Goal: Information Seeking & Learning: Learn about a topic

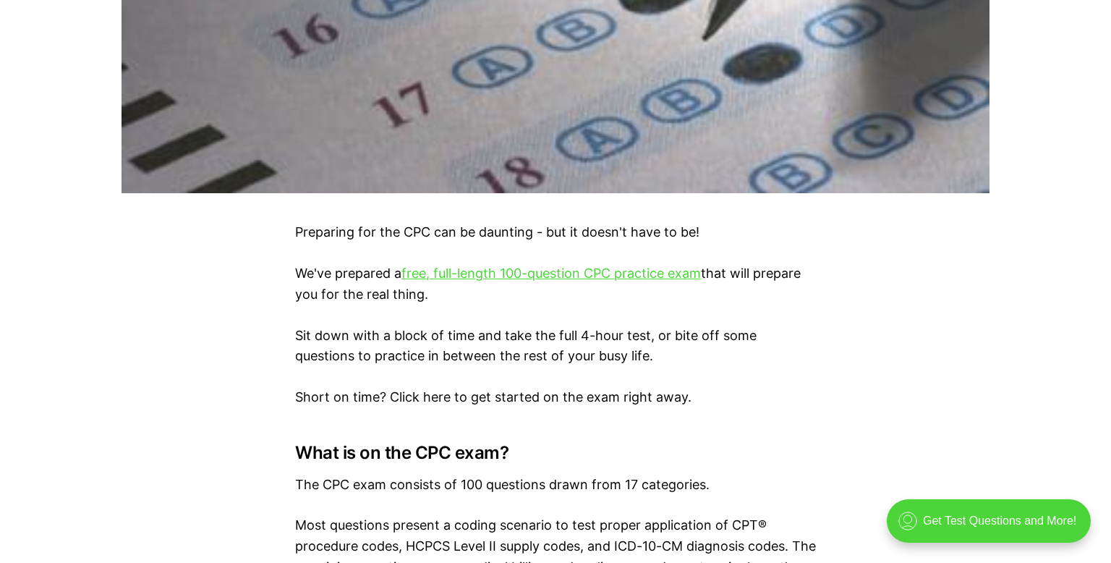
scroll to position [734, 0]
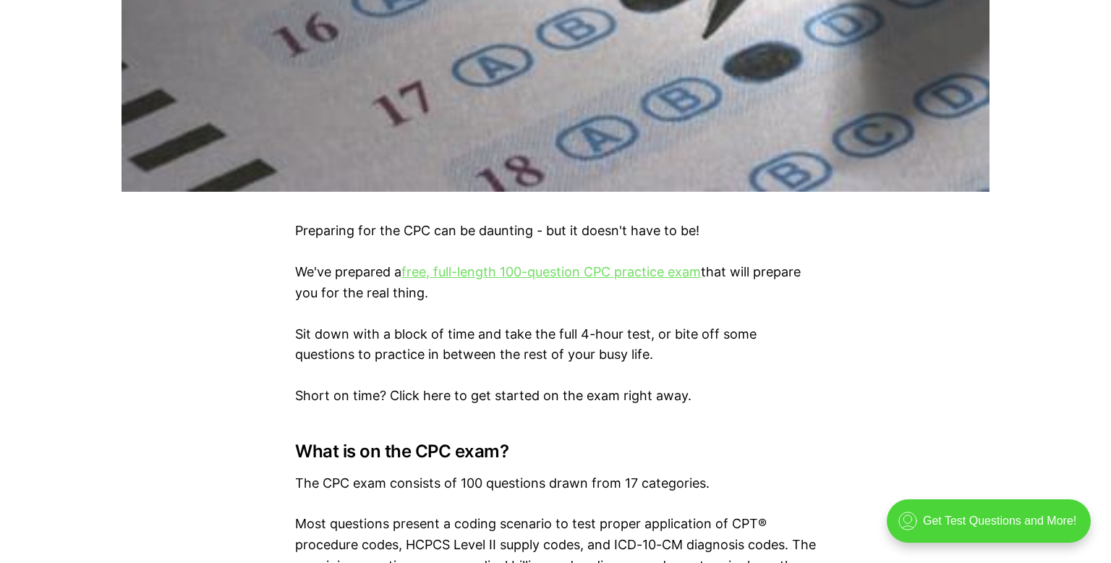
click at [423, 271] on link "free, full-length 100-question CPC practice exam" at bounding box center [552, 271] width 300 height 15
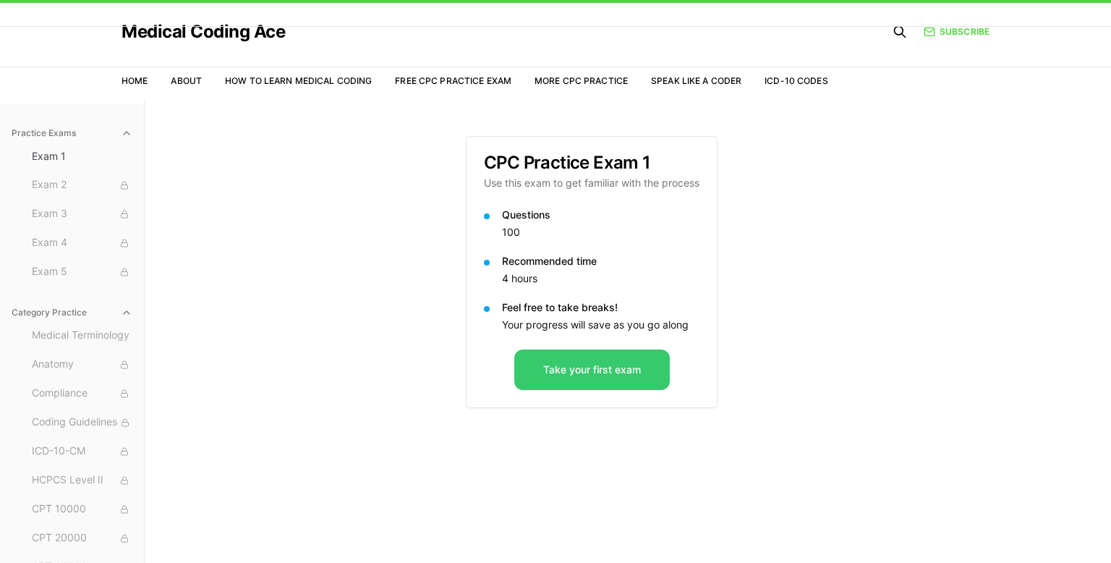
click at [573, 373] on button "Take your first exam" at bounding box center [592, 369] width 156 height 41
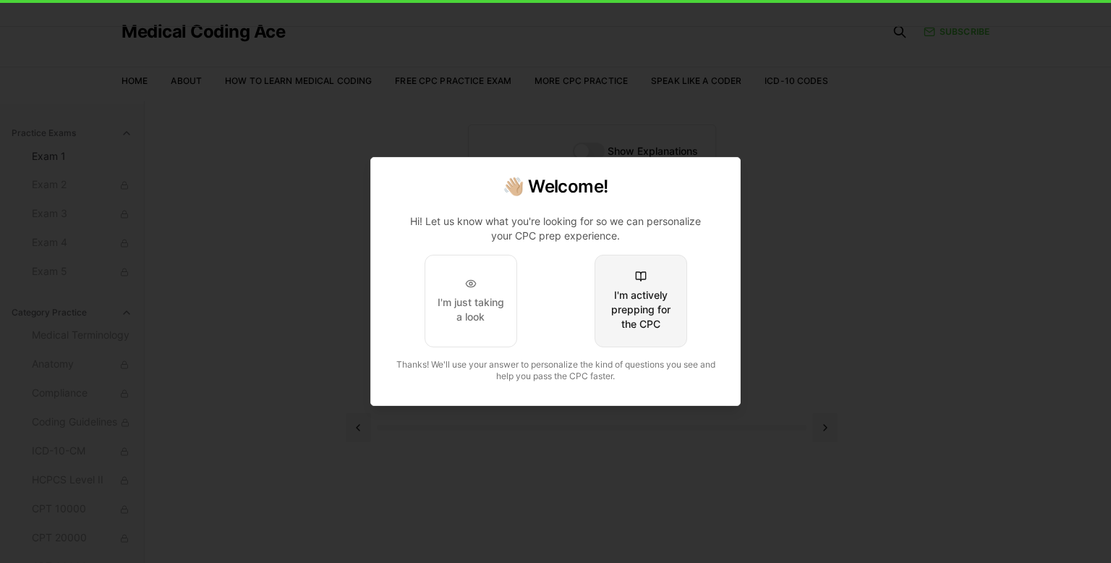
click at [600, 334] on button "I'm actively prepping for the CPC" at bounding box center [641, 301] width 93 height 93
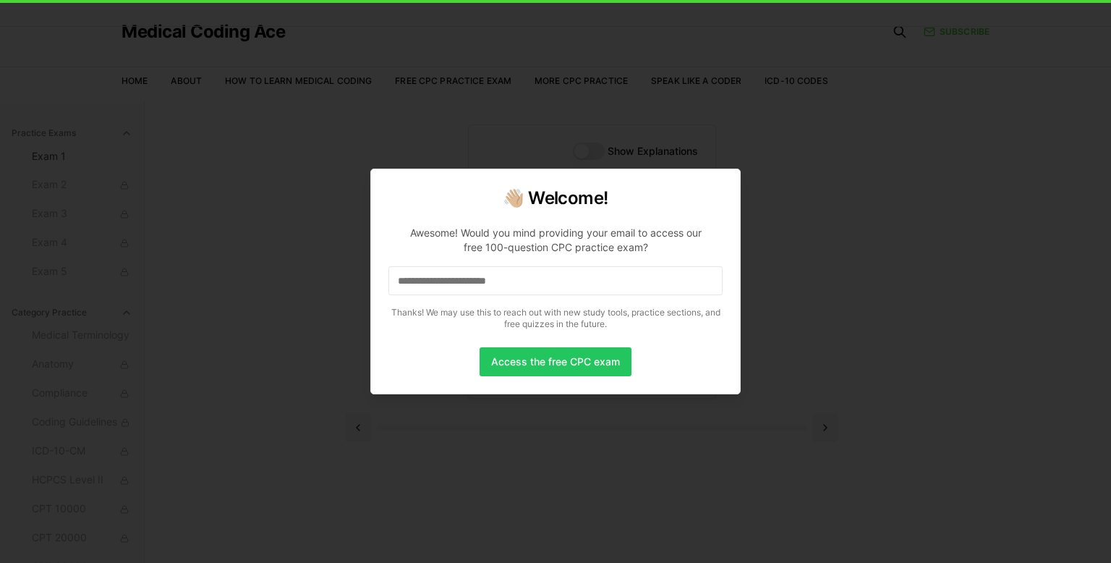
click at [580, 276] on input at bounding box center [556, 280] width 334 height 29
click at [559, 357] on button "Access the free CPC exam" at bounding box center [556, 361] width 152 height 29
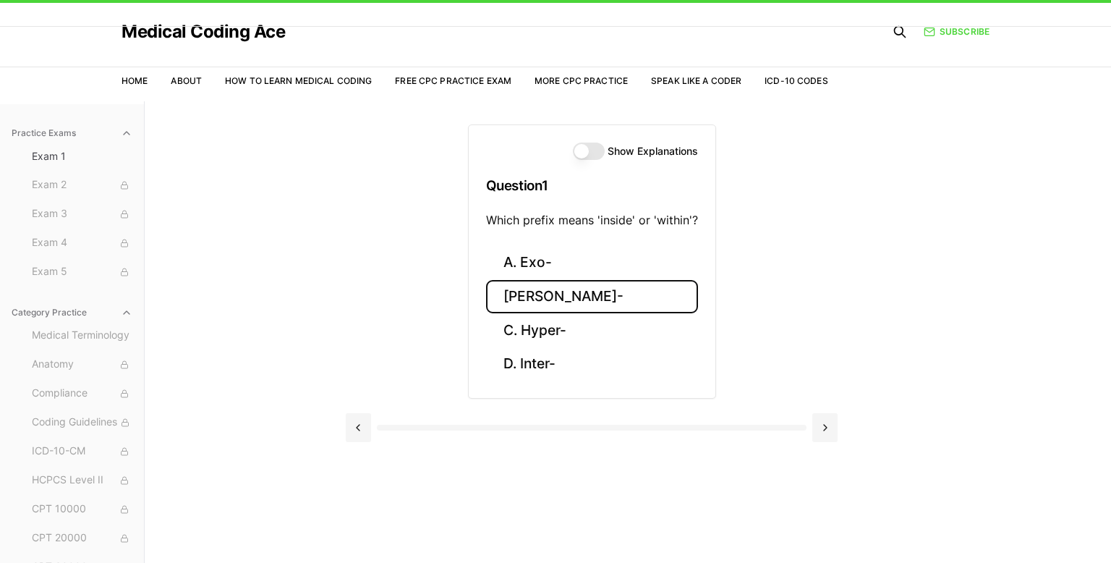
click at [575, 302] on button "[PERSON_NAME]-" at bounding box center [592, 297] width 212 height 34
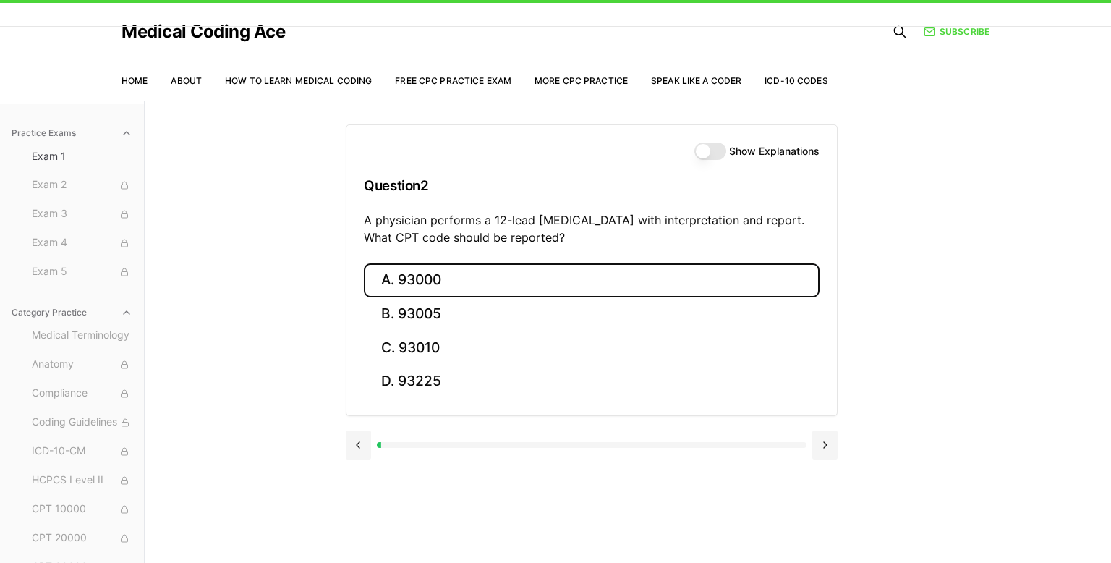
click at [489, 283] on button "A. 93000" at bounding box center [592, 280] width 456 height 34
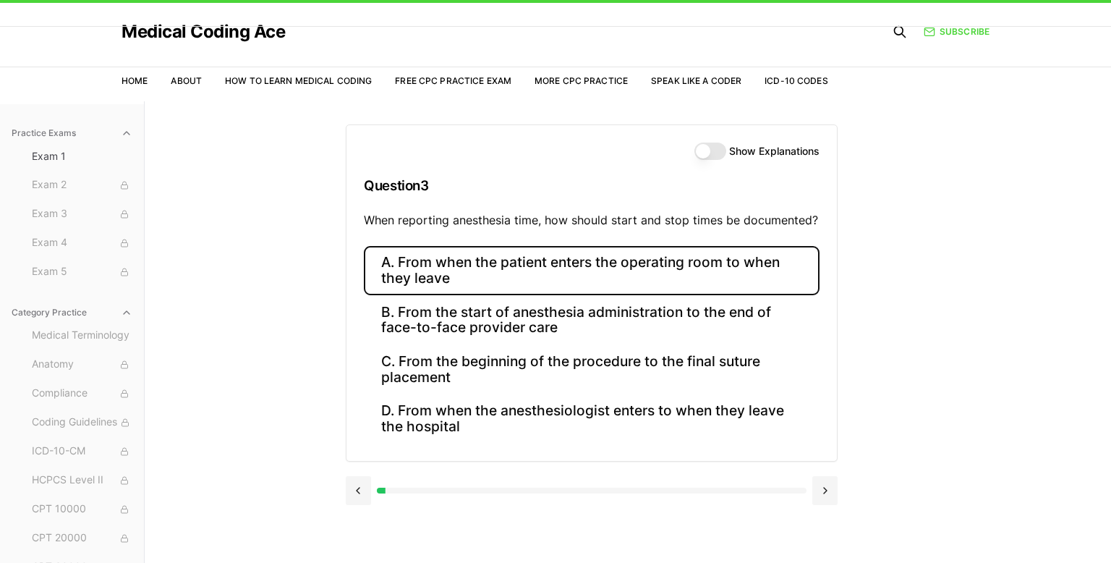
click at [506, 283] on button "A. From when the patient enters the operating room to when they leave" at bounding box center [592, 270] width 456 height 49
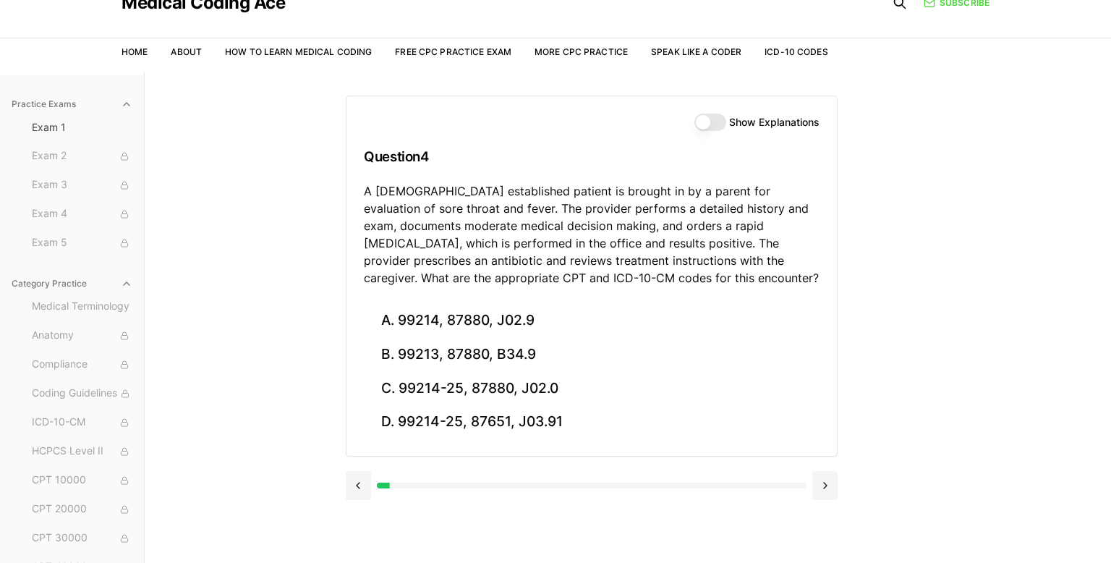
scroll to position [60, 0]
drag, startPoint x: 514, startPoint y: 245, endPoint x: 603, endPoint y: 245, distance: 88.3
click at [603, 245] on p "A [DEMOGRAPHIC_DATA] established patient is brought in by a parent for evaluati…" at bounding box center [592, 235] width 456 height 104
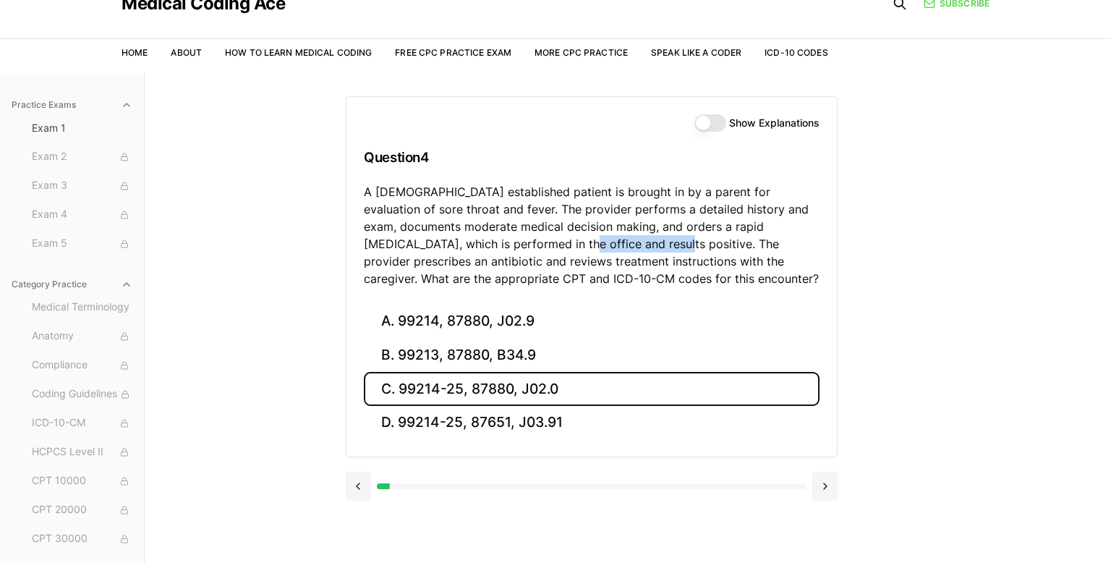
click at [457, 389] on button "C. 99214-25, 87880, J02.0" at bounding box center [592, 389] width 456 height 34
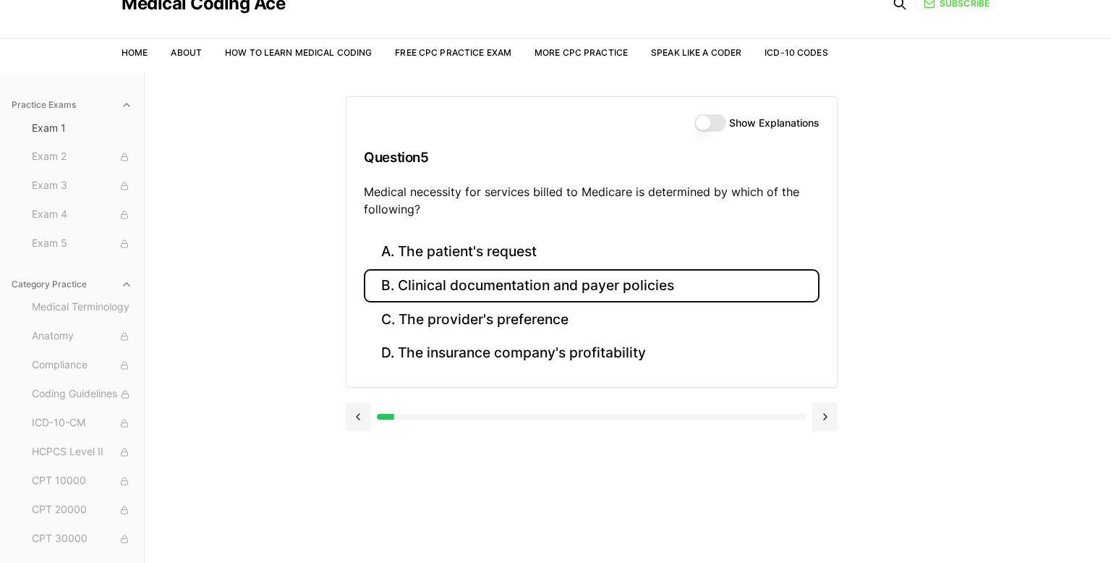
click at [442, 289] on button "B. Clinical documentation and payer policies" at bounding box center [592, 286] width 456 height 34
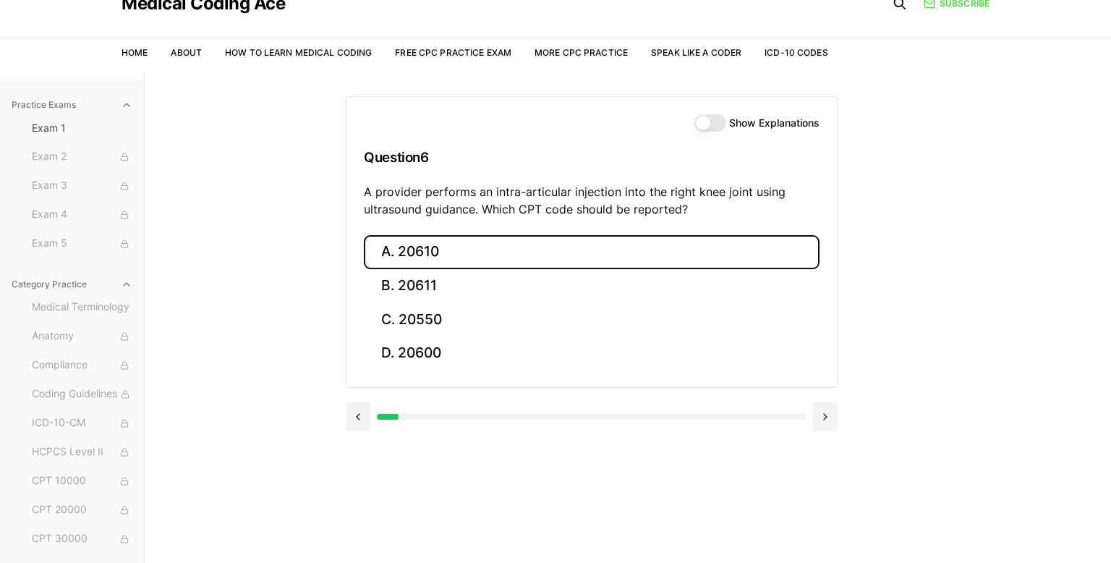
click at [487, 248] on button "A. 20610" at bounding box center [592, 252] width 456 height 34
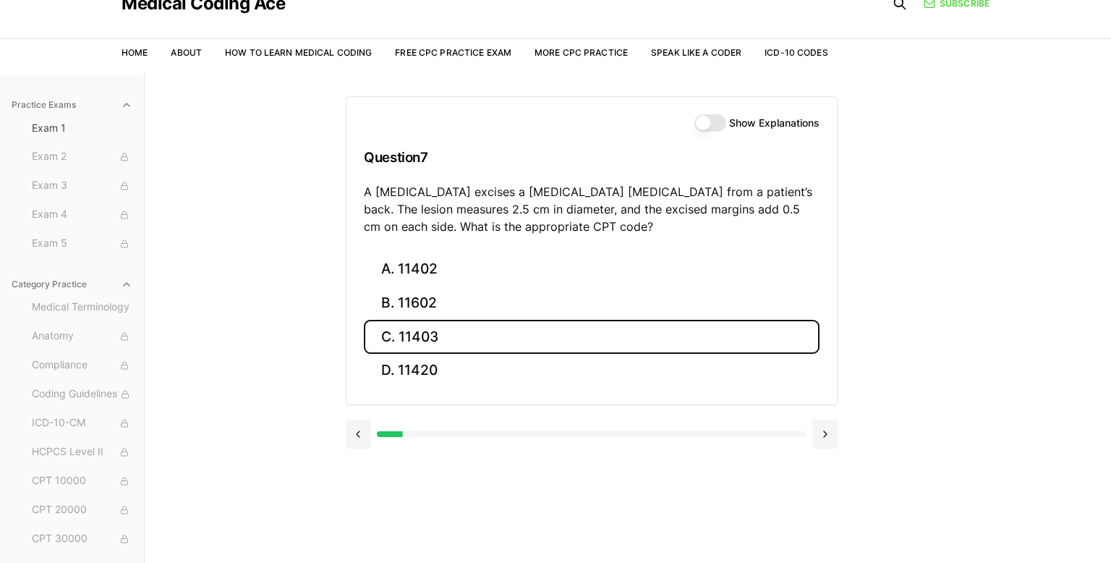
click at [454, 339] on button "C. 11403" at bounding box center [592, 337] width 456 height 34
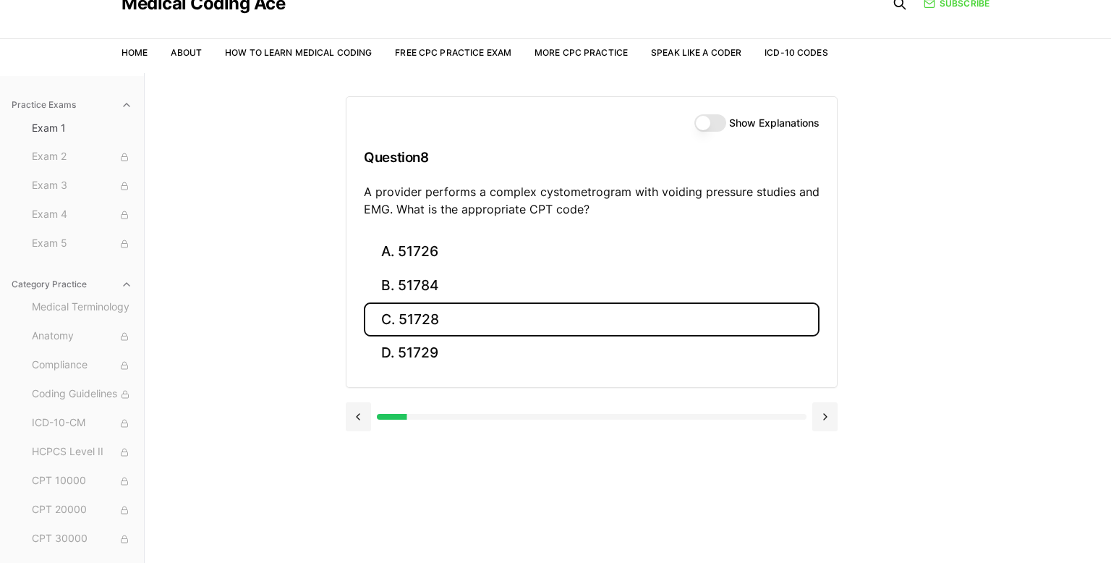
click at [414, 324] on button "C. 51728" at bounding box center [592, 319] width 456 height 34
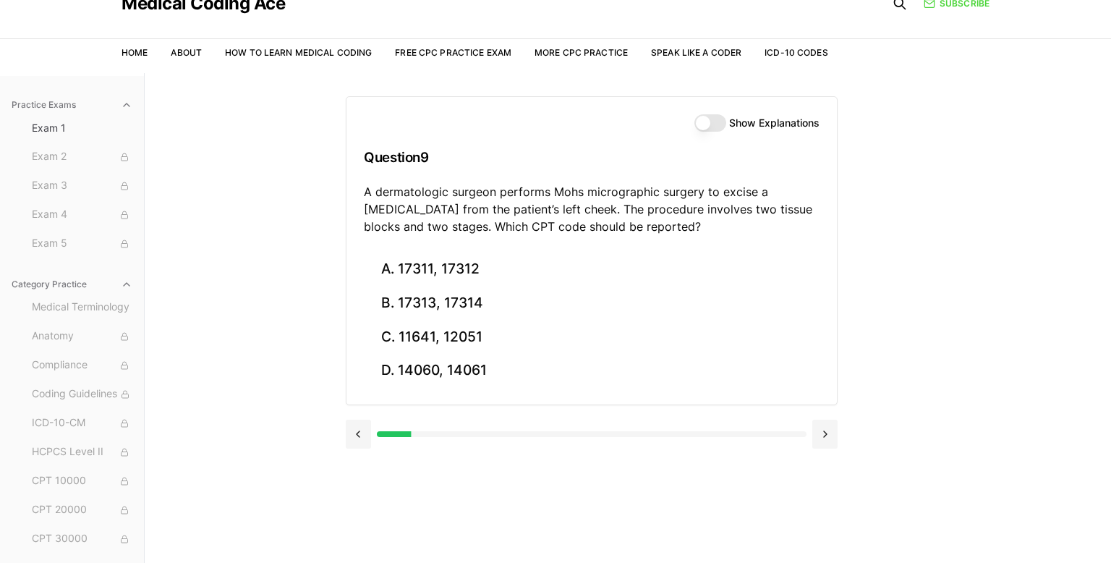
click at [727, 131] on div "Show Explanations" at bounding box center [757, 122] width 125 height 17
click at [726, 125] on div "Show Explanations" at bounding box center [757, 122] width 125 height 17
click at [717, 121] on button "Show Explanations" at bounding box center [711, 122] width 32 height 17
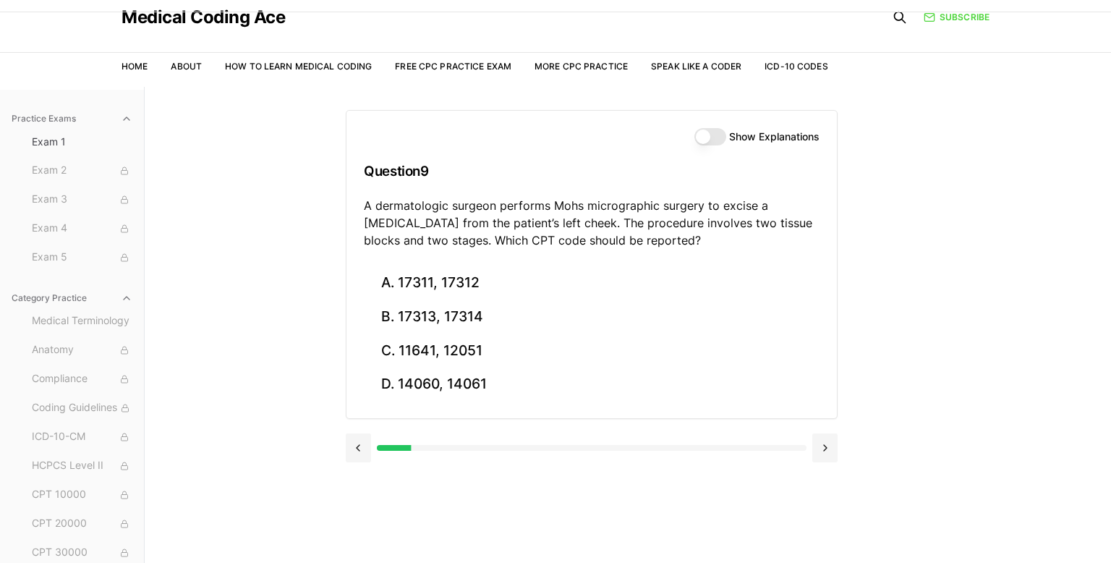
scroll to position [46, 0]
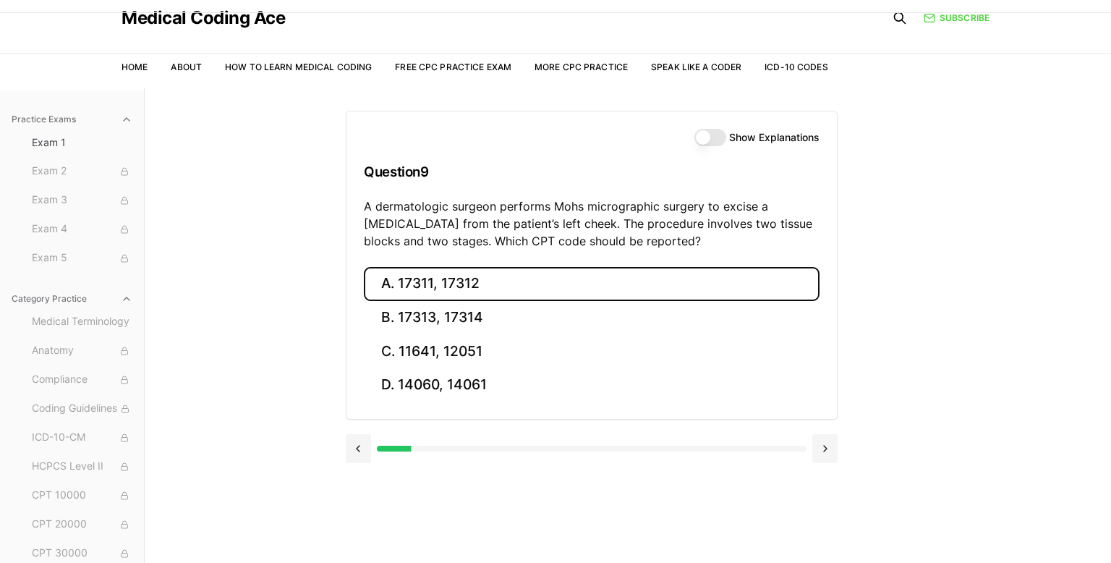
click at [415, 281] on button "A. 17311, 17312" at bounding box center [592, 284] width 456 height 34
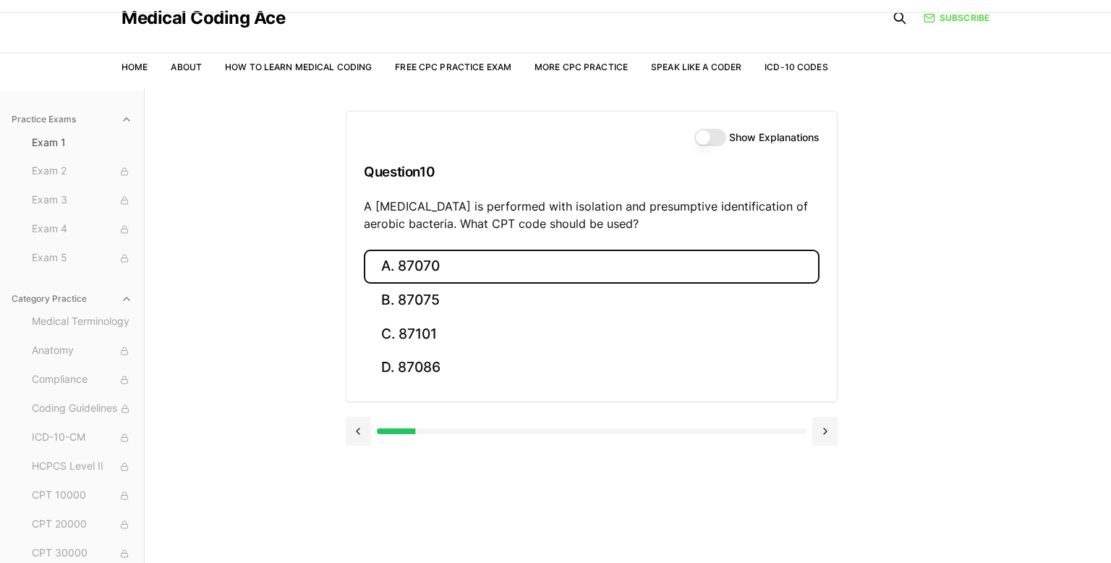
click at [416, 258] on button "A. 87070" at bounding box center [592, 267] width 456 height 34
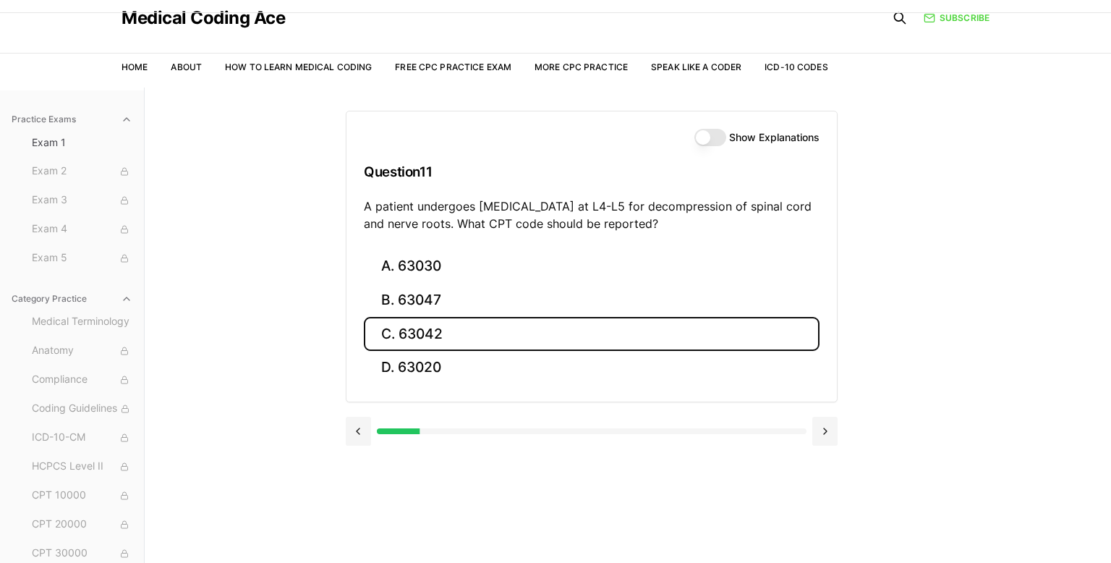
click at [488, 317] on button "C. 63042" at bounding box center [592, 334] width 456 height 34
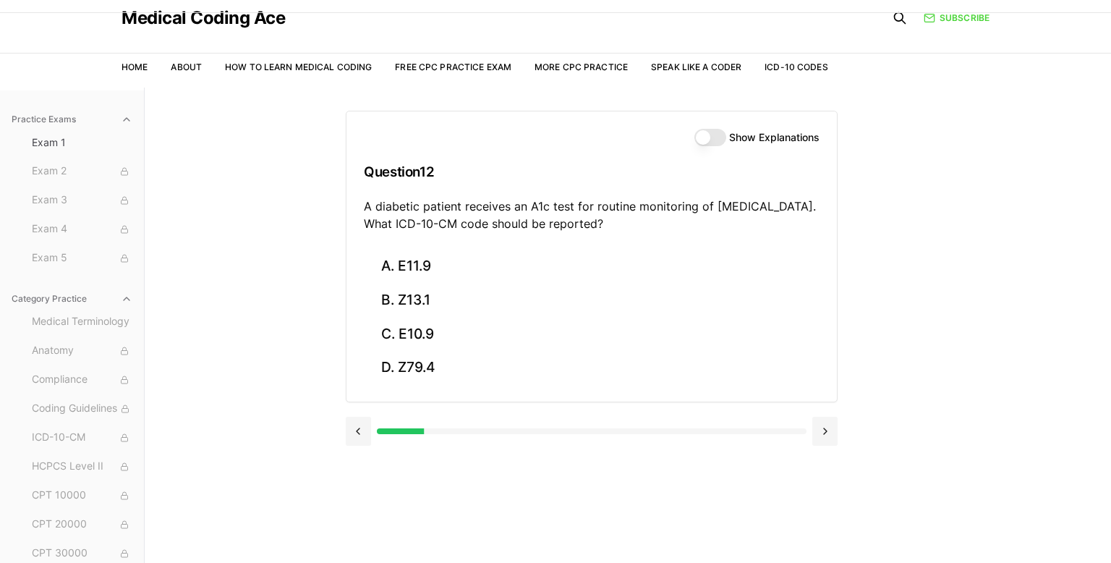
click at [712, 134] on button "Show Explanations" at bounding box center [711, 137] width 32 height 17
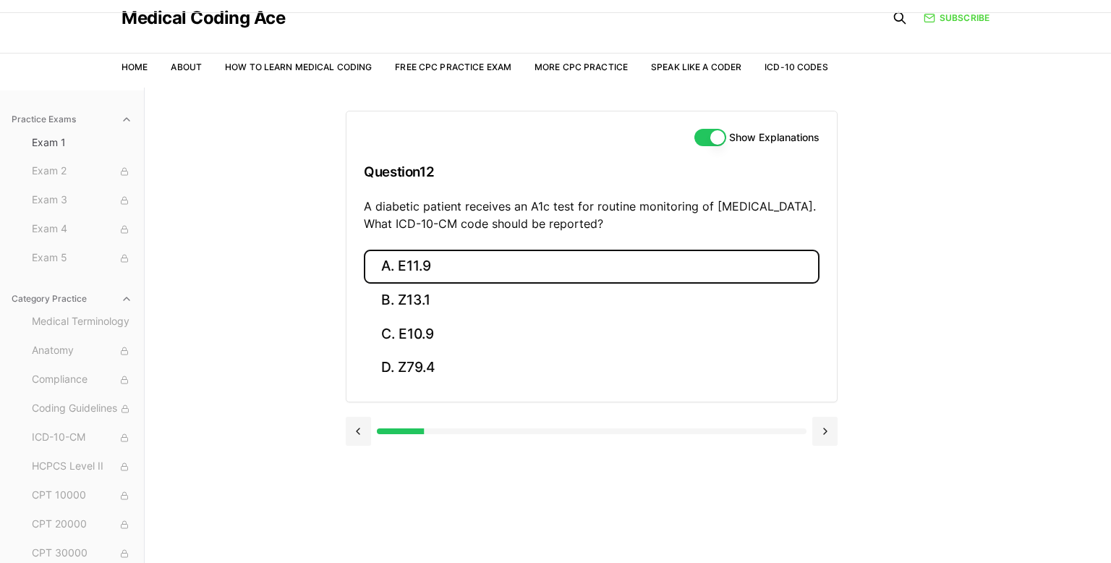
click at [528, 268] on button "A. E11.9" at bounding box center [592, 267] width 456 height 34
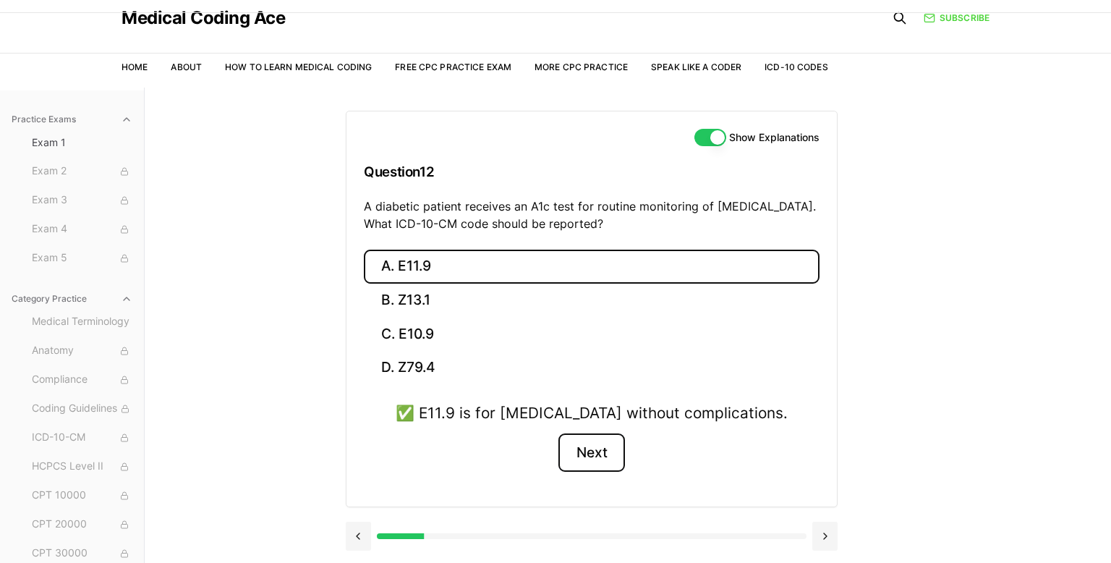
click at [596, 458] on button "Next" at bounding box center [592, 452] width 66 height 39
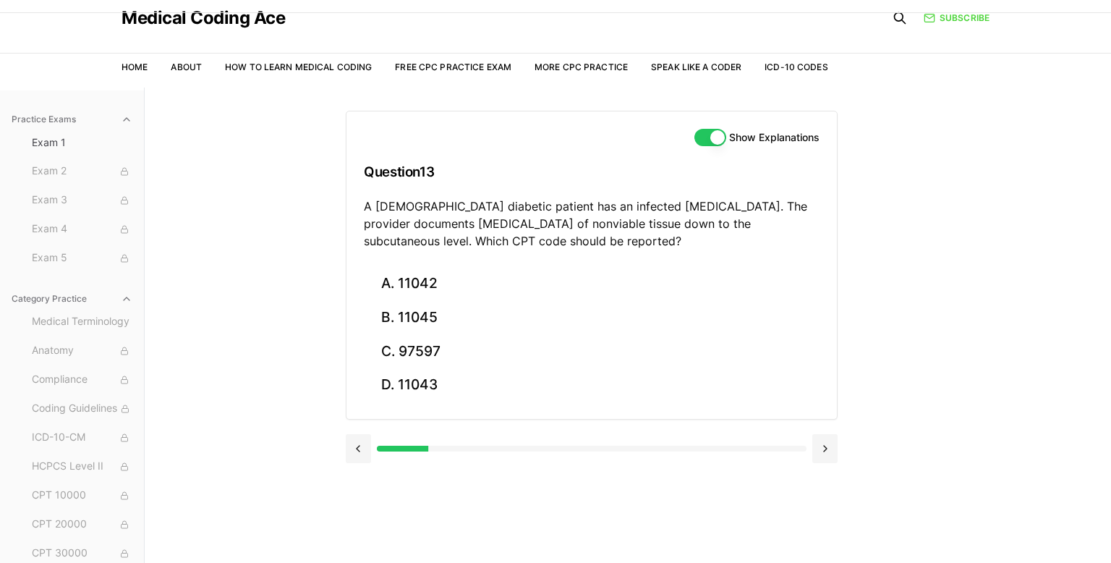
click at [713, 138] on button "Show Explanations" at bounding box center [711, 137] width 32 height 17
click at [709, 137] on button "Show Explanations" at bounding box center [711, 137] width 32 height 17
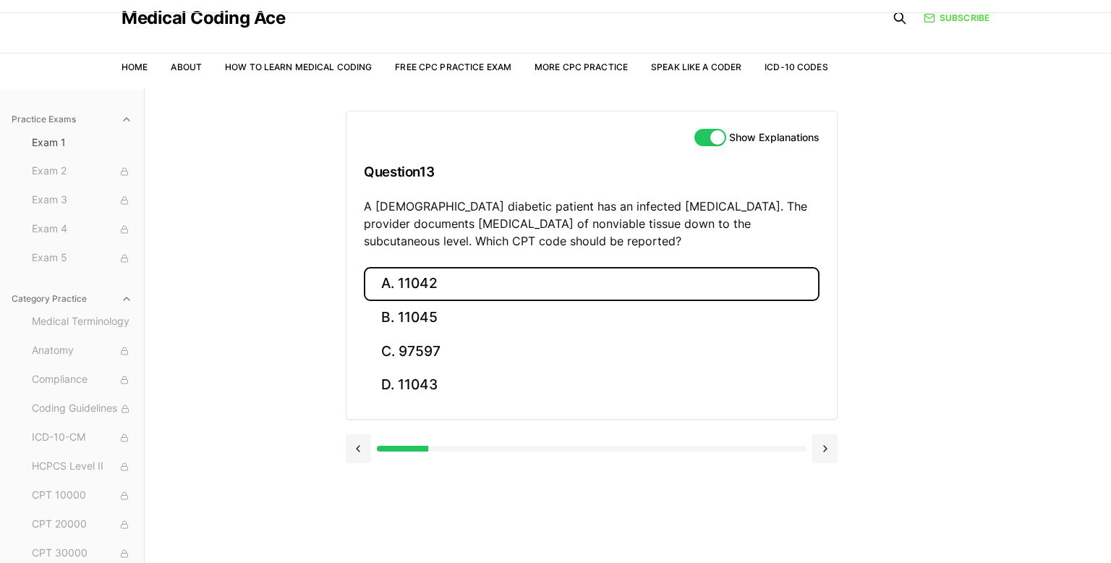
click at [407, 297] on button "A. 11042" at bounding box center [592, 284] width 456 height 34
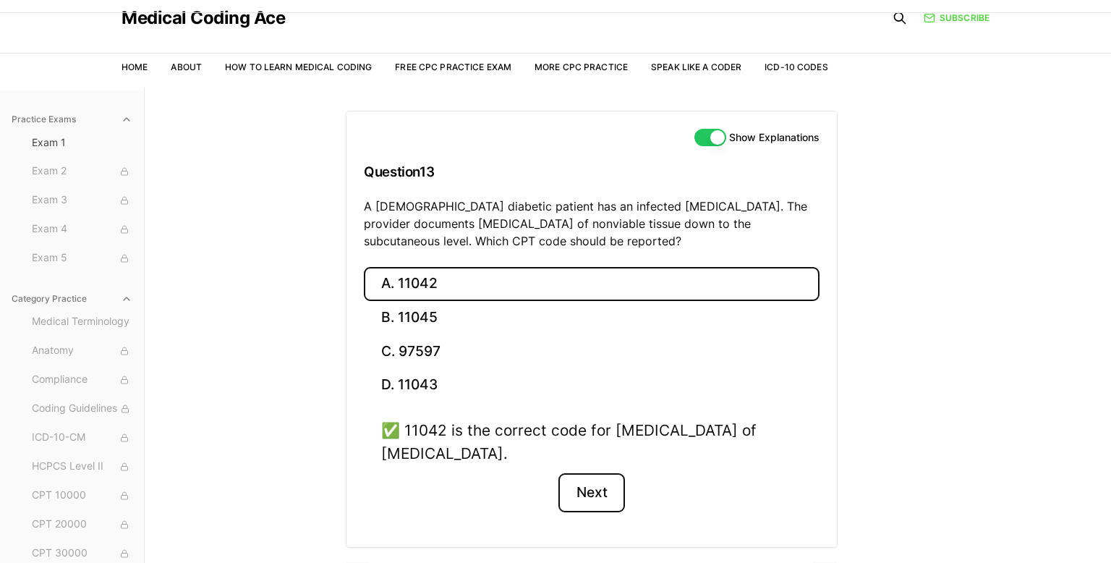
click at [611, 498] on button "Next" at bounding box center [592, 492] width 66 height 39
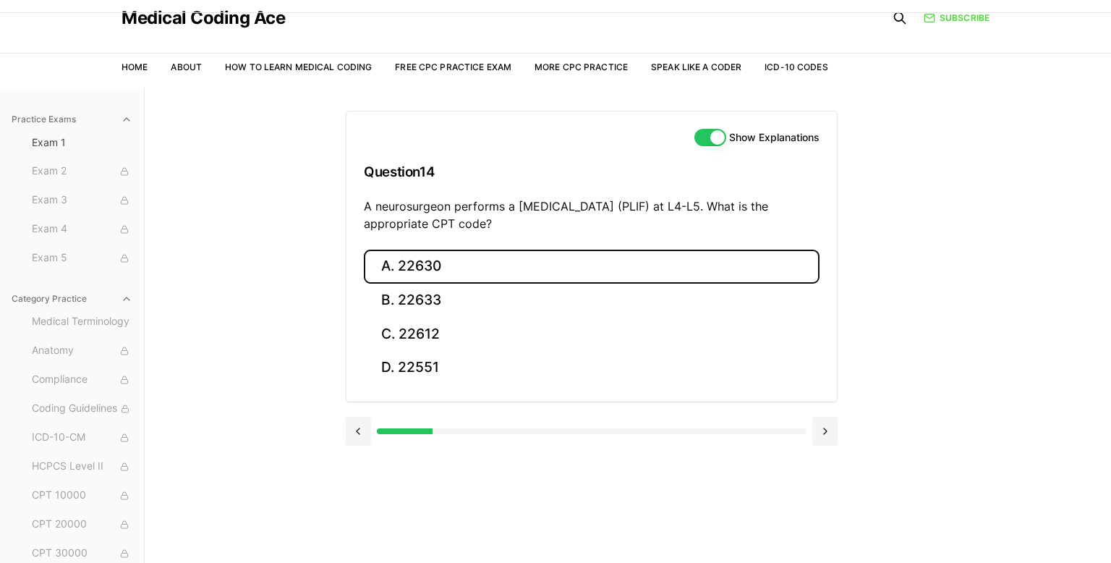
click at [480, 266] on button "A. 22630" at bounding box center [592, 267] width 456 height 34
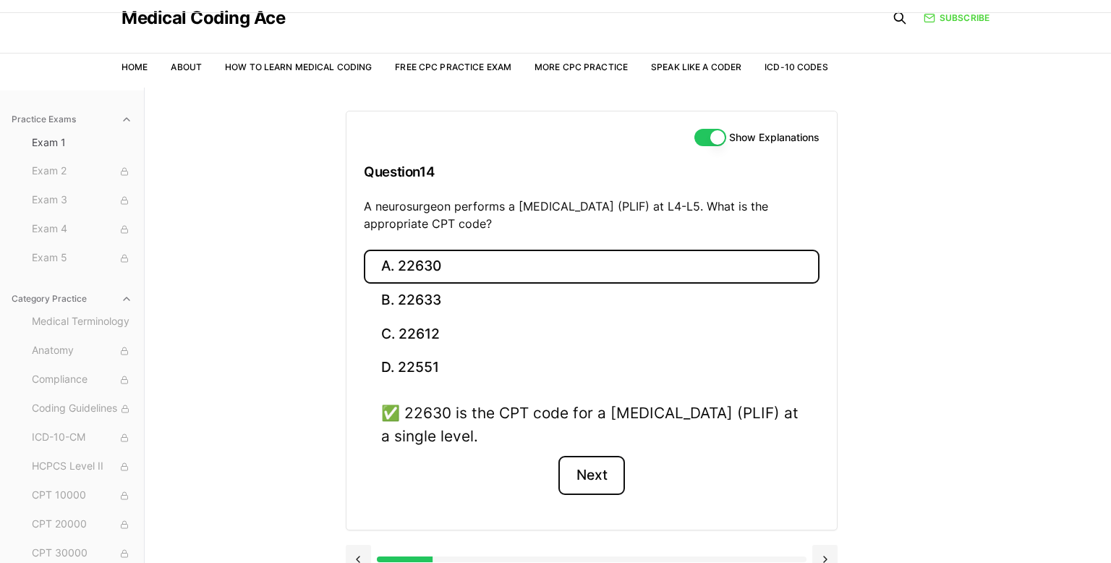
click at [602, 485] on button "Next" at bounding box center [592, 475] width 66 height 39
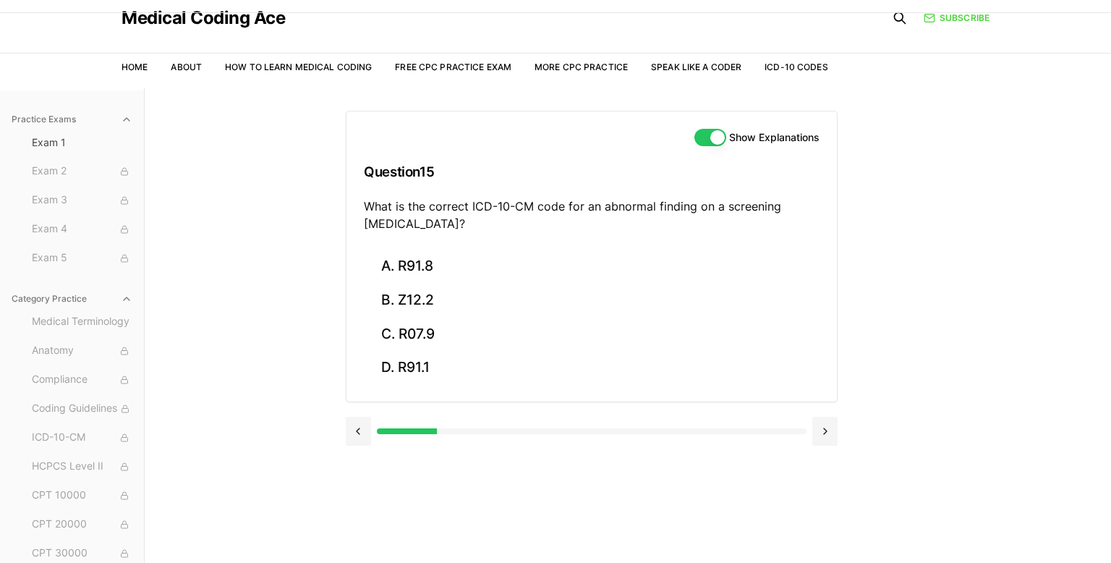
scroll to position [38, 0]
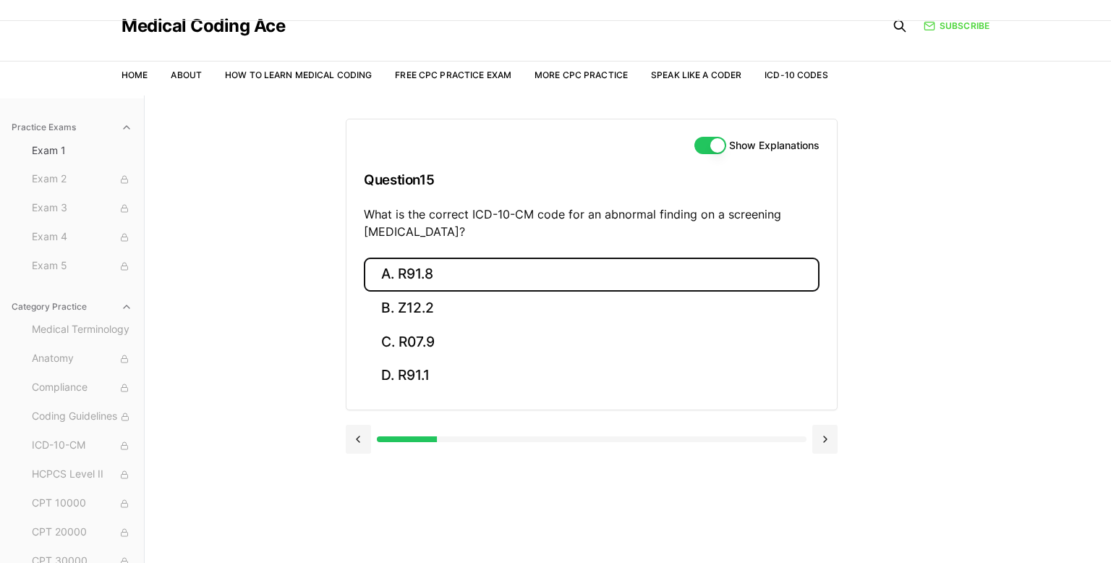
click at [478, 266] on button "A. R91.8" at bounding box center [592, 275] width 456 height 34
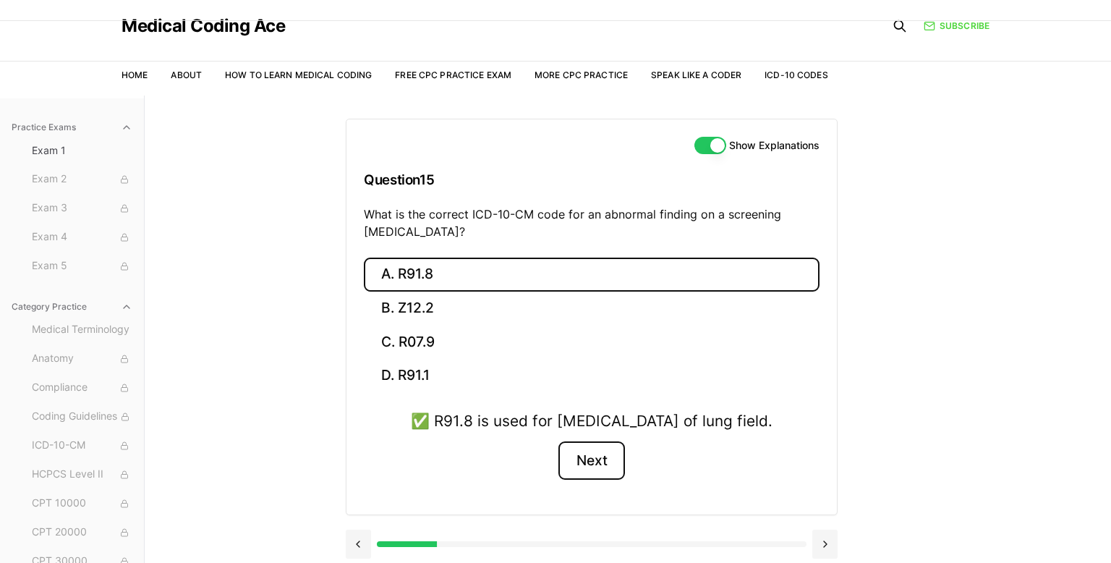
click at [600, 480] on button "Next" at bounding box center [592, 460] width 66 height 39
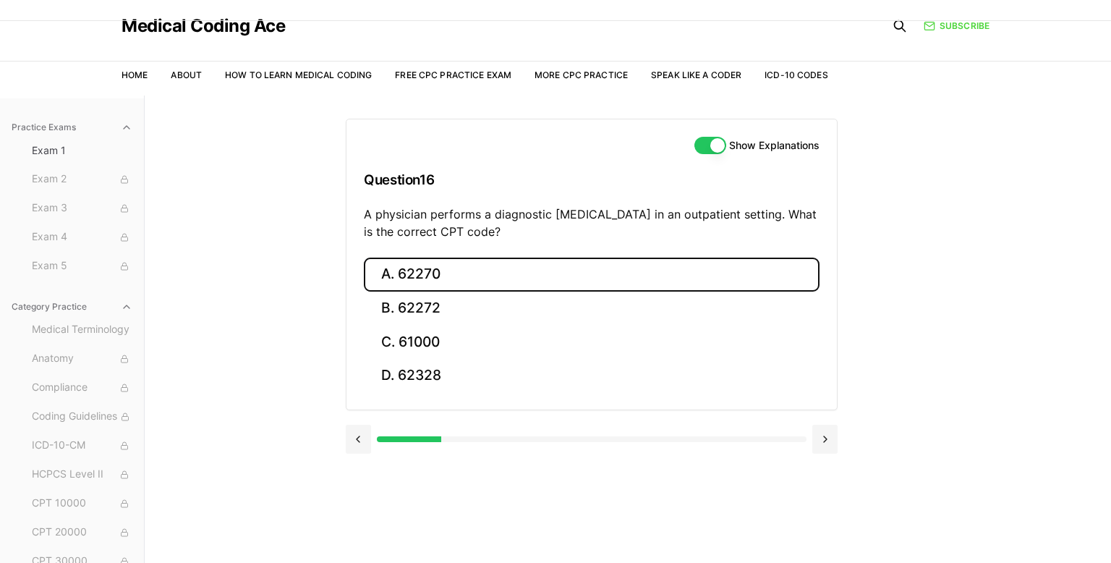
click at [478, 268] on button "A. 62270" at bounding box center [592, 275] width 456 height 34
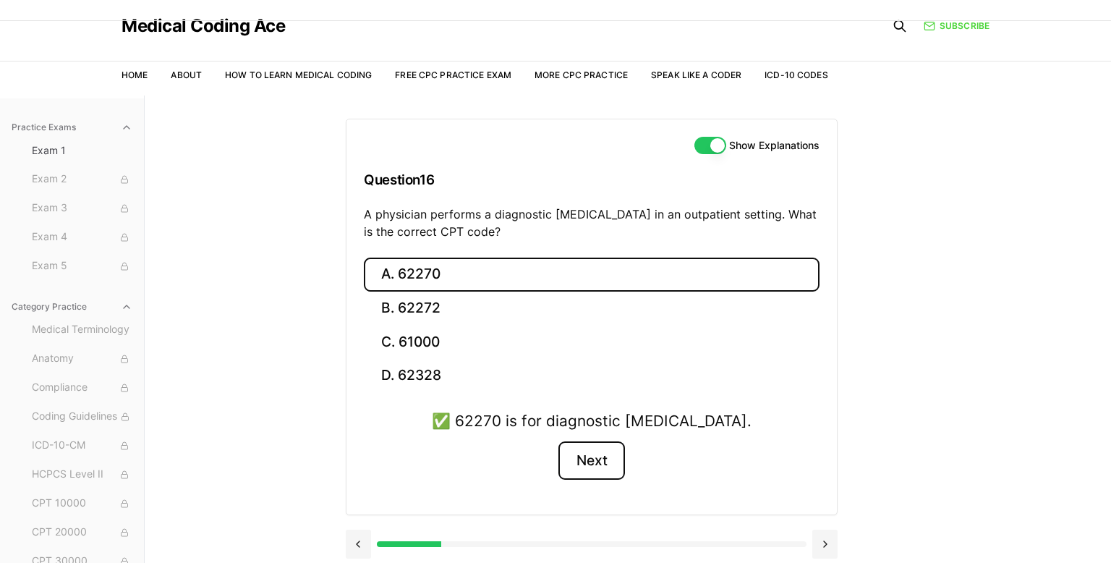
click at [606, 474] on button "Next" at bounding box center [592, 460] width 66 height 39
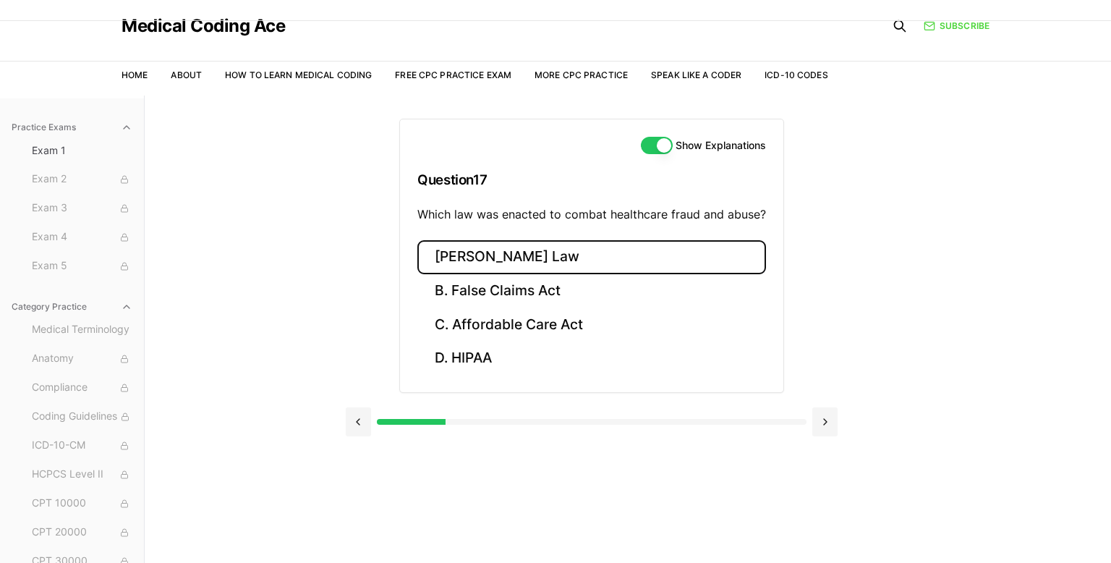
click at [525, 260] on button "[PERSON_NAME] Law" at bounding box center [591, 257] width 349 height 34
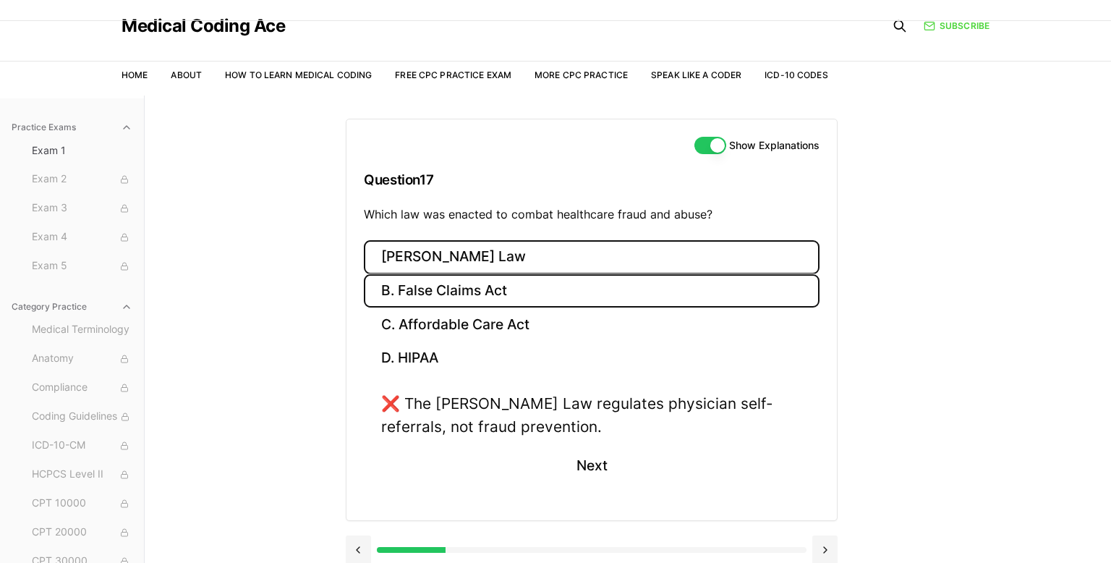
click at [510, 289] on button "B. False Claims Act" at bounding box center [592, 291] width 456 height 34
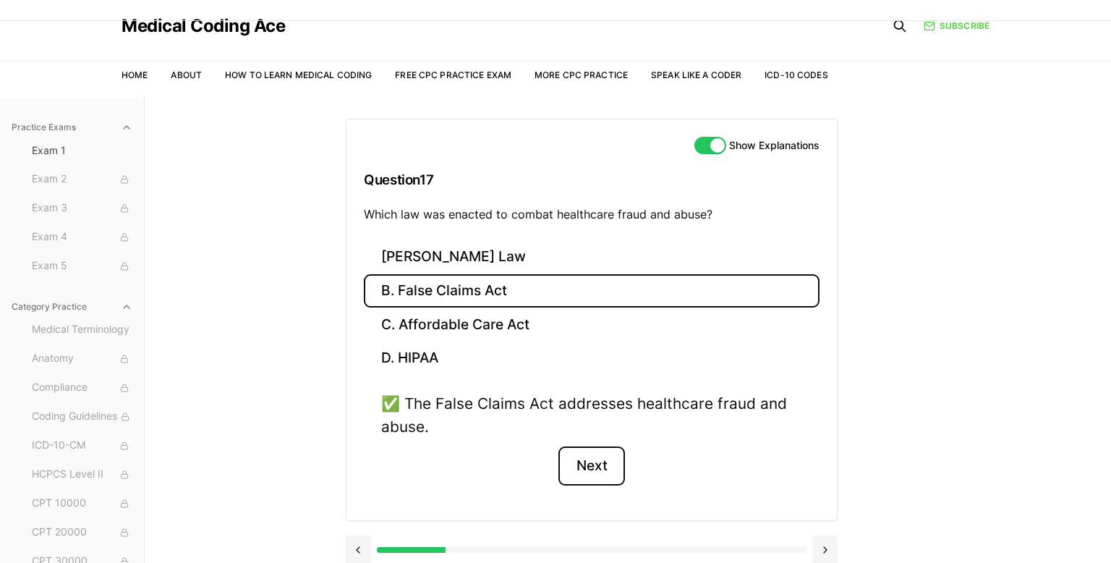
click at [583, 470] on button "Next" at bounding box center [592, 465] width 66 height 39
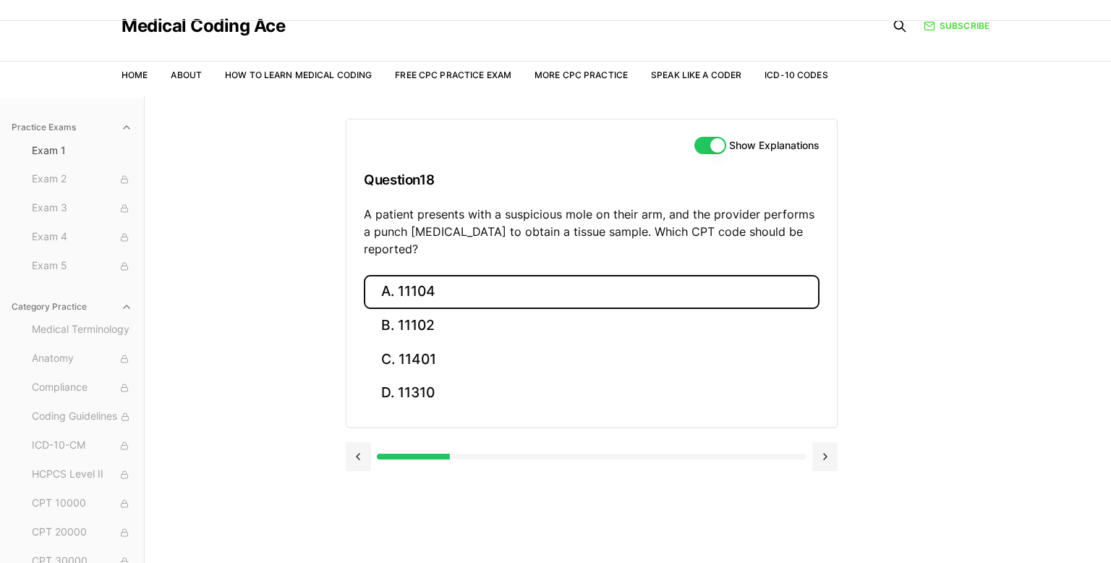
click at [493, 275] on button "A. 11104" at bounding box center [592, 292] width 456 height 34
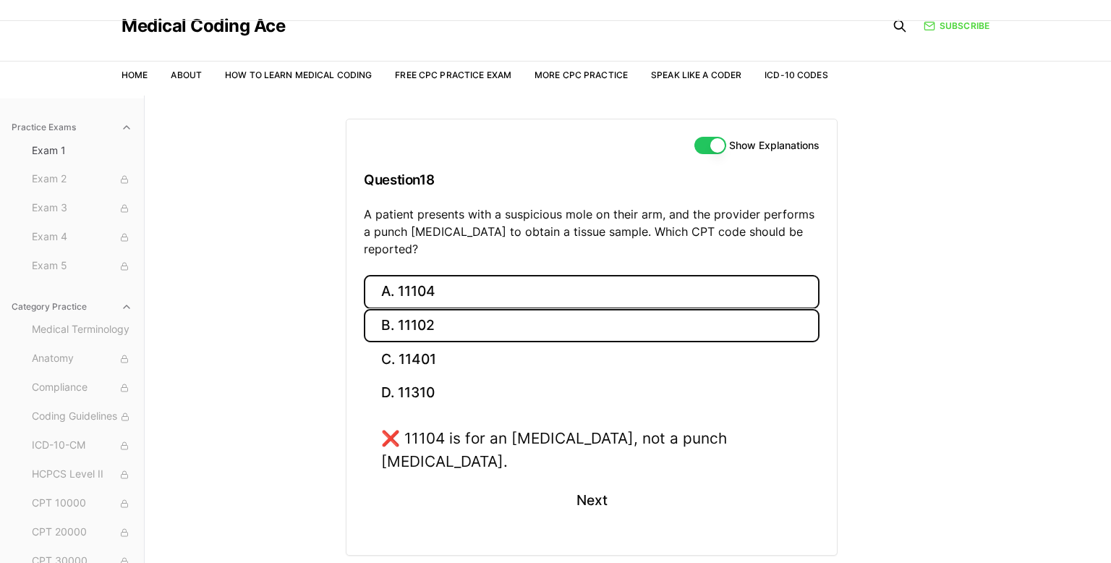
click at [482, 309] on button "B. 11102" at bounding box center [592, 326] width 456 height 34
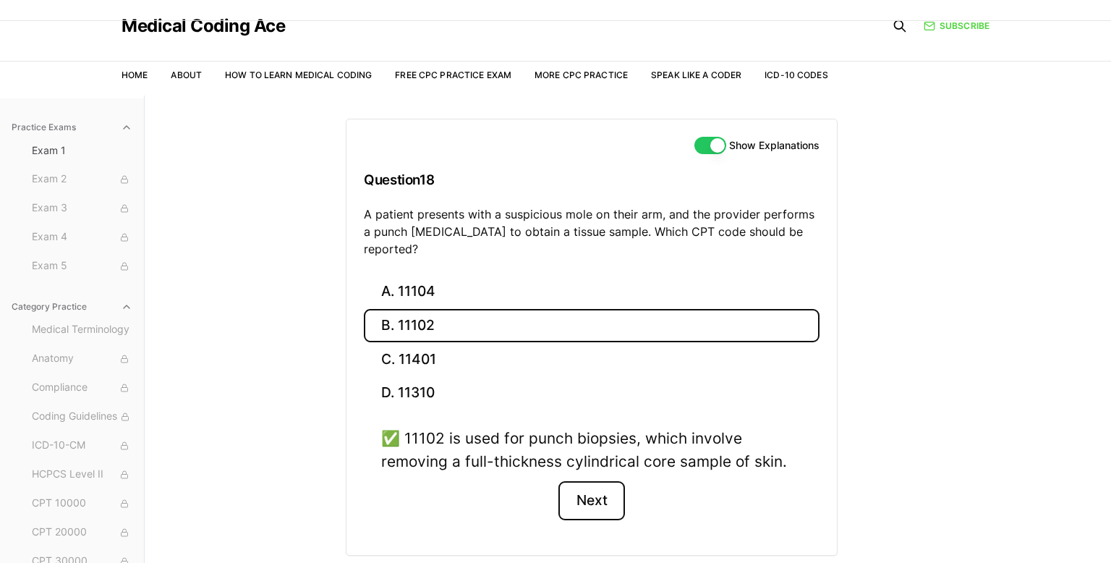
click at [582, 482] on button "Next" at bounding box center [592, 500] width 66 height 39
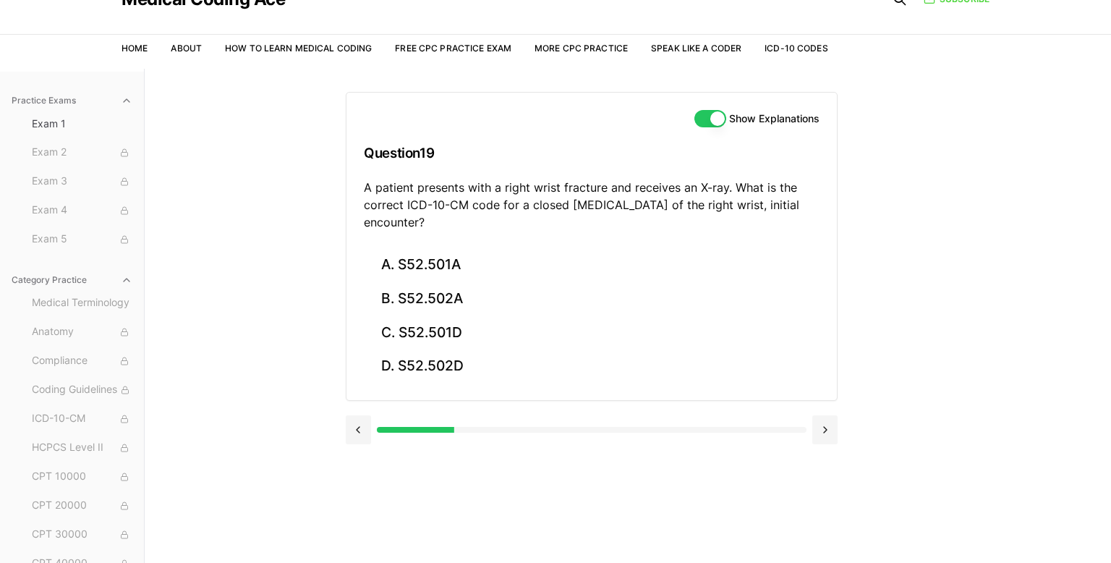
scroll to position [69, 0]
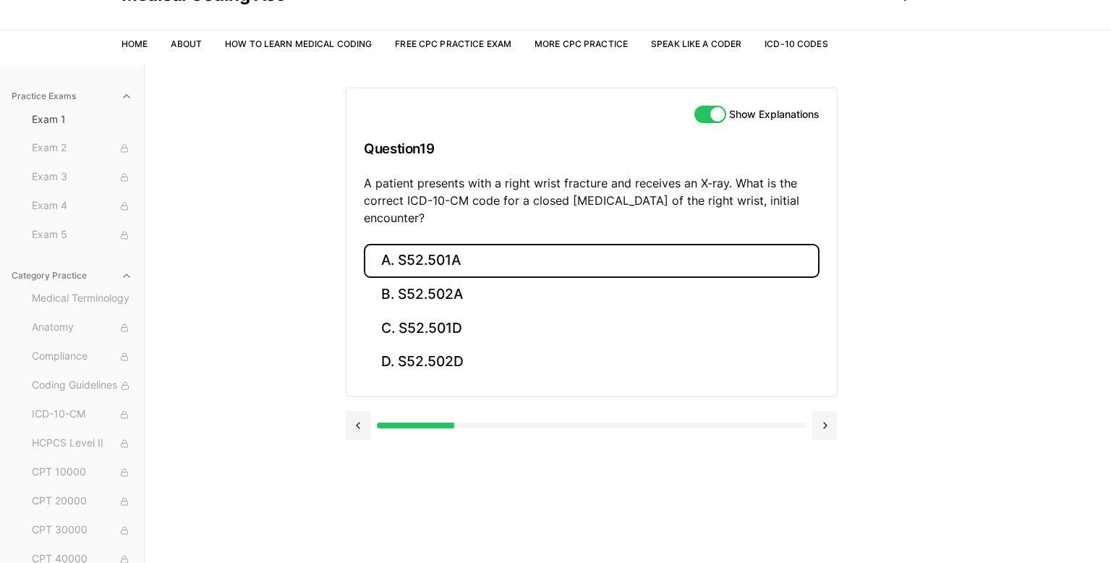
click at [534, 258] on button "A. S52.501A" at bounding box center [592, 261] width 456 height 34
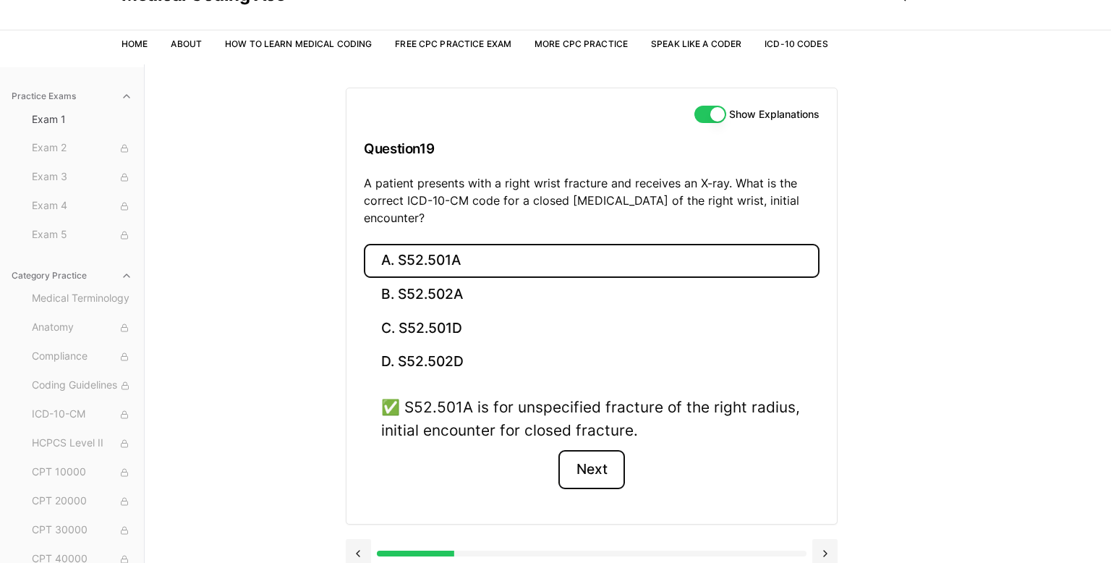
click at [606, 462] on button "Next" at bounding box center [592, 469] width 66 height 39
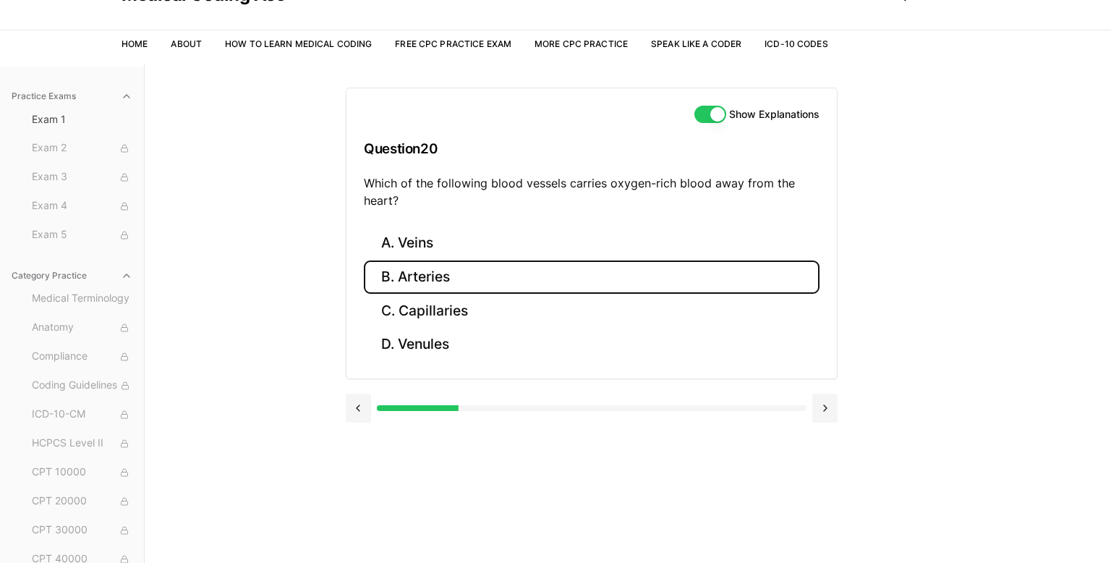
click at [479, 270] on button "B. Arteries" at bounding box center [592, 277] width 456 height 34
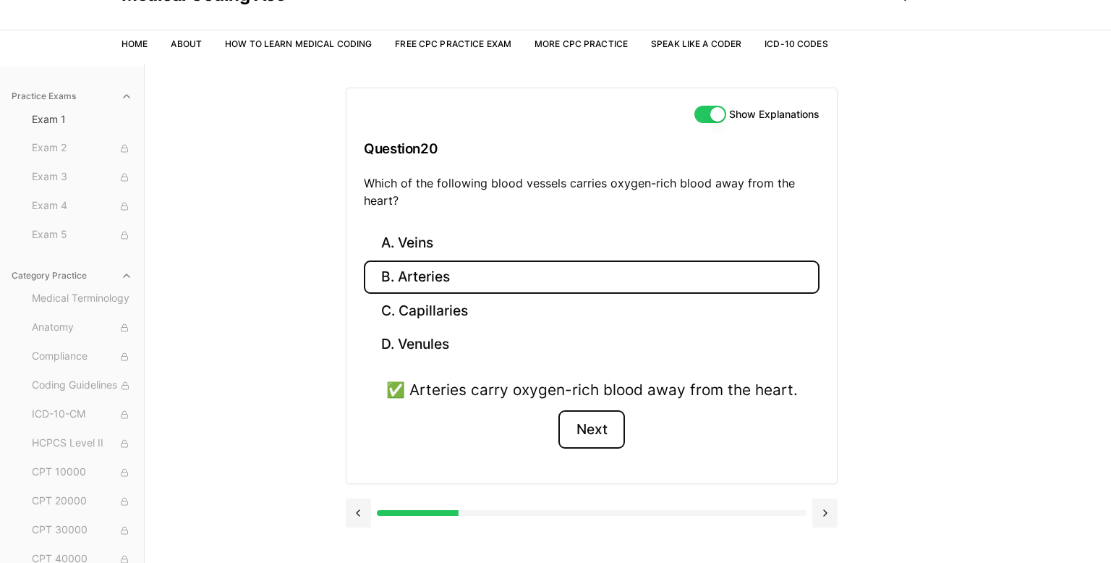
click at [582, 423] on button "Next" at bounding box center [592, 429] width 66 height 39
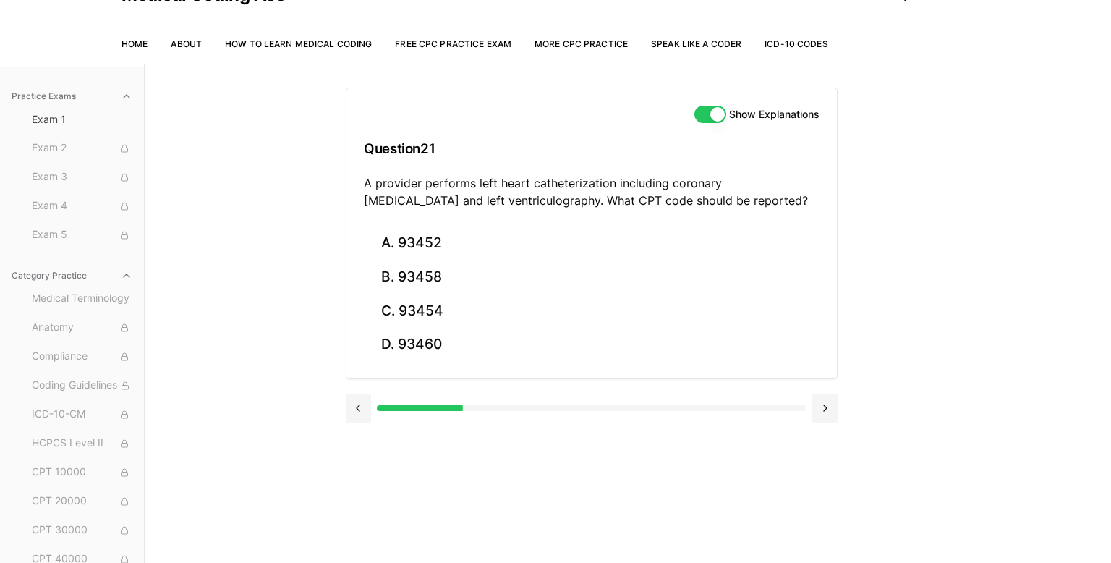
click at [481, 467] on div "Show Explanations Question 21 A provider performs left heart catheterization in…" at bounding box center [628, 345] width 564 height 563
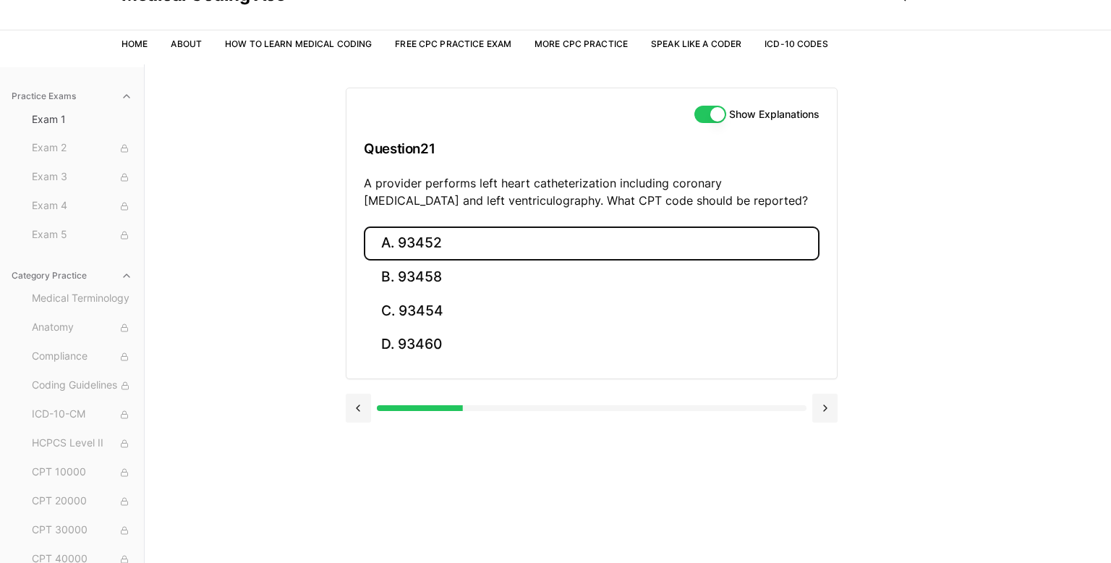
click at [433, 250] on button "A. 93452" at bounding box center [592, 243] width 456 height 34
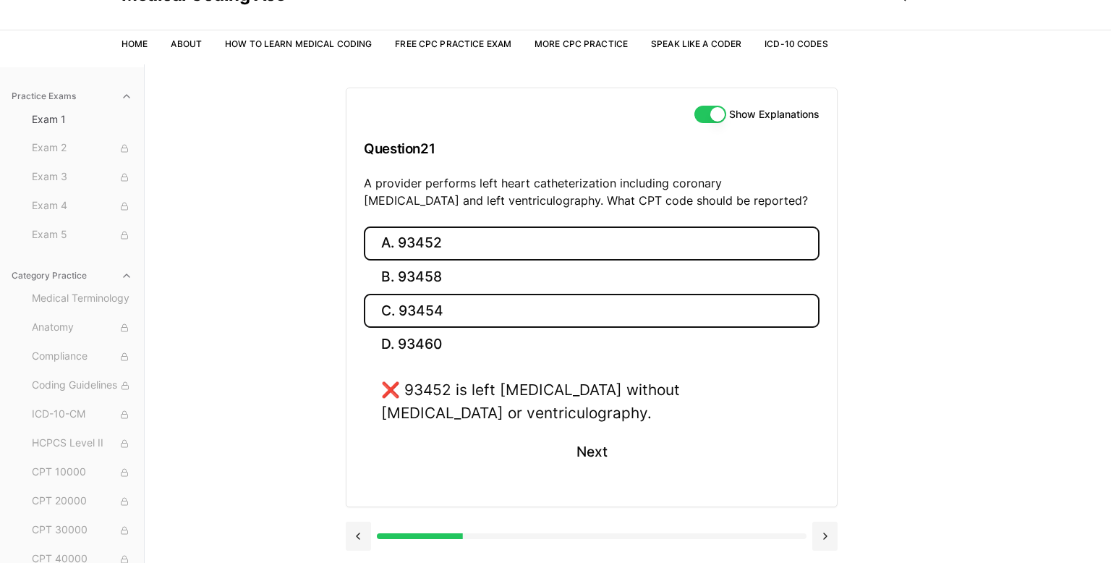
click at [509, 312] on button "C. 93454" at bounding box center [592, 311] width 456 height 34
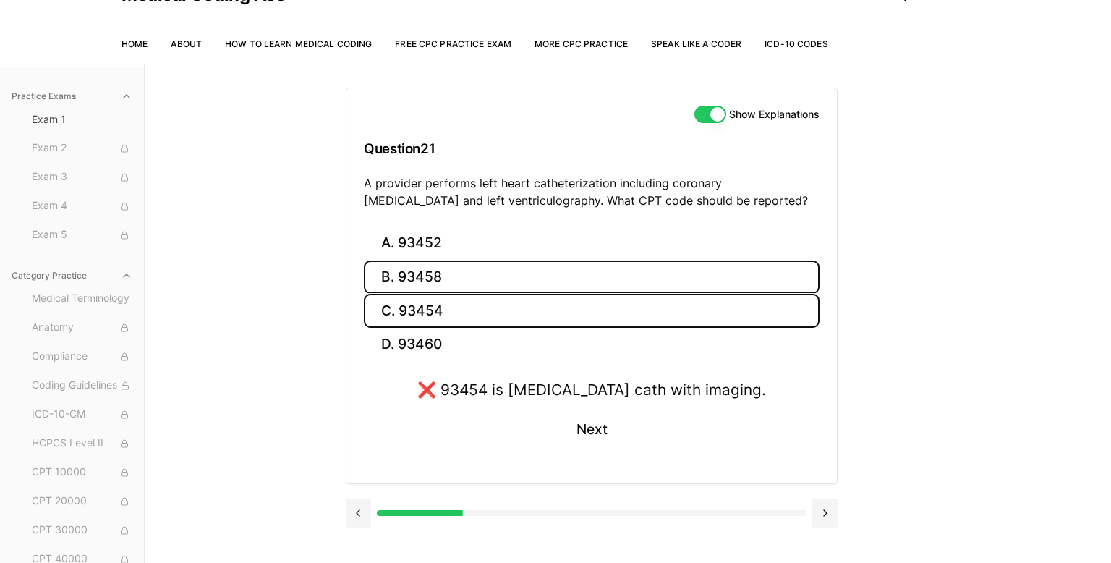
click at [475, 271] on button "B. 93458" at bounding box center [592, 277] width 456 height 34
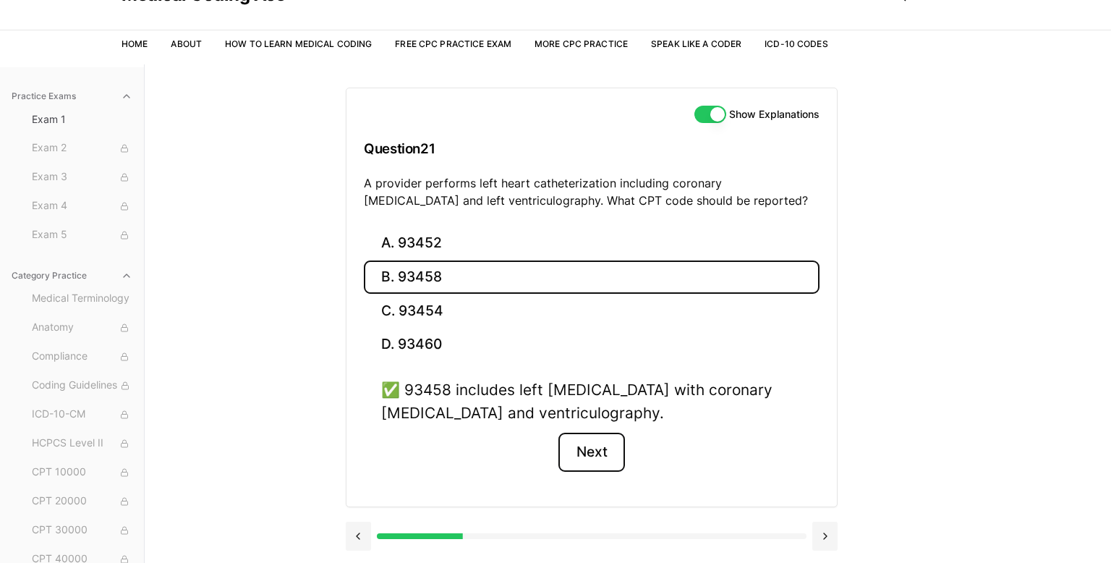
click at [614, 461] on button "Next" at bounding box center [592, 452] width 66 height 39
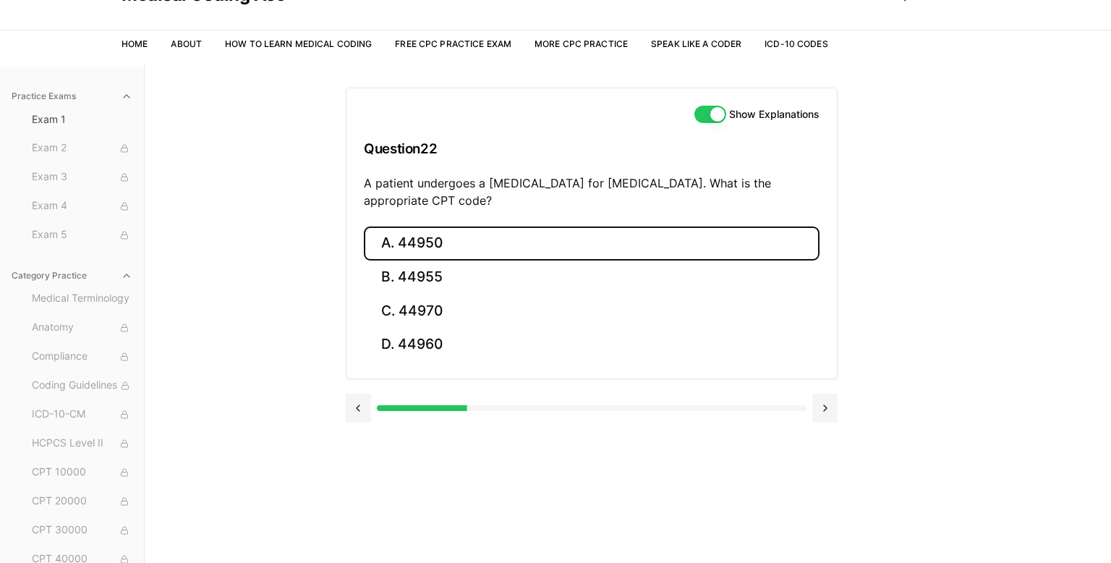
click at [465, 250] on button "A. 44950" at bounding box center [592, 243] width 456 height 34
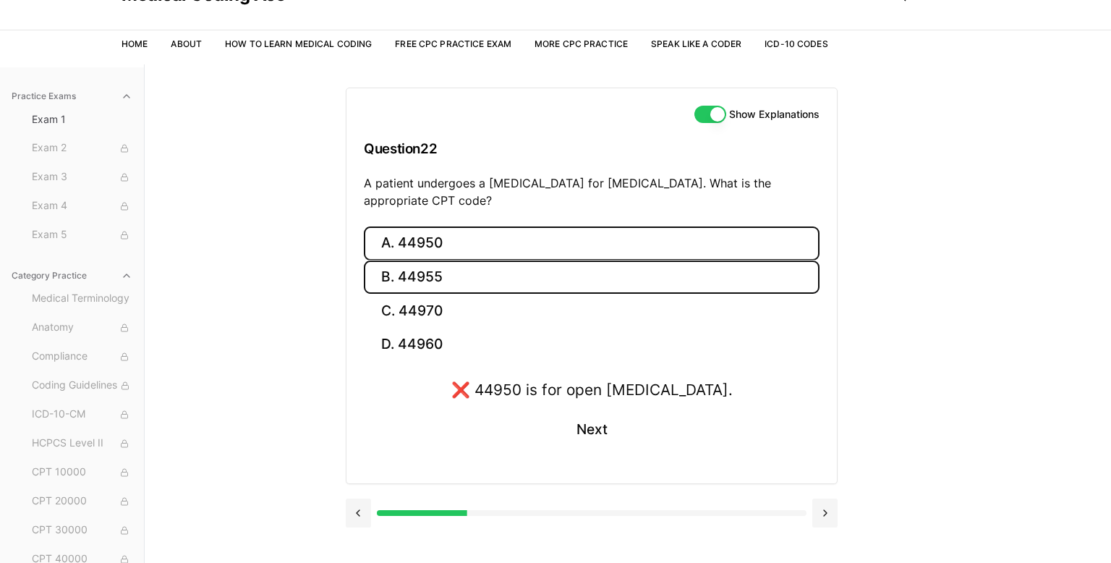
click at [491, 276] on button "B. 44955" at bounding box center [592, 277] width 456 height 34
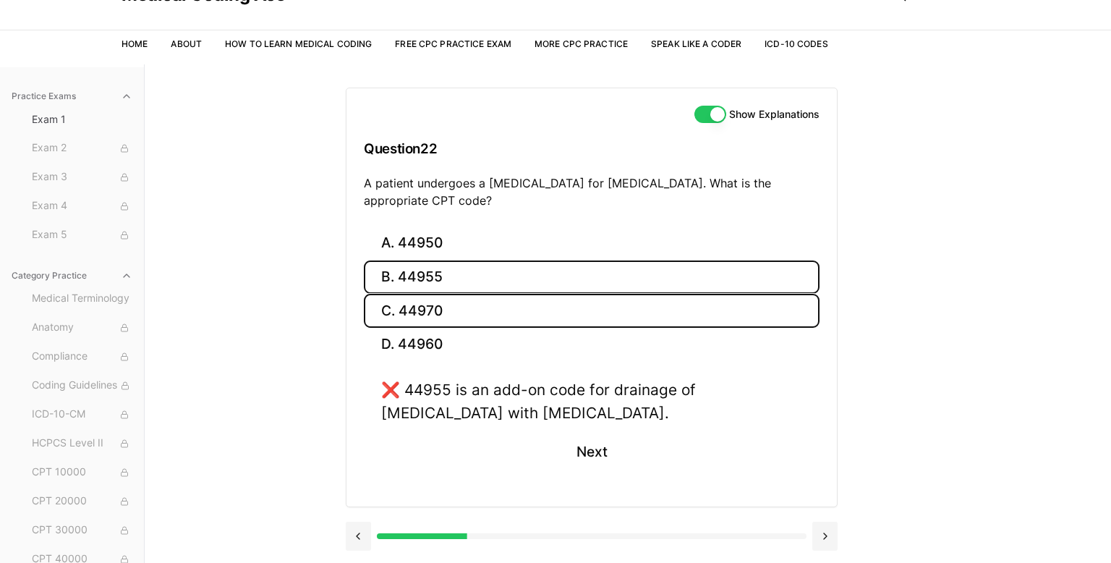
click at [489, 306] on button "C. 44970" at bounding box center [592, 311] width 456 height 34
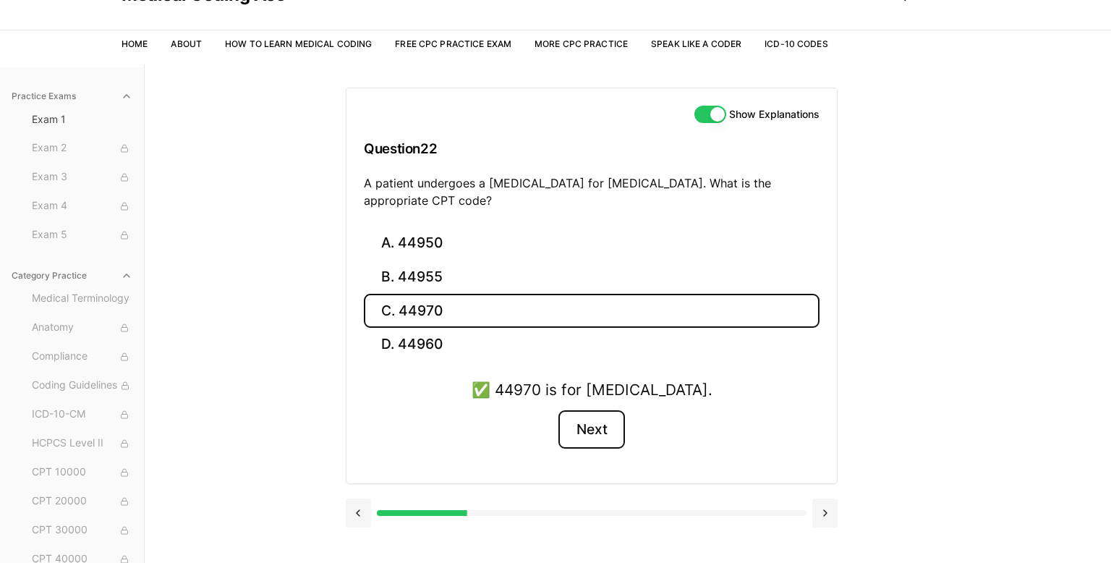
click at [574, 426] on button "Next" at bounding box center [592, 429] width 66 height 39
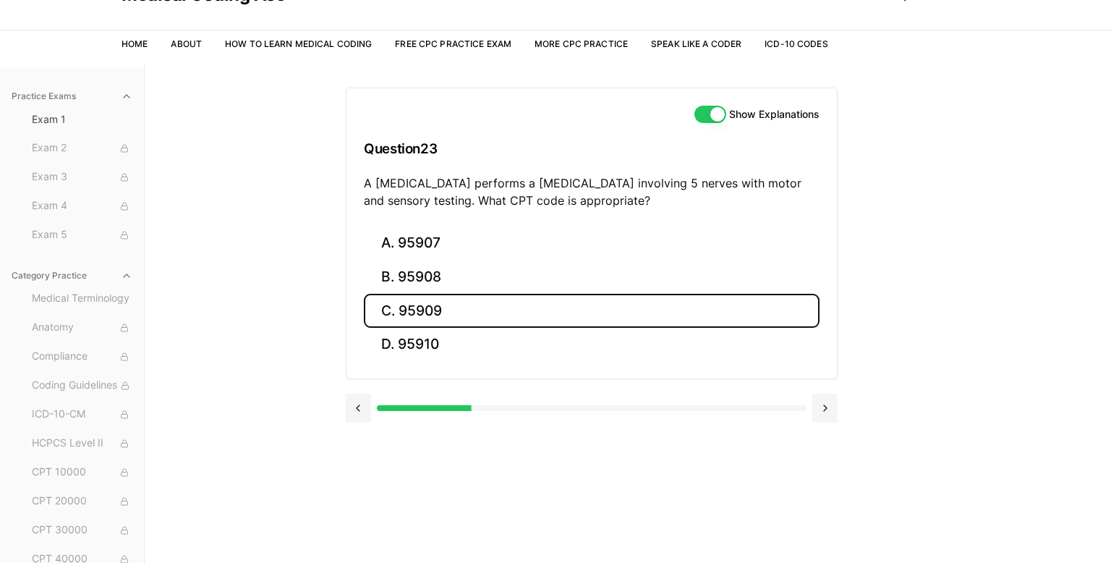
click at [558, 310] on button "C. 95909" at bounding box center [592, 311] width 456 height 34
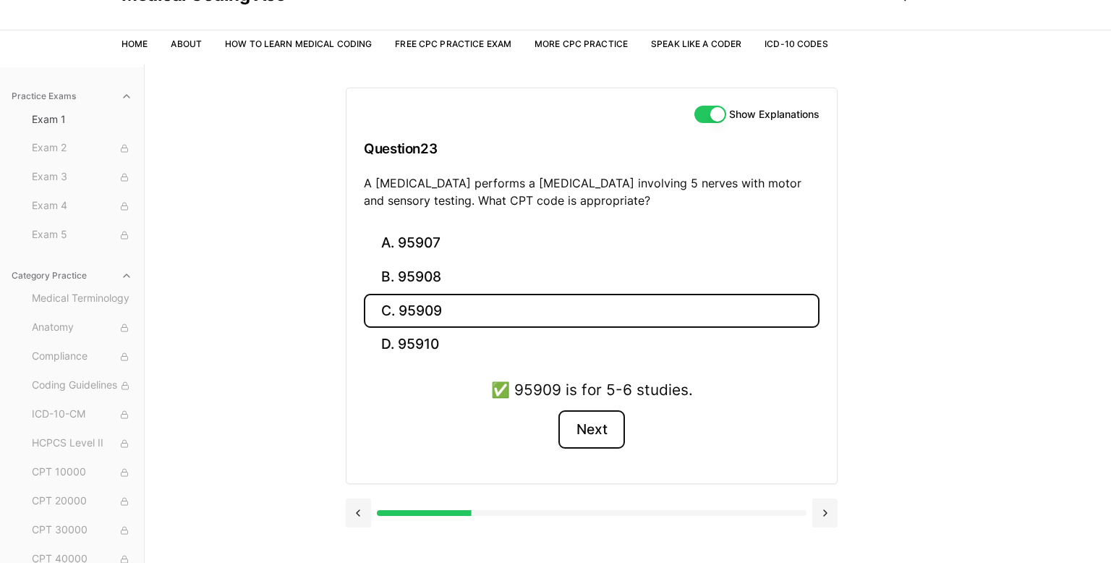
click at [605, 432] on button "Next" at bounding box center [592, 429] width 66 height 39
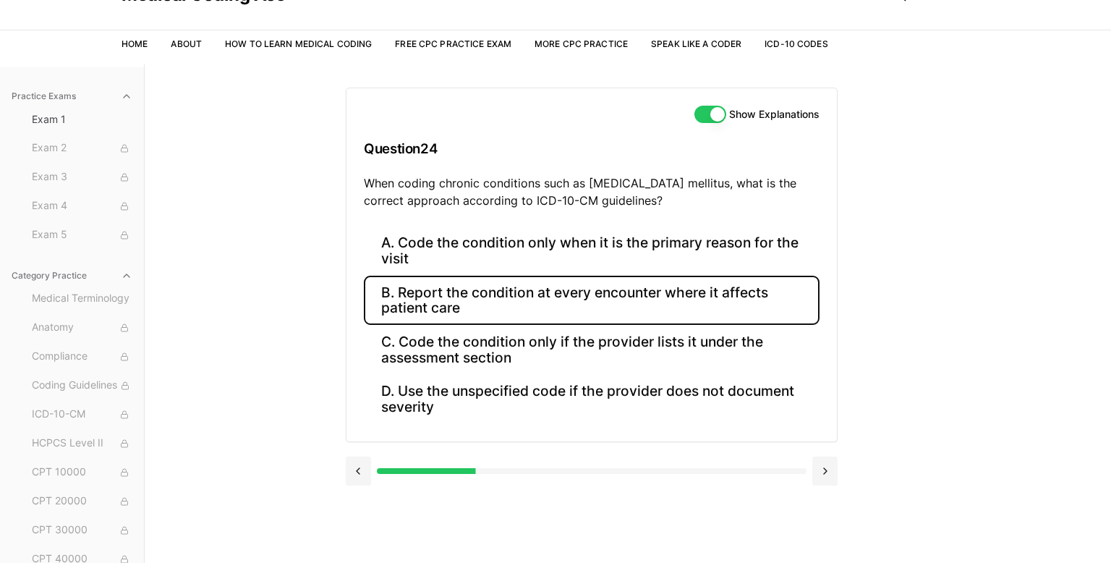
click at [560, 308] on button "B. Report the condition at every encounter where it affects patient care" at bounding box center [592, 300] width 456 height 49
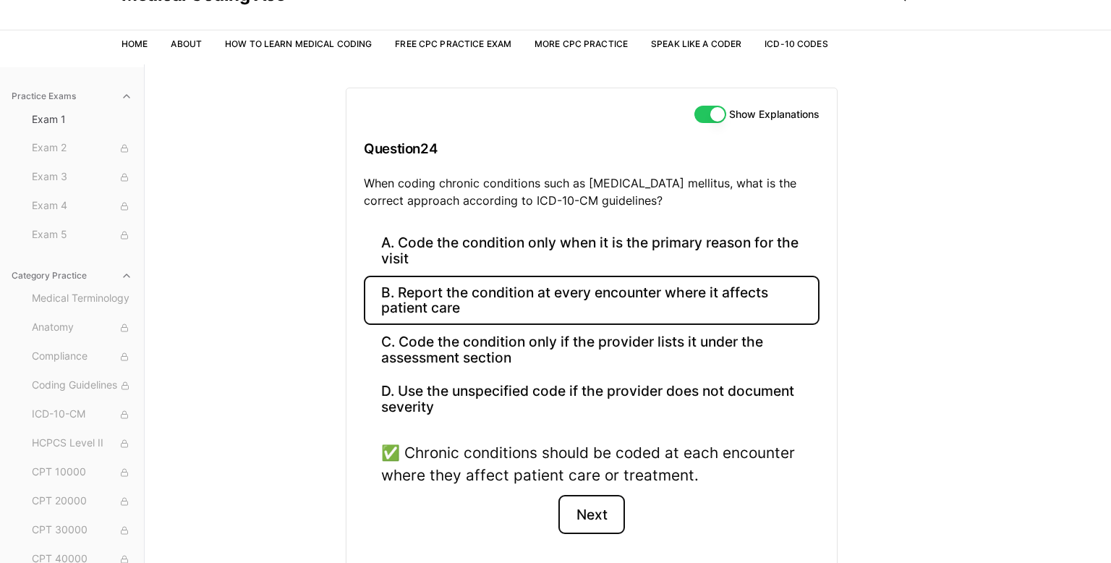
click at [608, 506] on button "Next" at bounding box center [592, 514] width 66 height 39
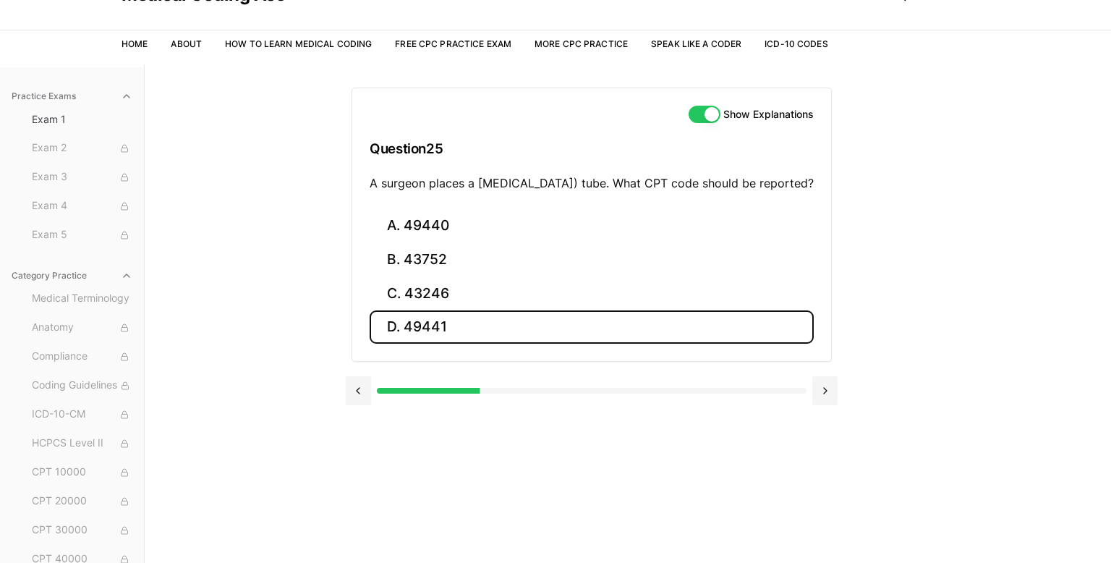
click at [500, 328] on button "D. 49441" at bounding box center [592, 327] width 444 height 34
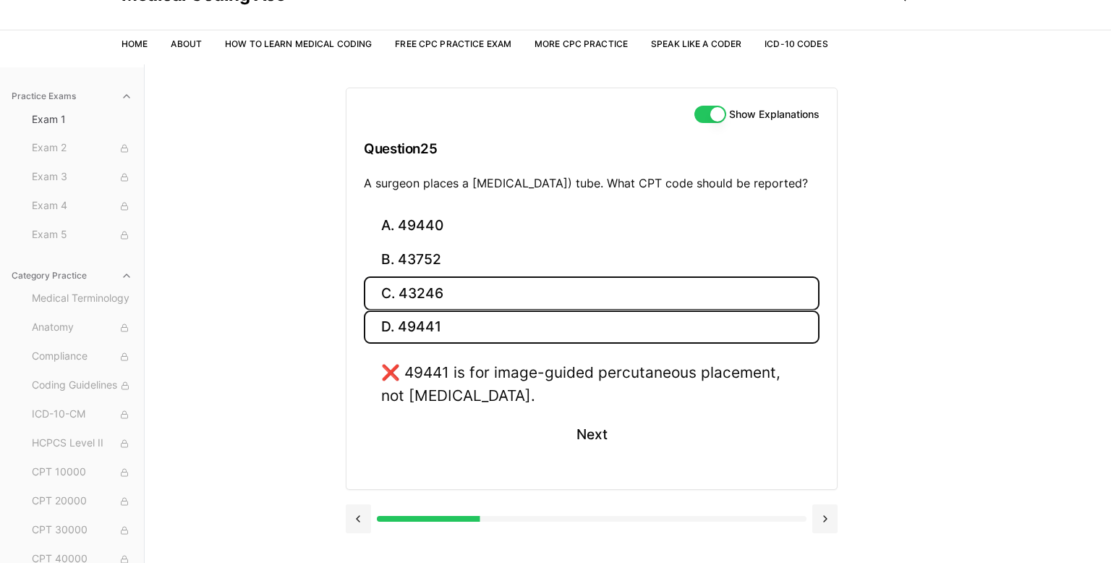
click at [503, 310] on button "C. 43246" at bounding box center [592, 293] width 456 height 34
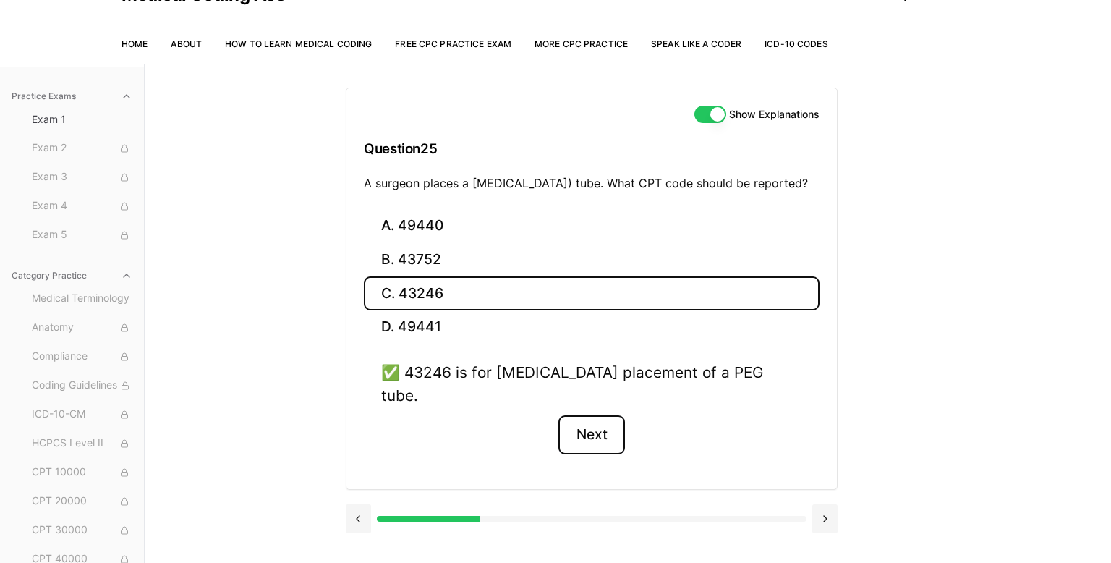
click at [594, 428] on button "Next" at bounding box center [592, 434] width 66 height 39
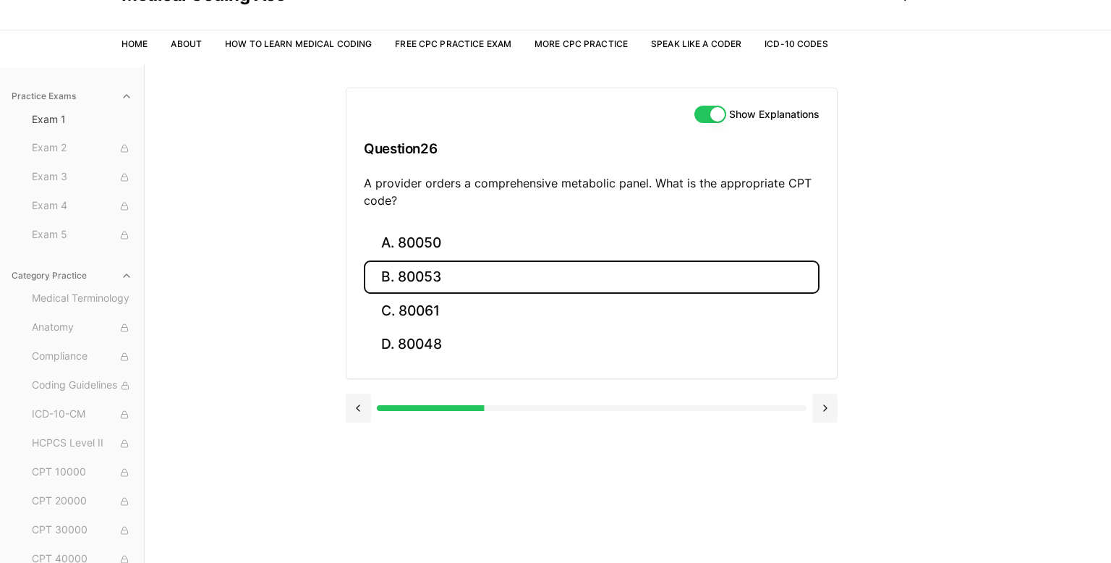
click at [500, 275] on button "B. 80053" at bounding box center [592, 277] width 456 height 34
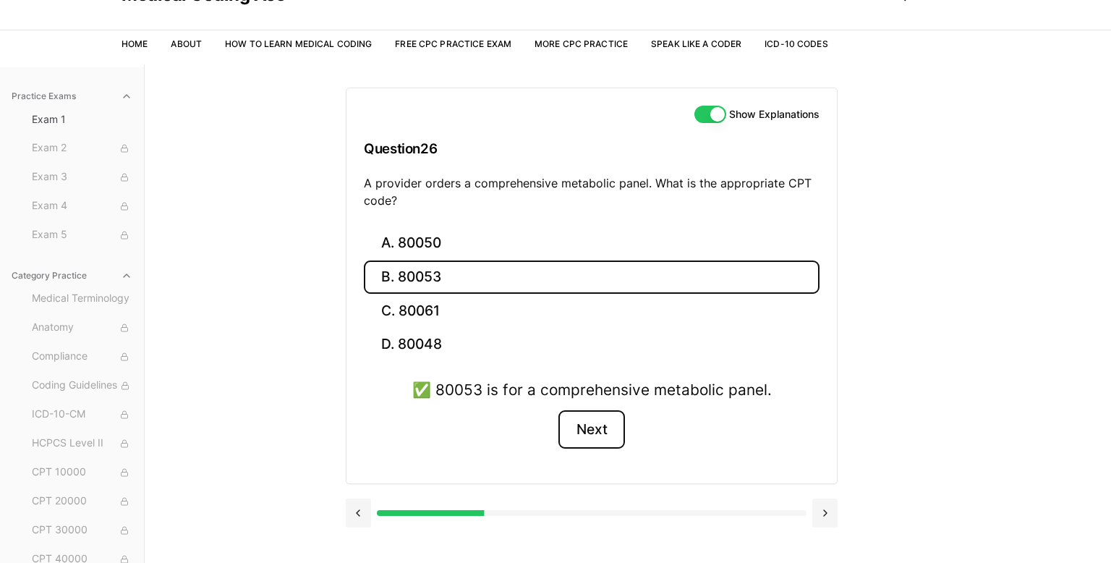
click at [575, 416] on button "Next" at bounding box center [592, 429] width 66 height 39
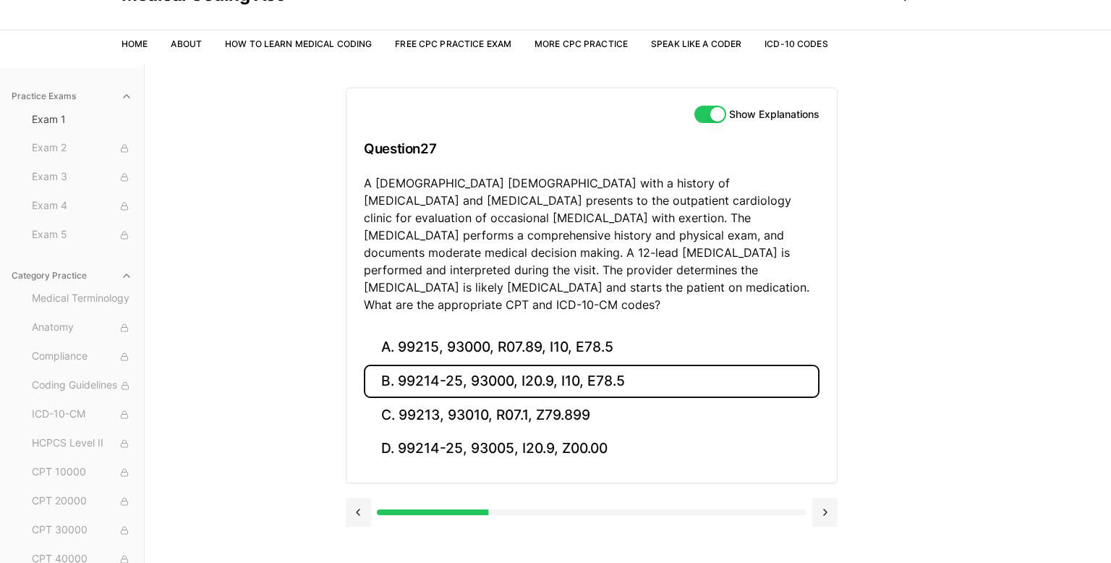
click at [622, 365] on button "B. 99214-25, 93000, I20.9, I10, E78.5" at bounding box center [592, 382] width 456 height 34
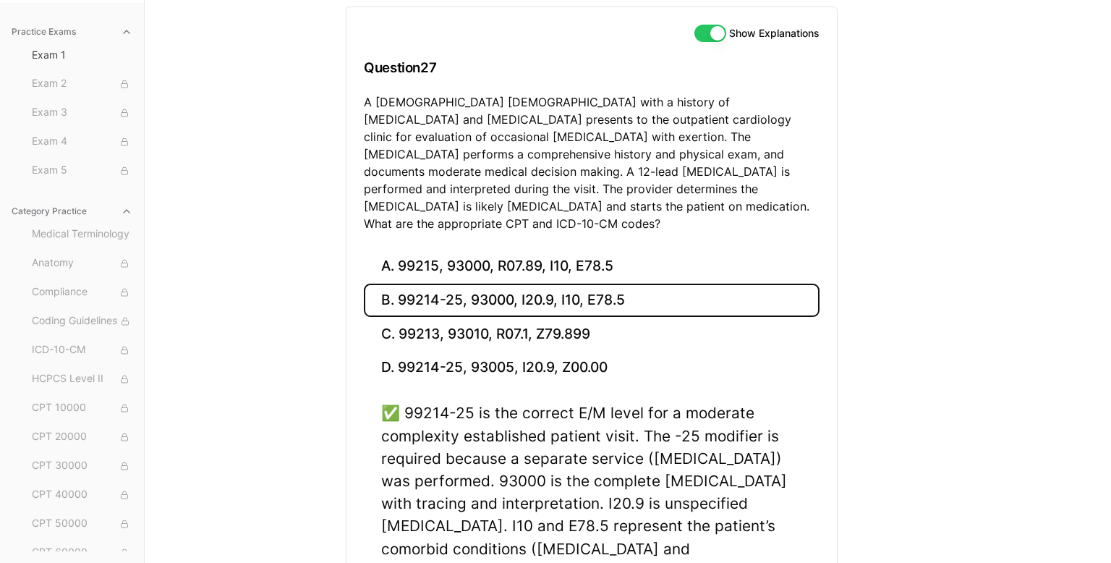
scroll to position [169, 0]
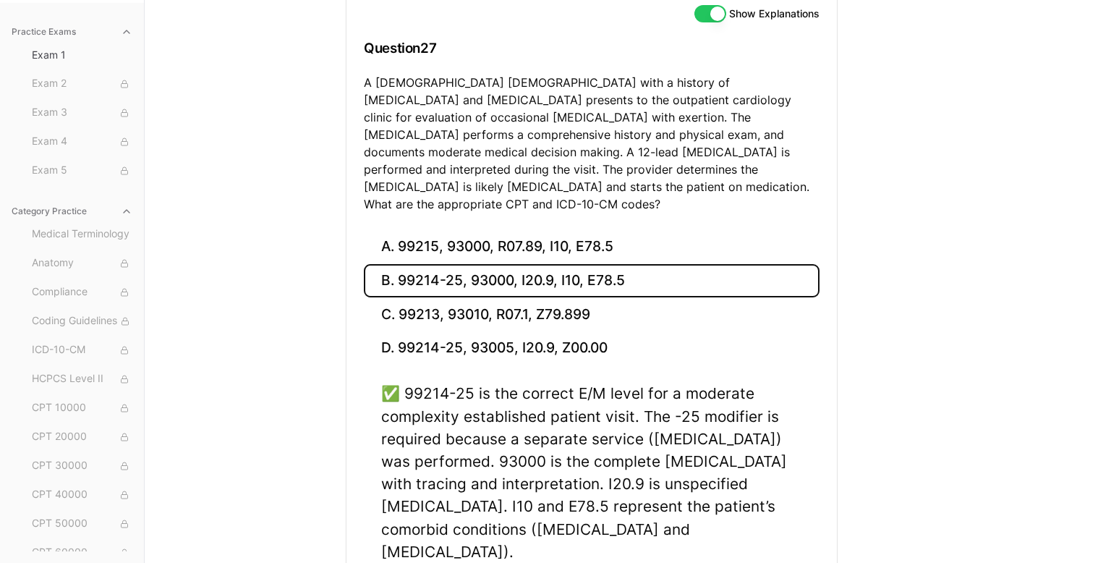
click at [614, 482] on div "✅ 99214-25 is the correct E/M level for a moderate complexity established patie…" at bounding box center [591, 472] width 421 height 181
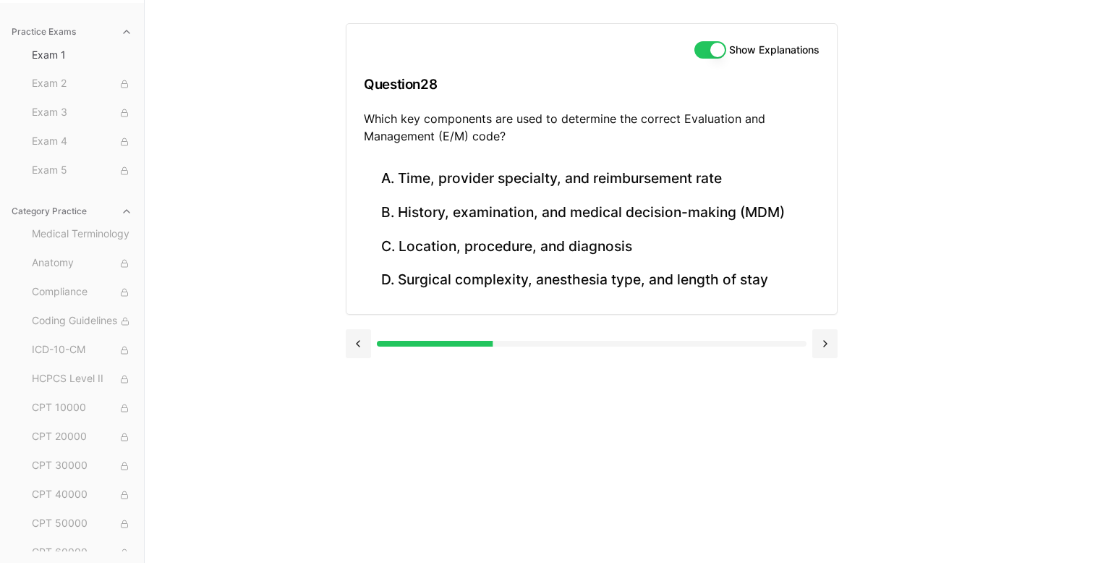
scroll to position [133, 0]
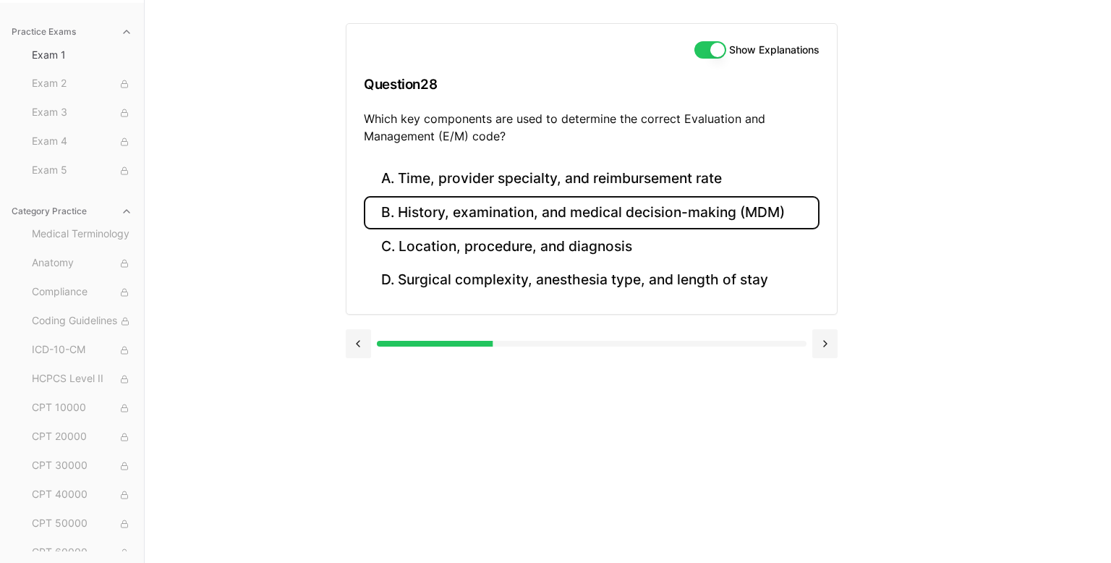
click at [584, 220] on button "B. History, examination, and medical decision-making (MDM)" at bounding box center [592, 213] width 456 height 34
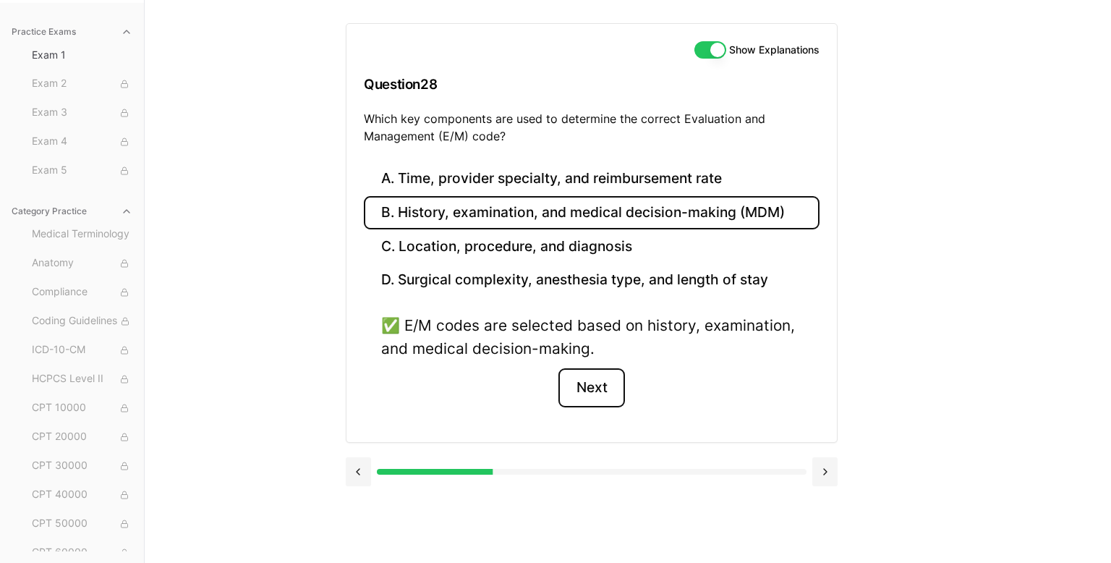
click at [598, 402] on button "Next" at bounding box center [592, 387] width 66 height 39
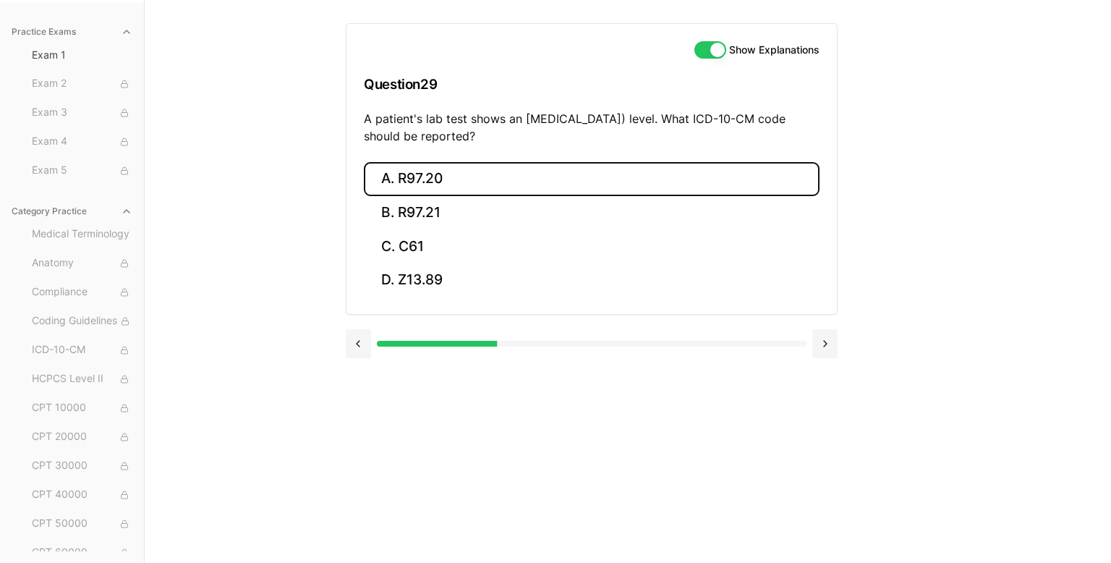
click at [612, 183] on button "A. R97.20" at bounding box center [592, 179] width 456 height 34
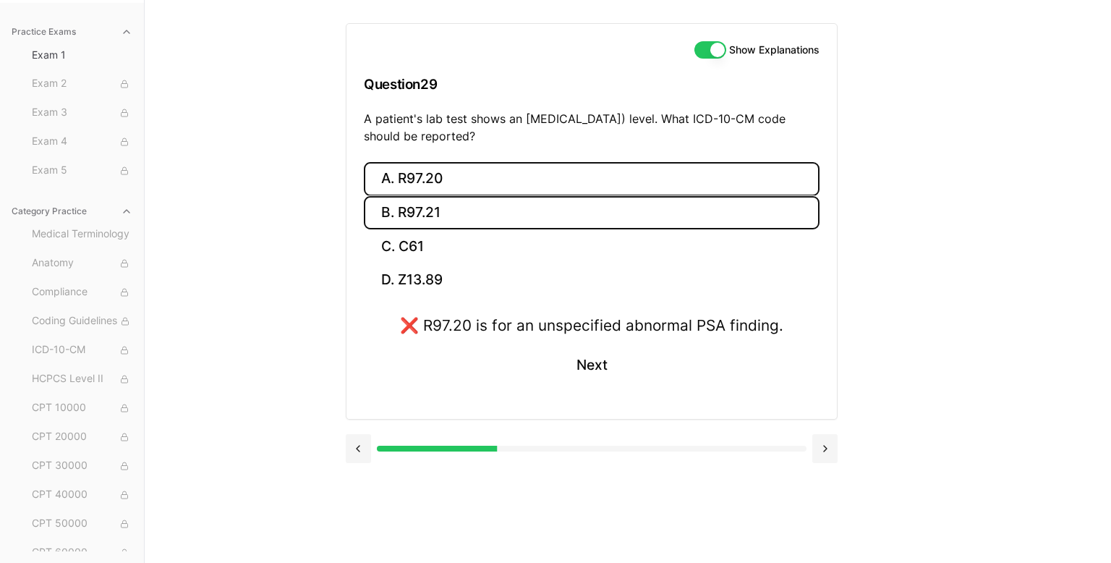
click at [556, 207] on button "B. R97.21" at bounding box center [592, 213] width 456 height 34
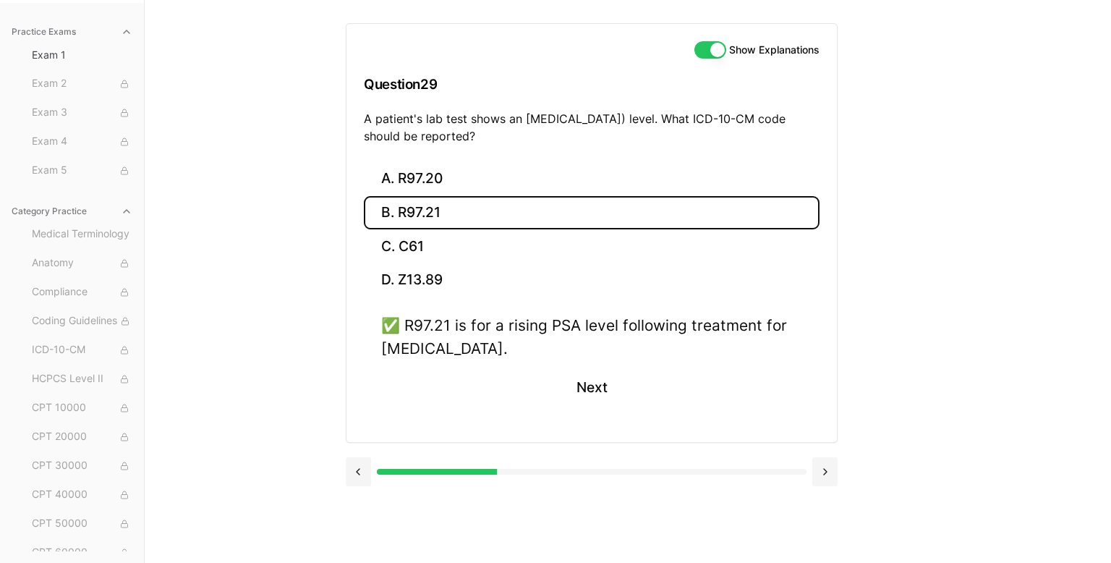
click at [685, 378] on div "✅ R97.21 is for a rising PSA level following treatment for [MEDICAL_DATA]. Next" at bounding box center [592, 369] width 456 height 110
click at [589, 395] on button "Next" at bounding box center [592, 387] width 66 height 39
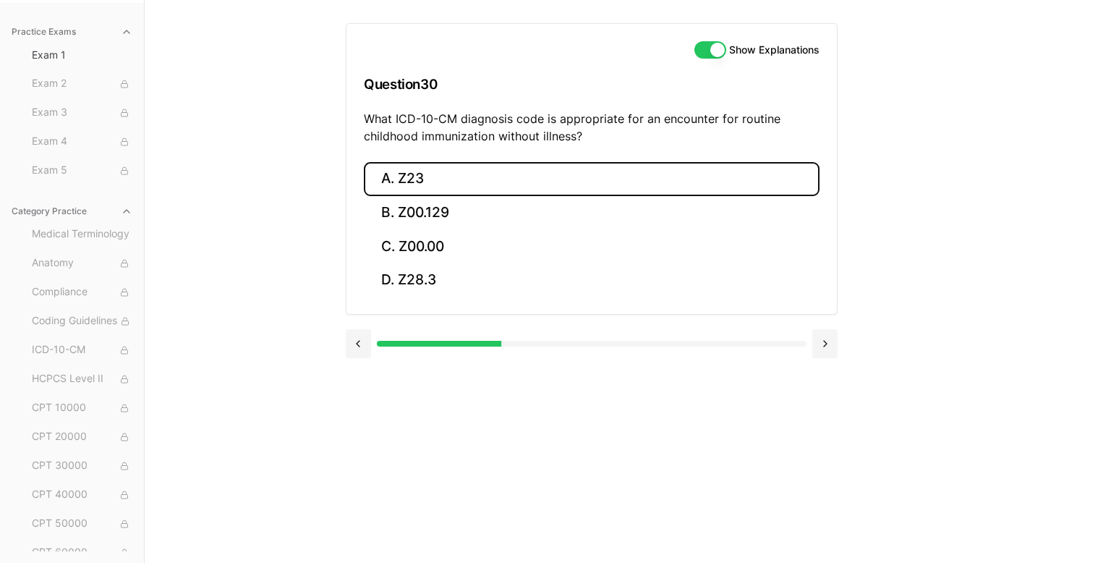
click at [639, 171] on button "A. Z23" at bounding box center [592, 179] width 456 height 34
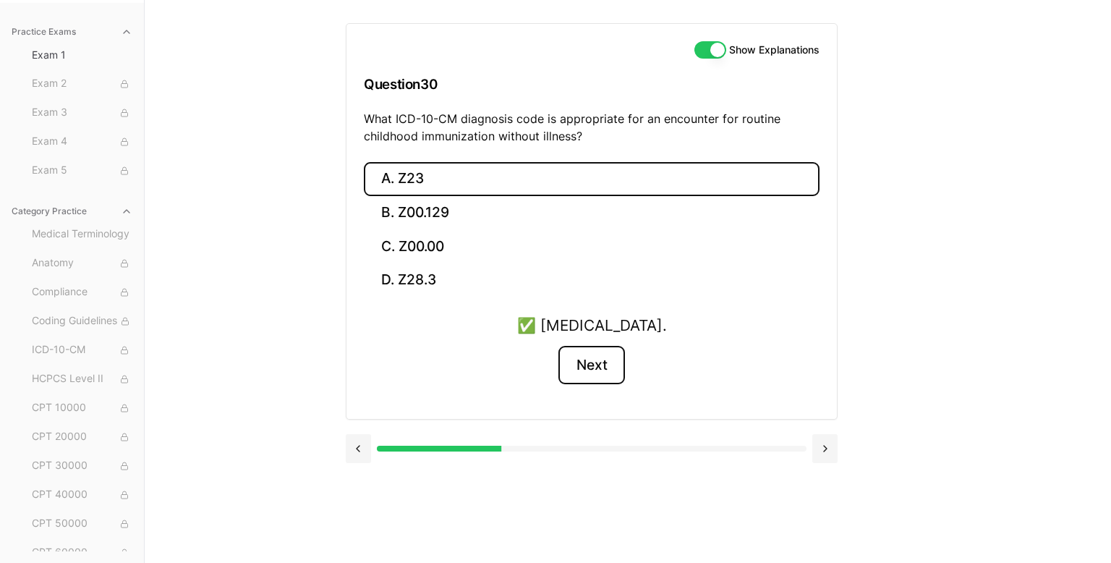
click at [611, 355] on button "Next" at bounding box center [592, 365] width 66 height 39
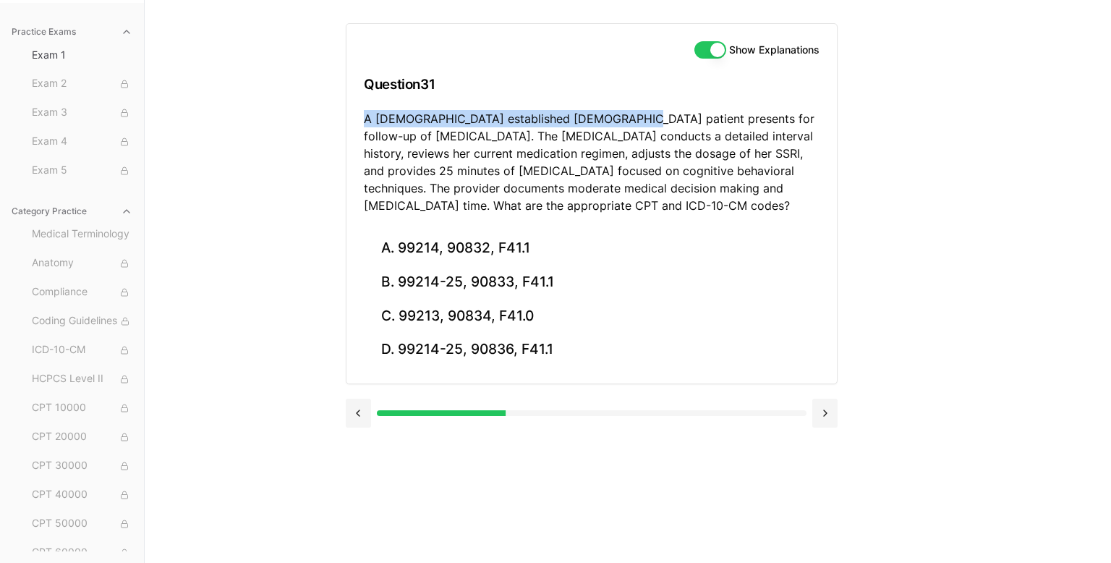
drag, startPoint x: 364, startPoint y: 119, endPoint x: 614, endPoint y: 116, distance: 249.6
click at [614, 116] on p "A [DEMOGRAPHIC_DATA] established [DEMOGRAPHIC_DATA] patient presents for follow…" at bounding box center [592, 162] width 456 height 104
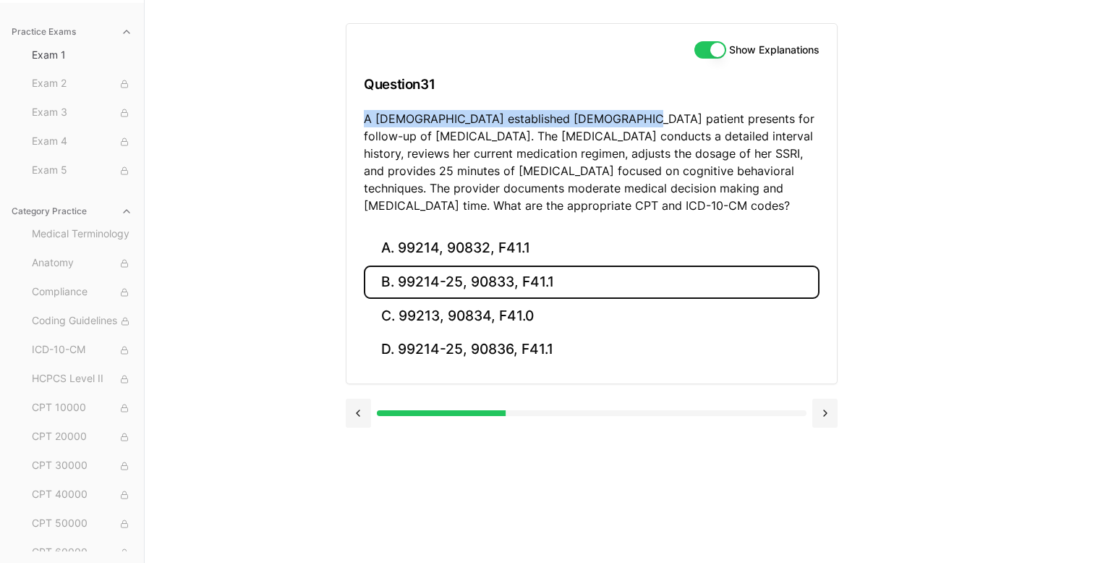
click at [561, 283] on button "B. 99214-25, 90833, F41.1" at bounding box center [592, 283] width 456 height 34
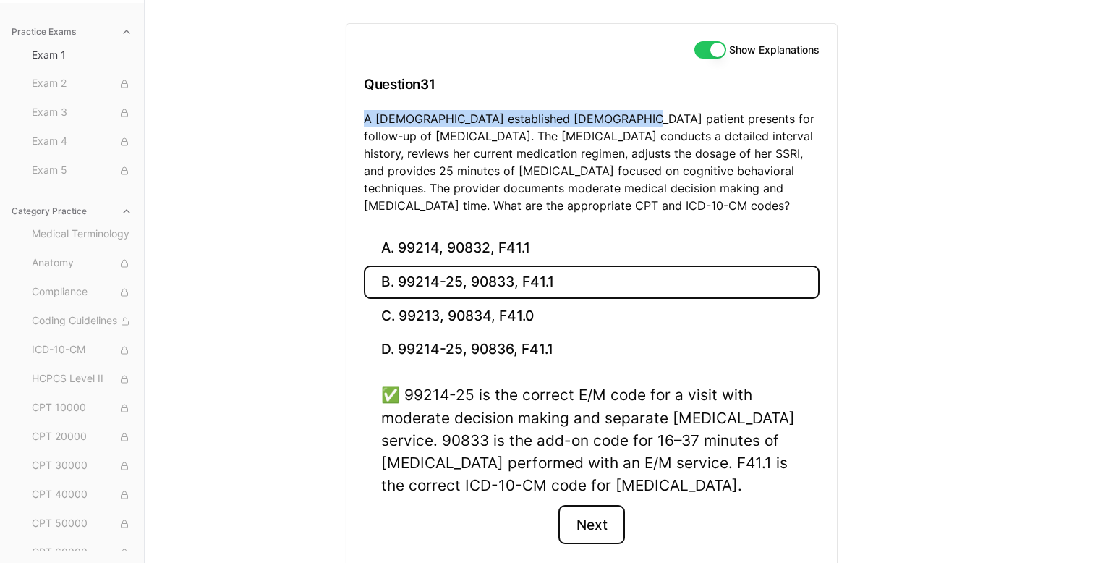
click at [597, 541] on button "Next" at bounding box center [592, 524] width 66 height 39
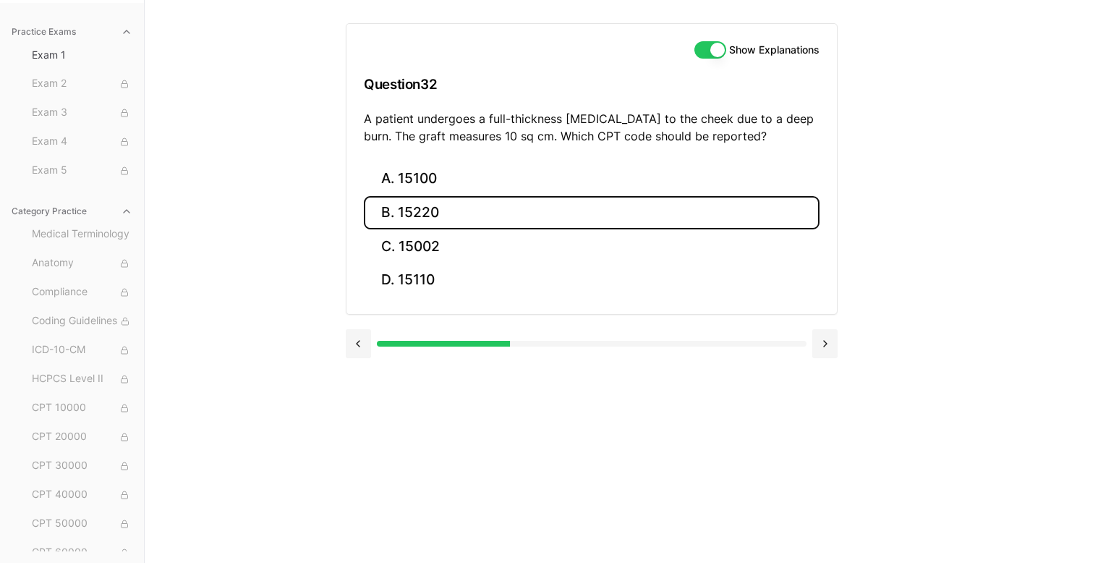
click at [527, 225] on button "B. 15220" at bounding box center [592, 213] width 456 height 34
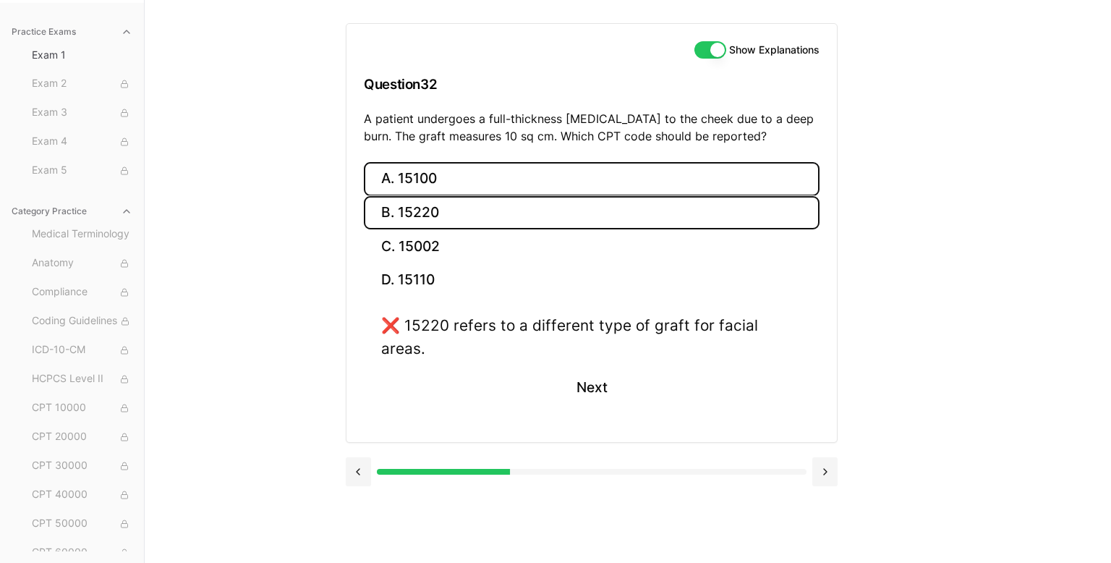
click at [512, 182] on button "A. 15100" at bounding box center [592, 179] width 456 height 34
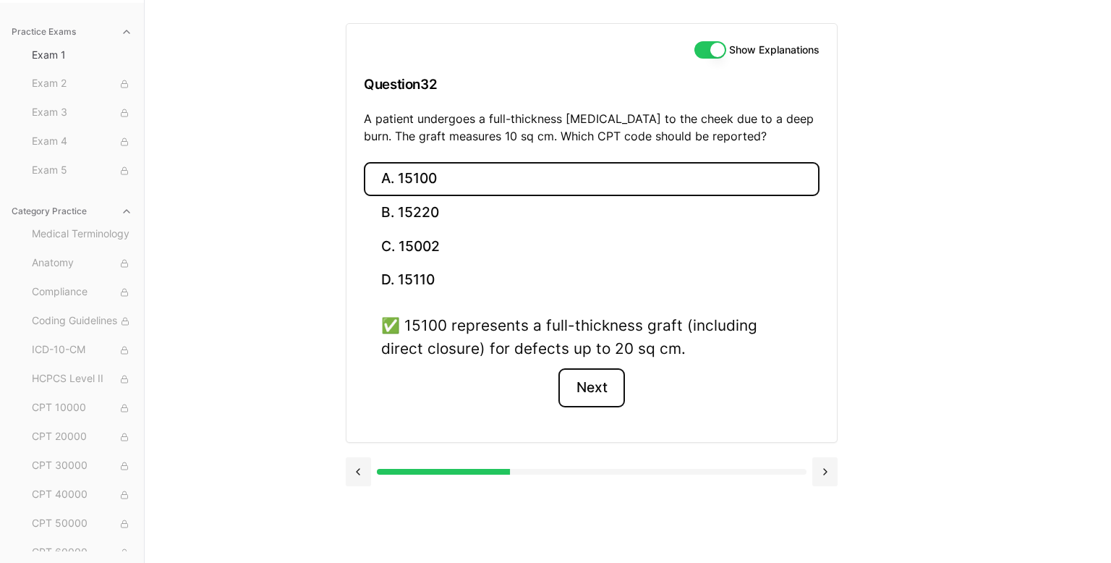
click at [582, 378] on button "Next" at bounding box center [592, 387] width 66 height 39
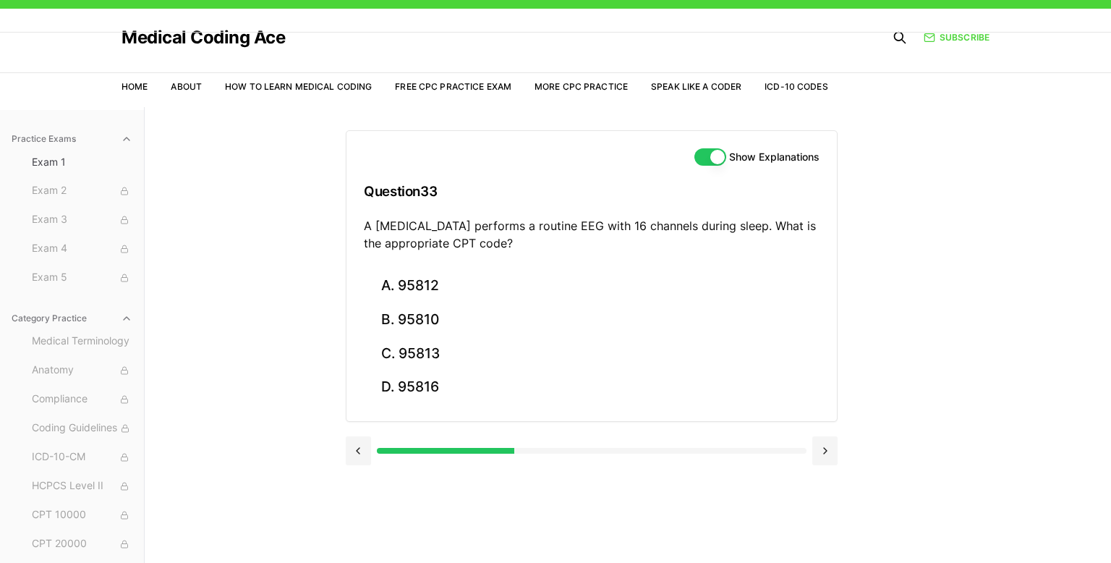
scroll to position [0, 0]
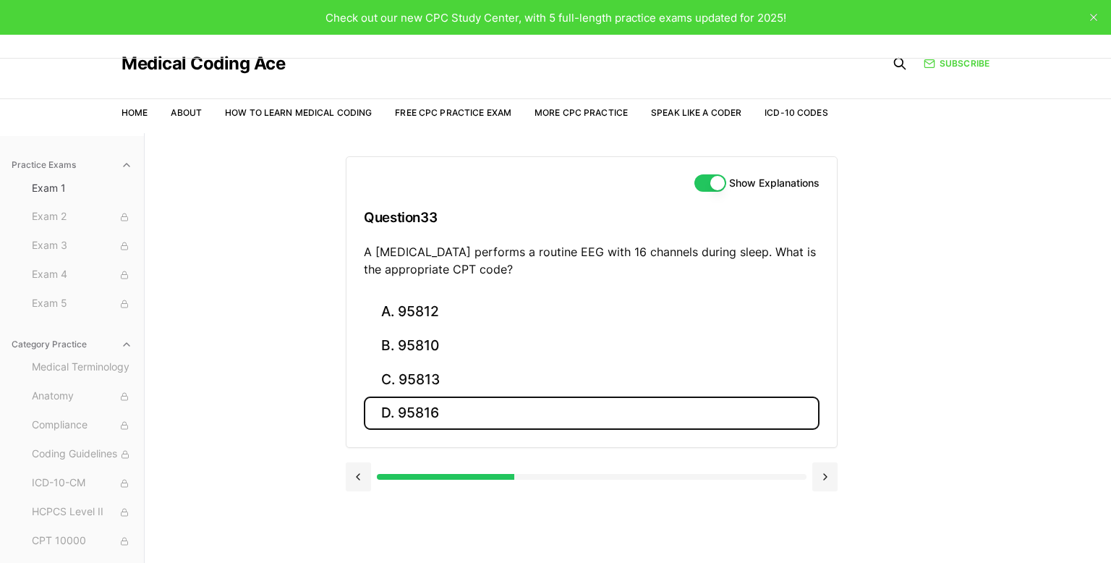
click at [449, 409] on button "D. 95816" at bounding box center [592, 413] width 456 height 34
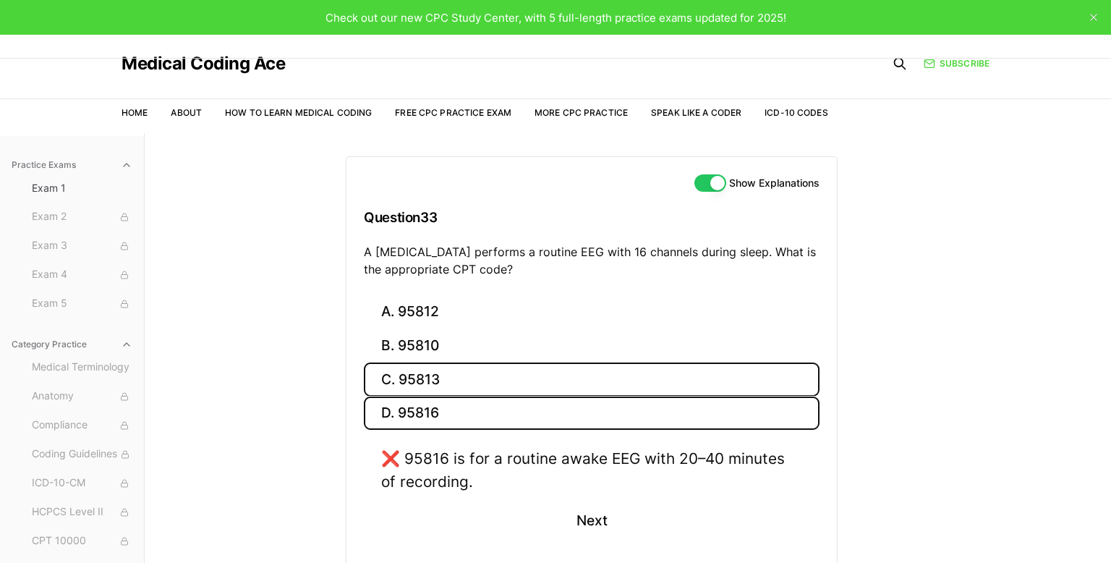
click at [465, 371] on button "C. 95813" at bounding box center [592, 379] width 456 height 34
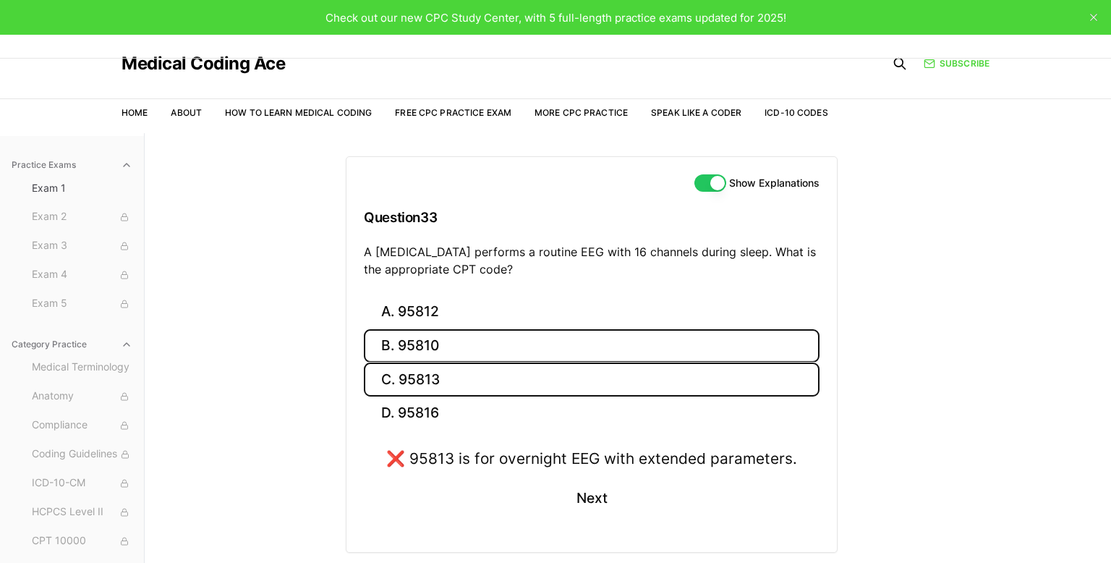
click at [465, 338] on button "B. 95810" at bounding box center [592, 346] width 456 height 34
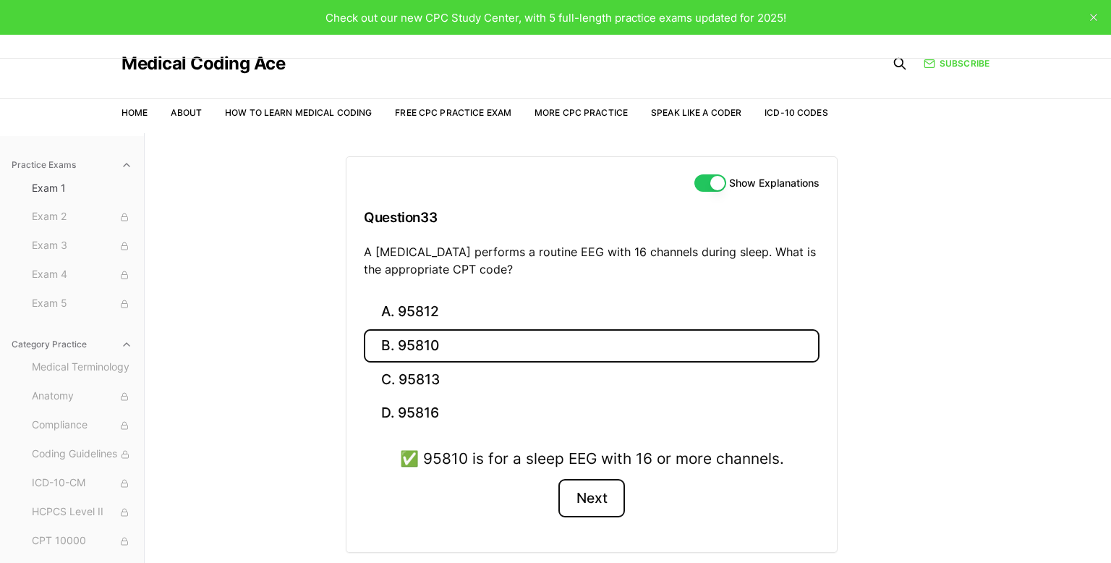
click at [595, 501] on button "Next" at bounding box center [592, 498] width 66 height 39
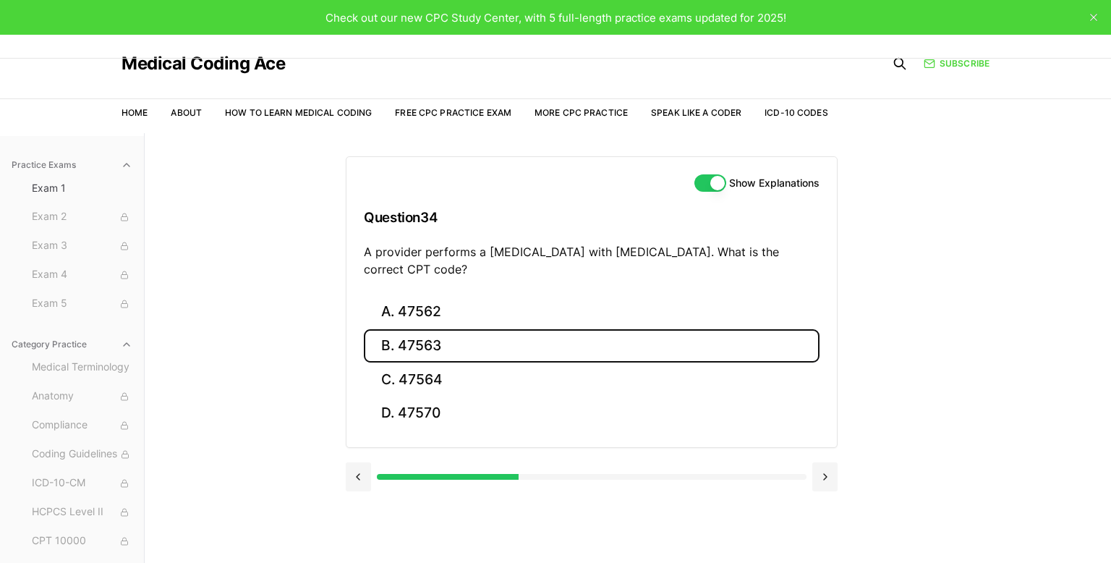
click at [491, 352] on button "B. 47563" at bounding box center [592, 346] width 456 height 34
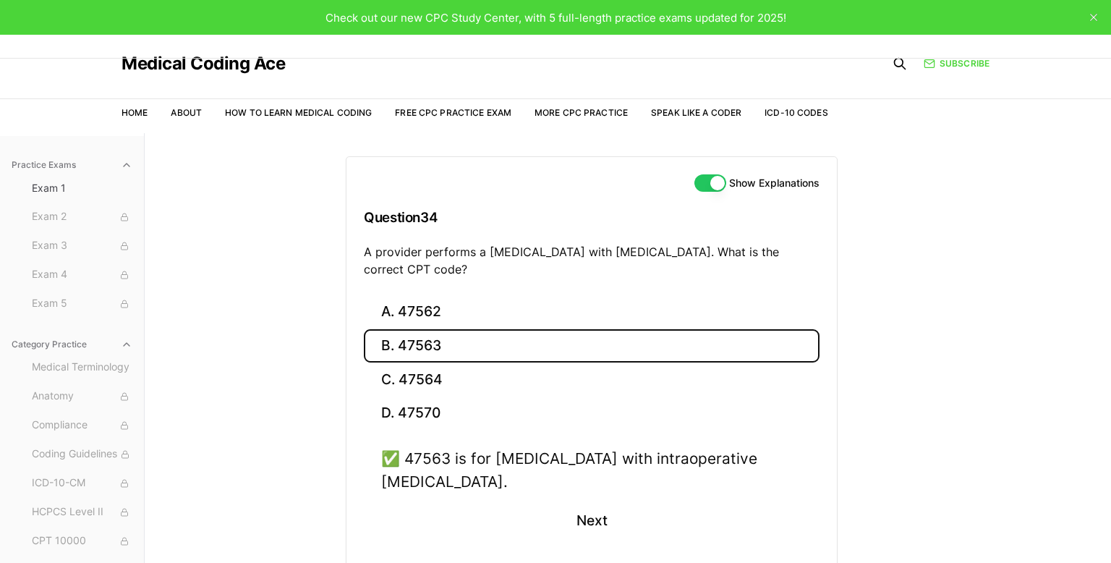
click at [631, 519] on div "✅ 47563 is for [MEDICAL_DATA] with intraoperative [MEDICAL_DATA]. Next" at bounding box center [592, 502] width 456 height 110
click at [606, 520] on button "Next" at bounding box center [592, 520] width 66 height 39
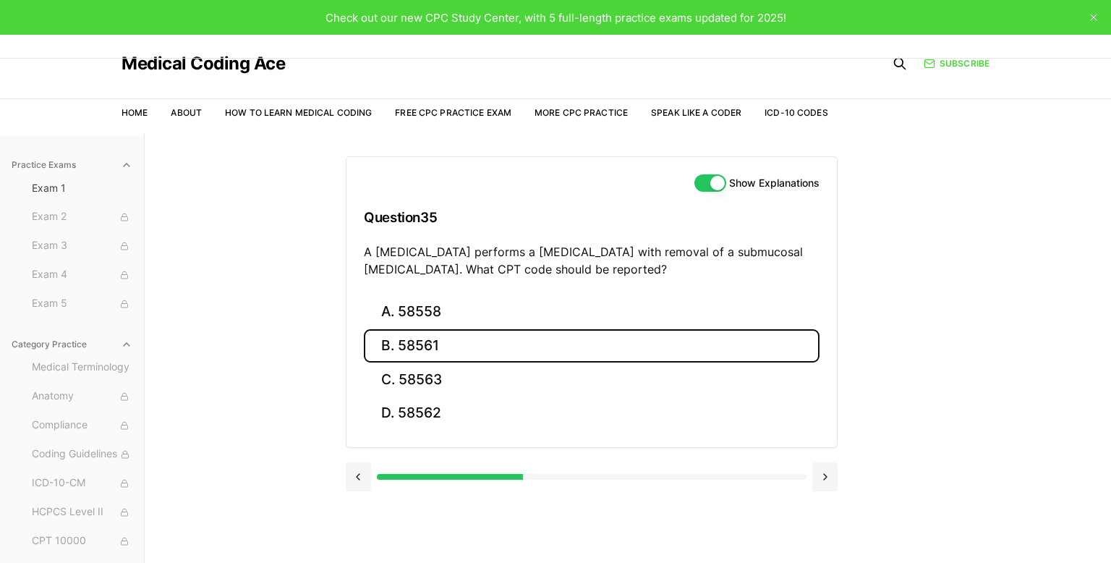
click at [442, 357] on button "B. 58561" at bounding box center [592, 346] width 456 height 34
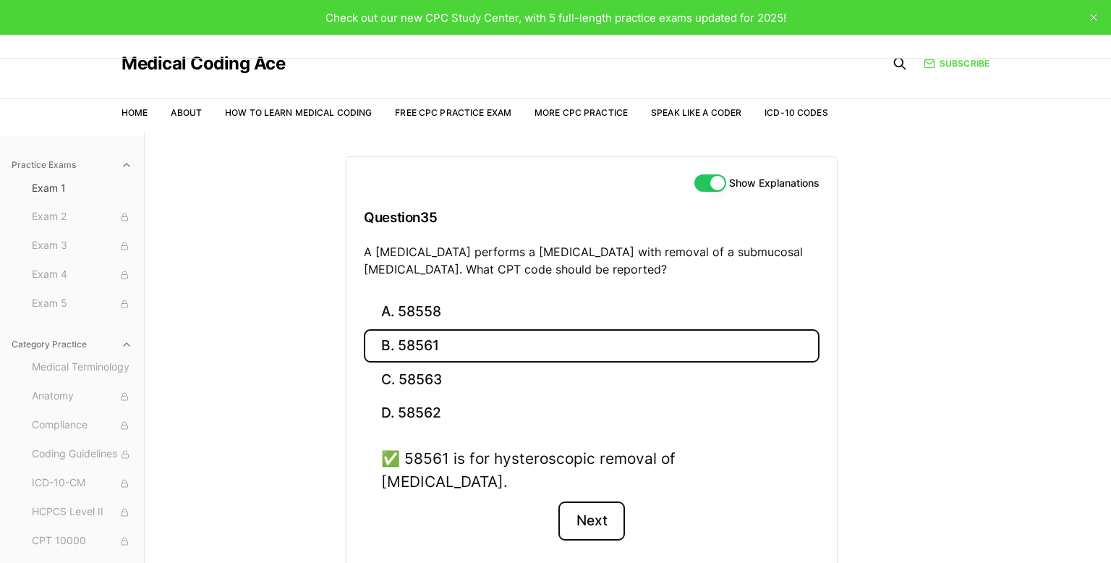
click at [580, 501] on button "Next" at bounding box center [592, 520] width 66 height 39
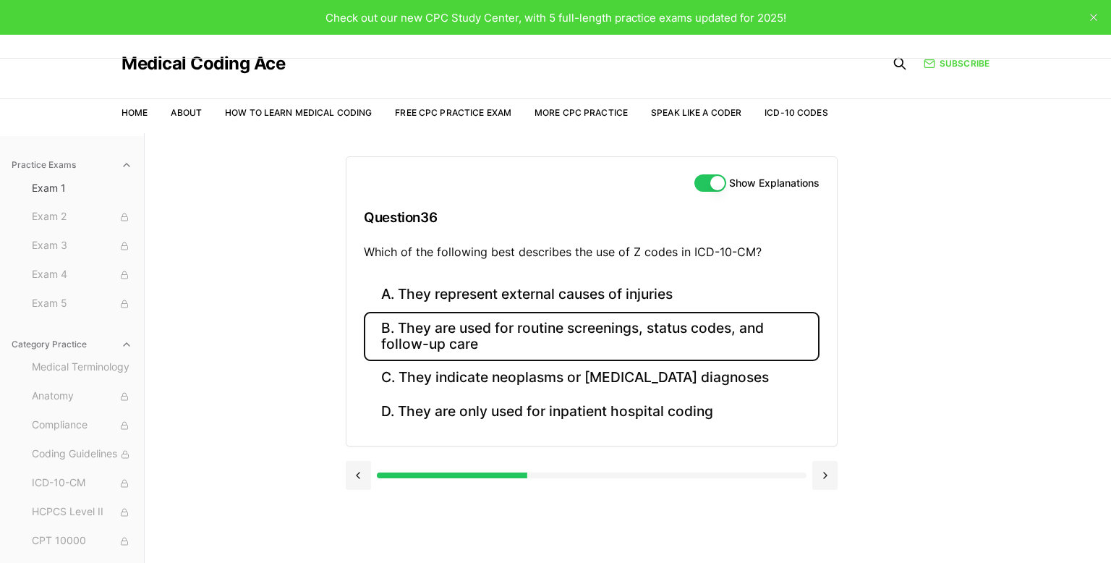
click at [503, 332] on button "B. They are used for routine screenings, status codes, and follow-up care" at bounding box center [592, 336] width 456 height 49
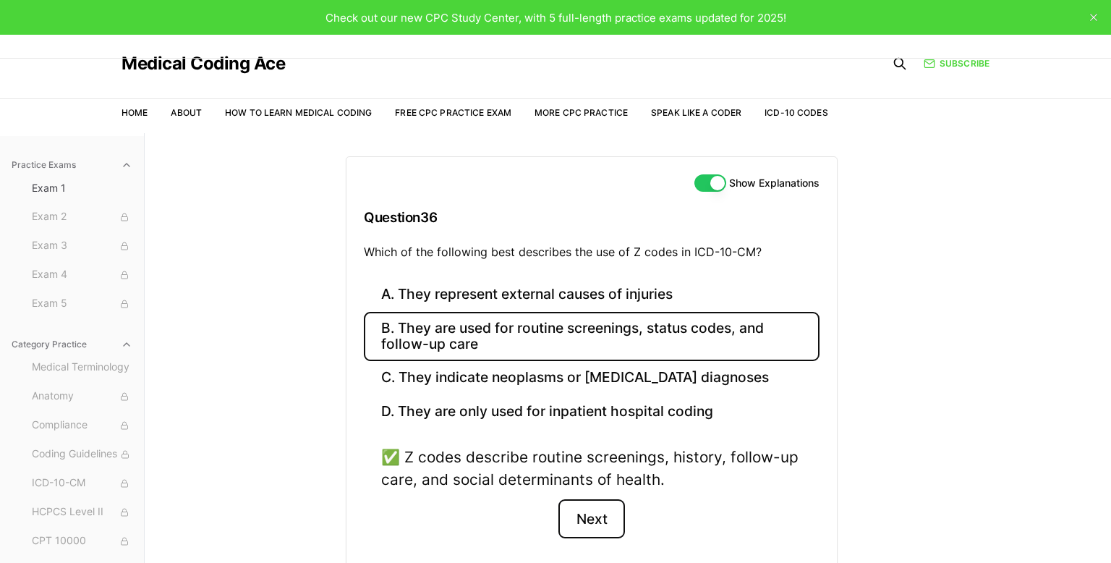
click at [572, 516] on button "Next" at bounding box center [592, 518] width 66 height 39
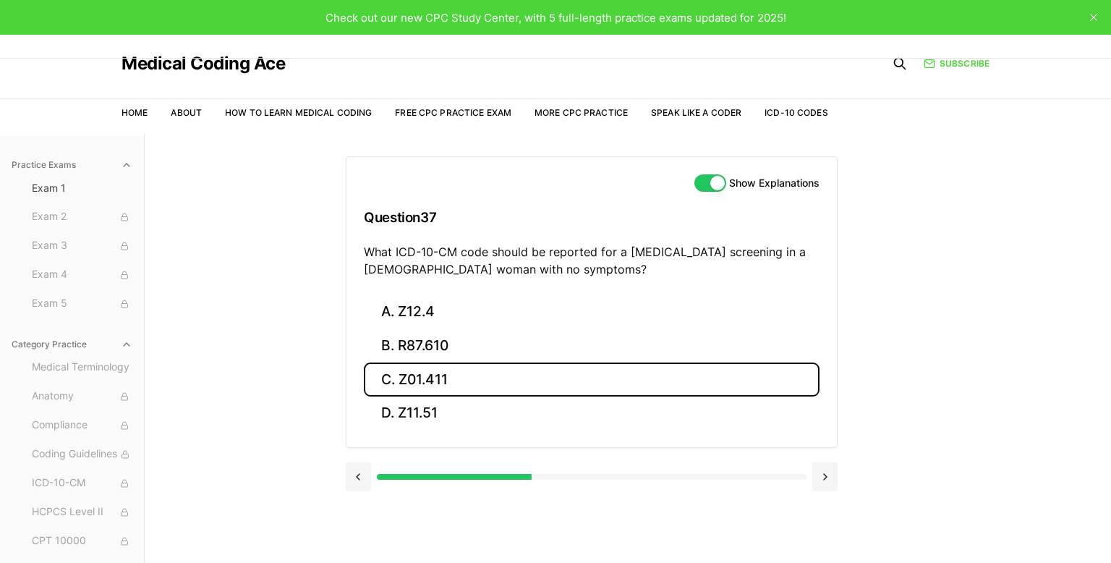
click at [464, 373] on button "C. Z01.411" at bounding box center [592, 379] width 456 height 34
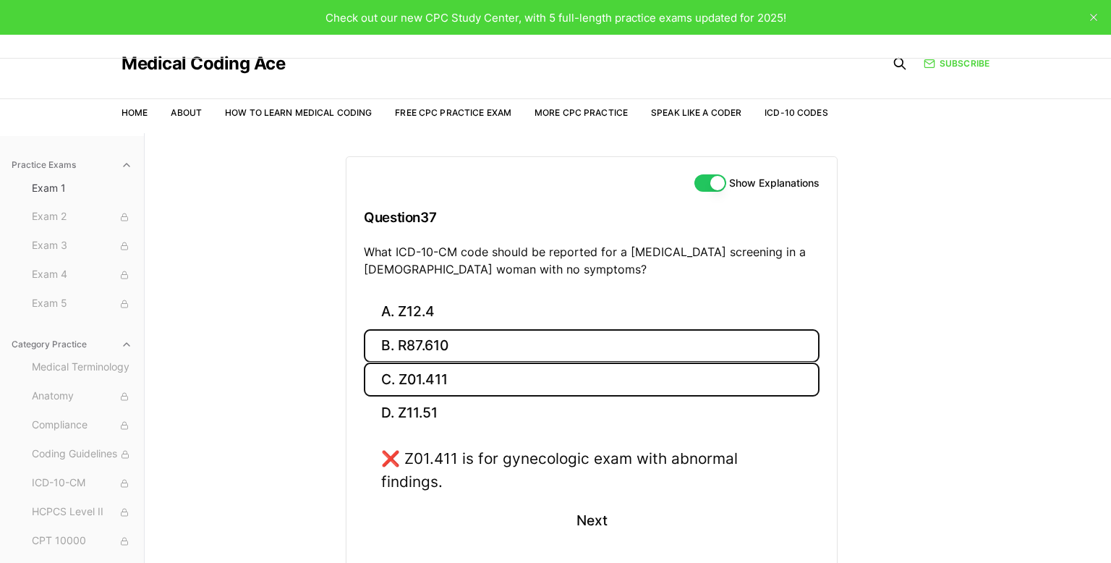
click at [530, 347] on button "B. R87.610" at bounding box center [592, 346] width 456 height 34
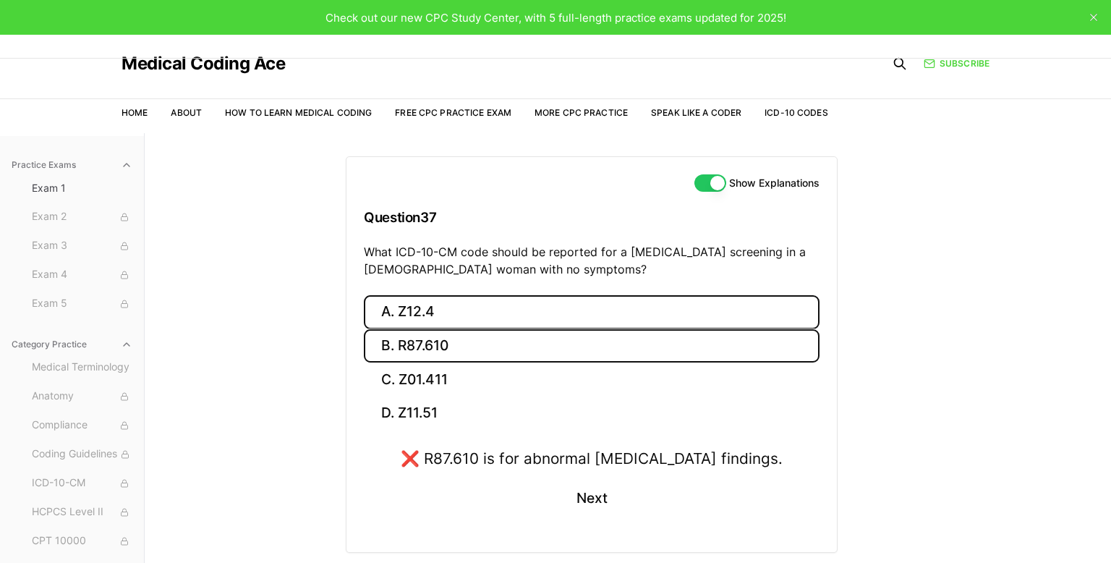
click at [522, 317] on button "A. Z12.4" at bounding box center [592, 312] width 456 height 34
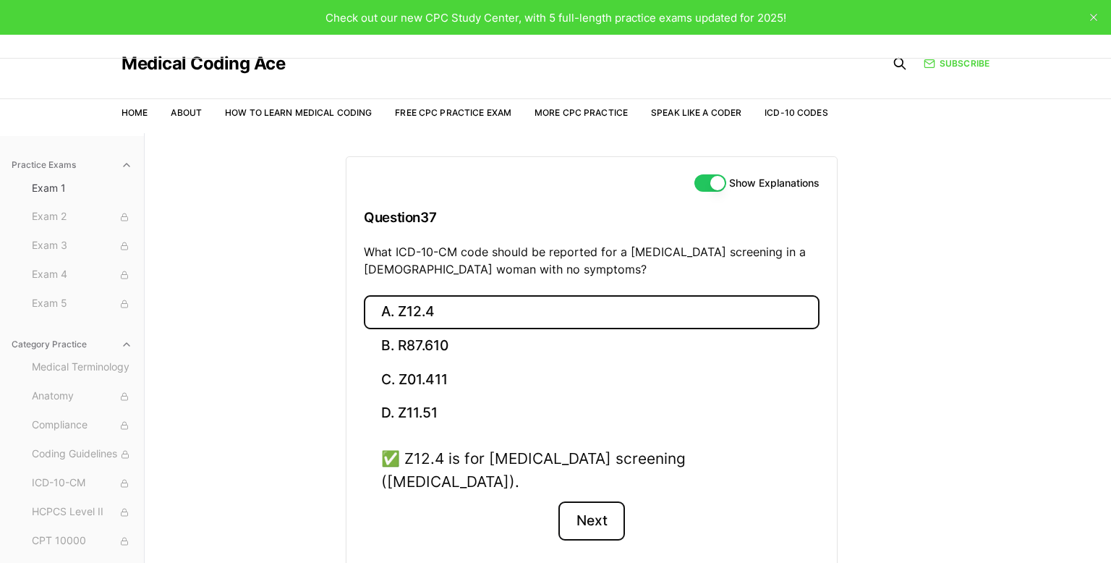
click at [580, 501] on button "Next" at bounding box center [592, 520] width 66 height 39
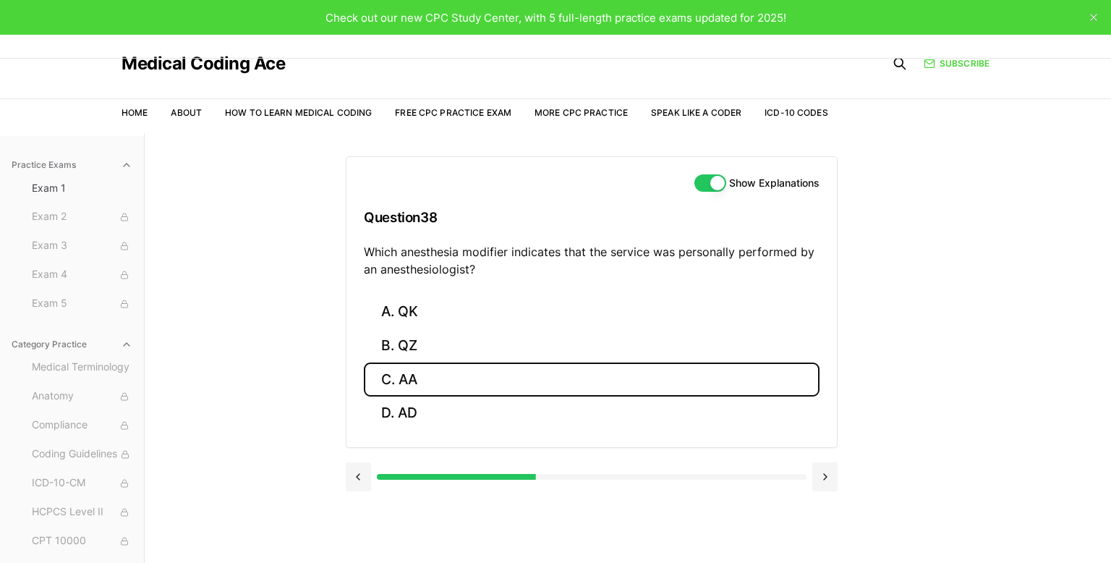
click at [513, 373] on button "C. AA" at bounding box center [592, 379] width 456 height 34
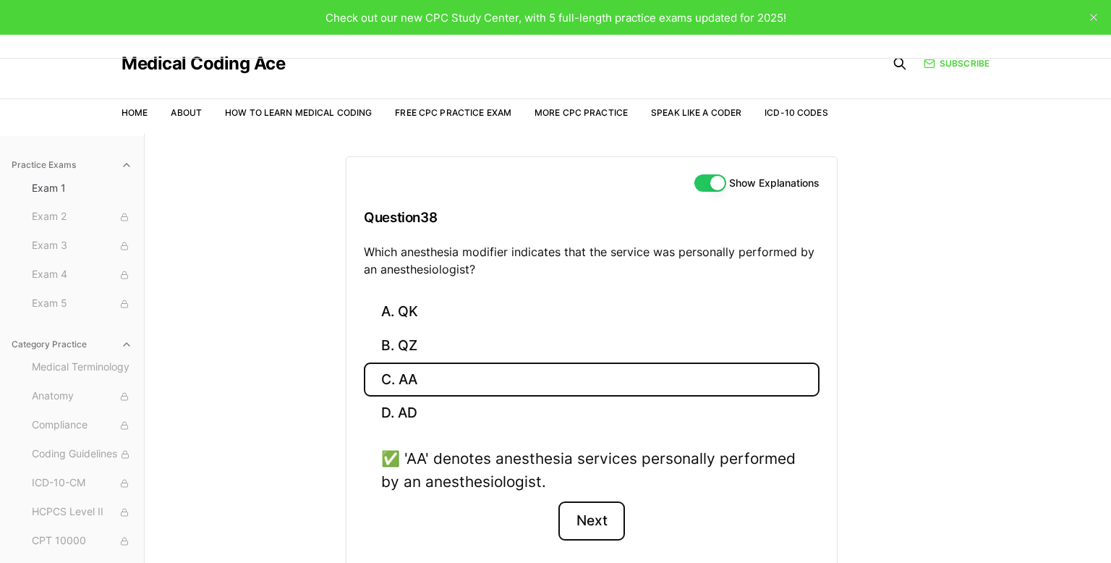
click at [592, 514] on button "Next" at bounding box center [592, 520] width 66 height 39
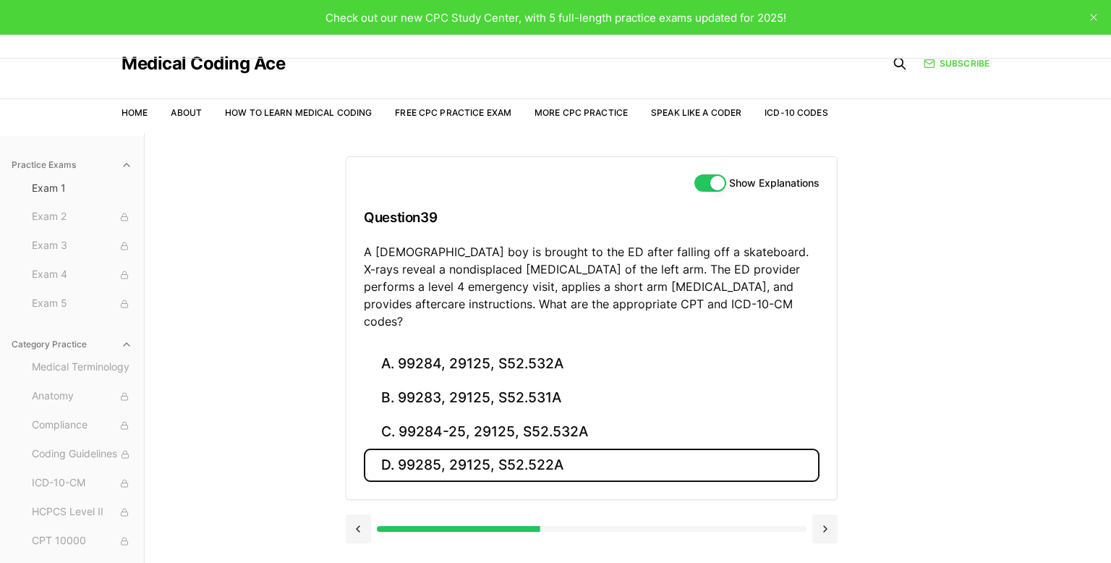
click at [586, 449] on button "D. 99285, 29125, S52.522A" at bounding box center [592, 466] width 456 height 34
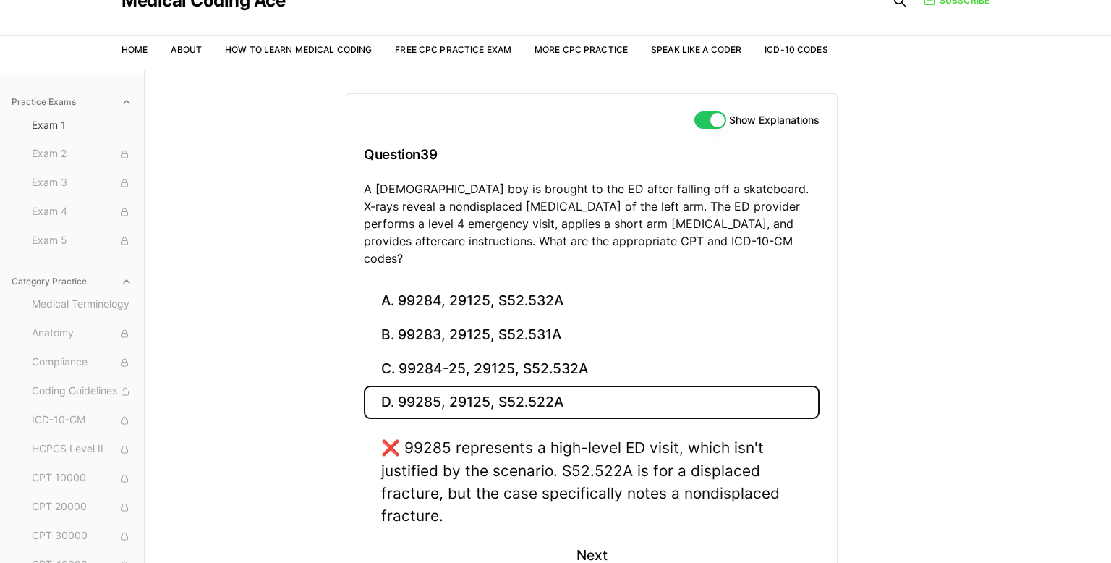
scroll to position [64, 0]
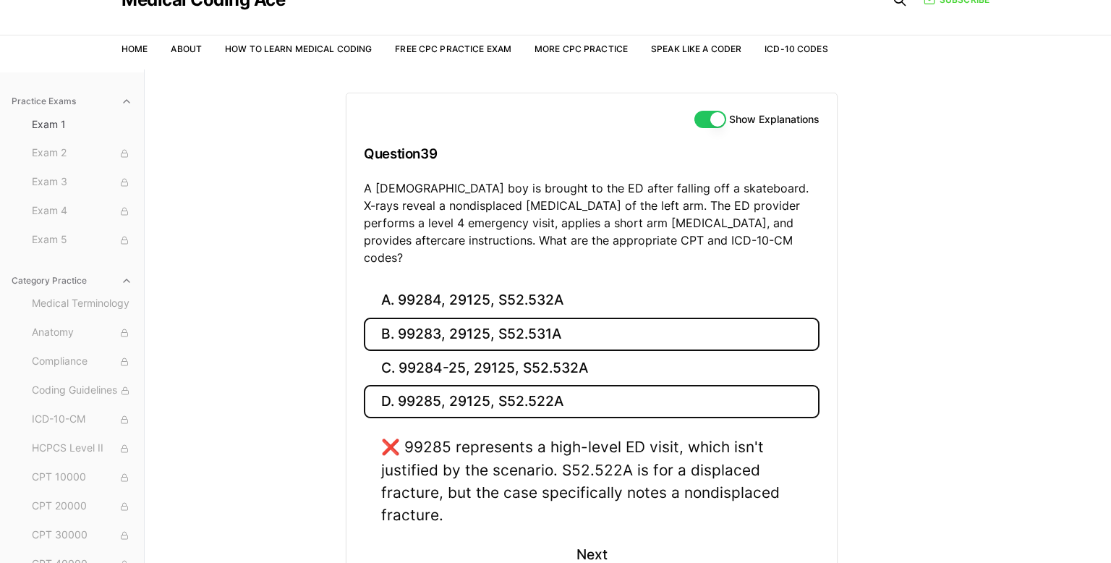
click at [574, 323] on button "B. 99283, 29125, S52.531A" at bounding box center [592, 335] width 456 height 34
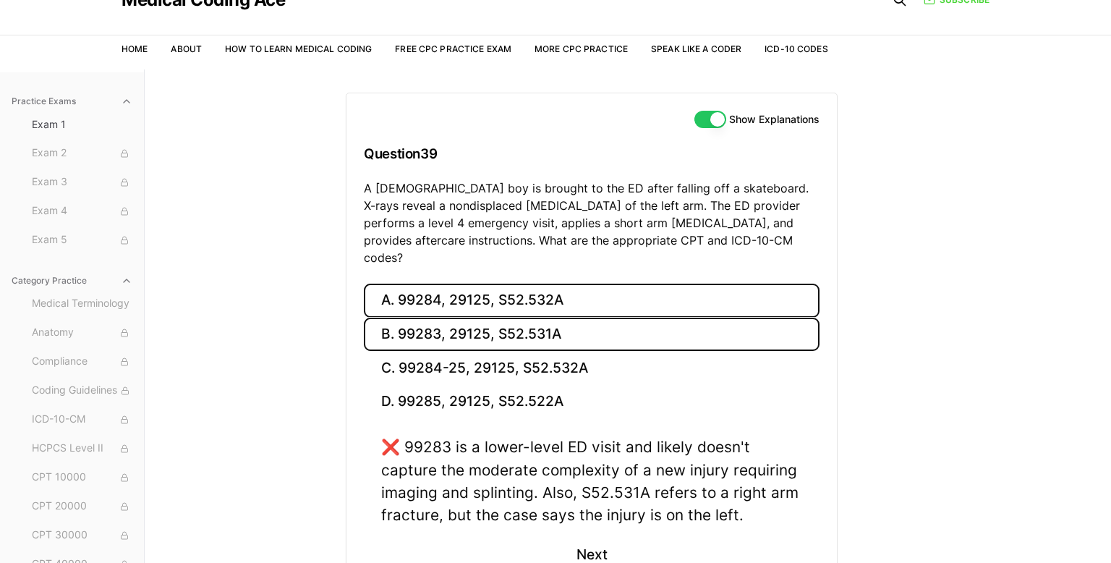
click at [600, 284] on button "A. 99284, 29125, S52.532A" at bounding box center [592, 301] width 456 height 34
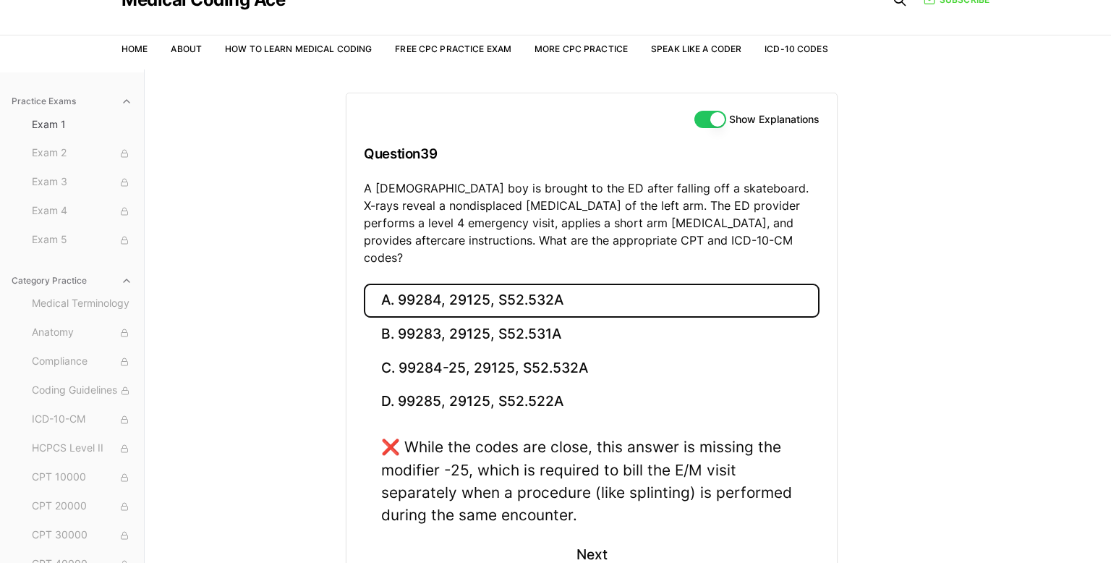
click at [631, 284] on button "A. 99284, 29125, S52.532A" at bounding box center [592, 301] width 456 height 34
click at [629, 286] on button "A. 99284, 29125, S52.532A" at bounding box center [592, 301] width 456 height 34
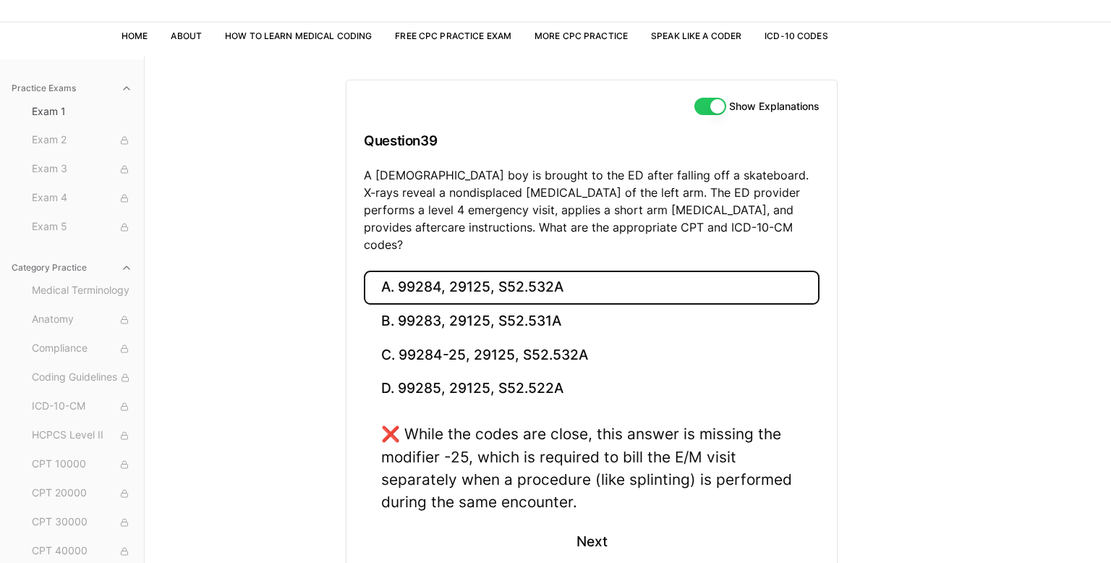
scroll to position [78, 0]
click at [592, 520] on button "Next" at bounding box center [592, 539] width 66 height 39
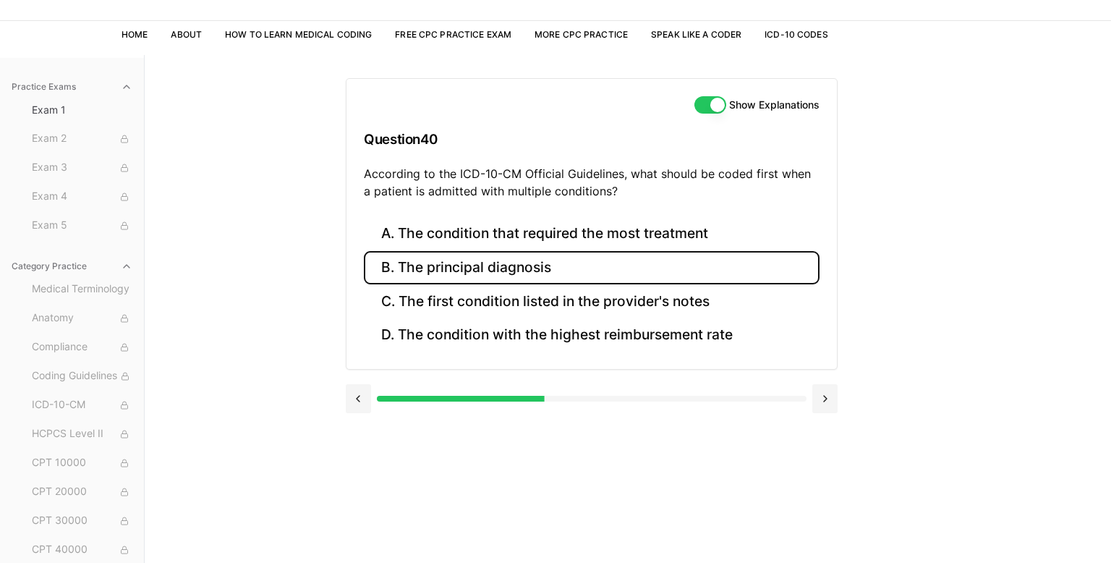
click at [499, 267] on button "B. The principal diagnosis" at bounding box center [592, 268] width 456 height 34
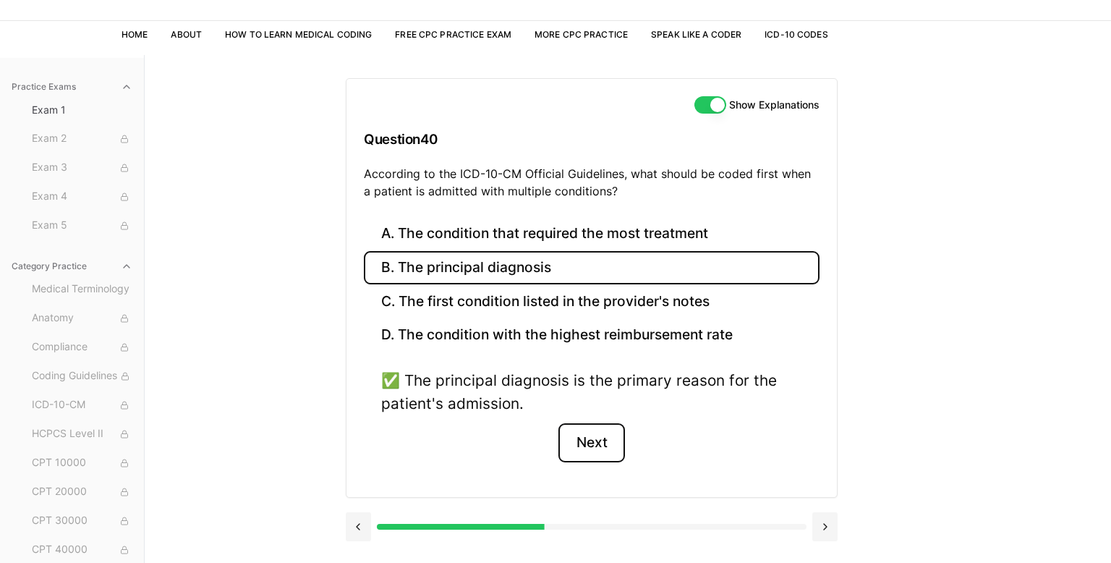
click at [589, 441] on button "Next" at bounding box center [592, 442] width 66 height 39
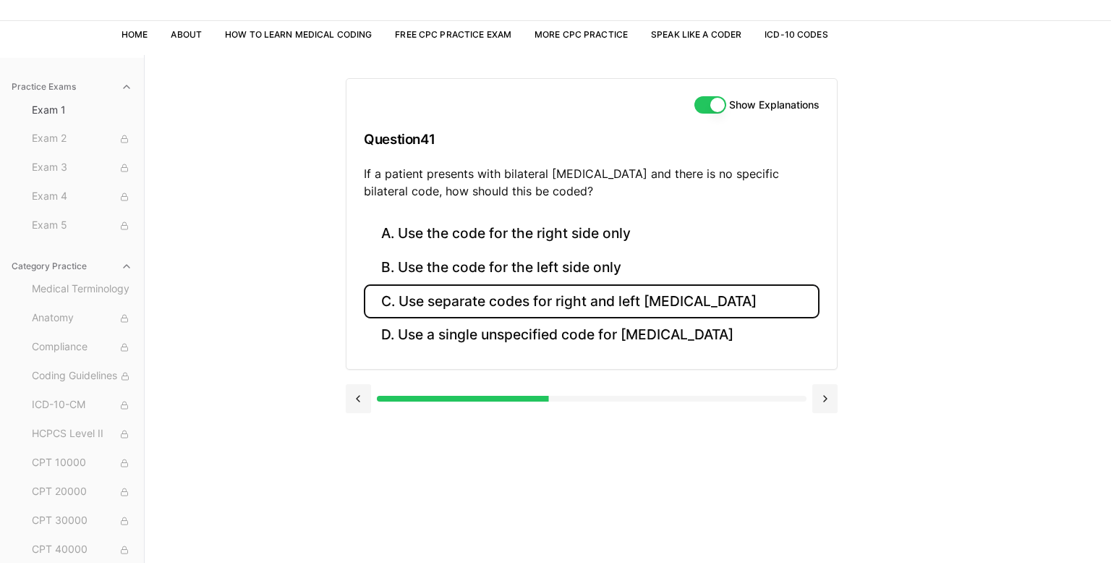
click at [524, 297] on button "C. Use separate codes for right and left [MEDICAL_DATA]" at bounding box center [592, 301] width 456 height 34
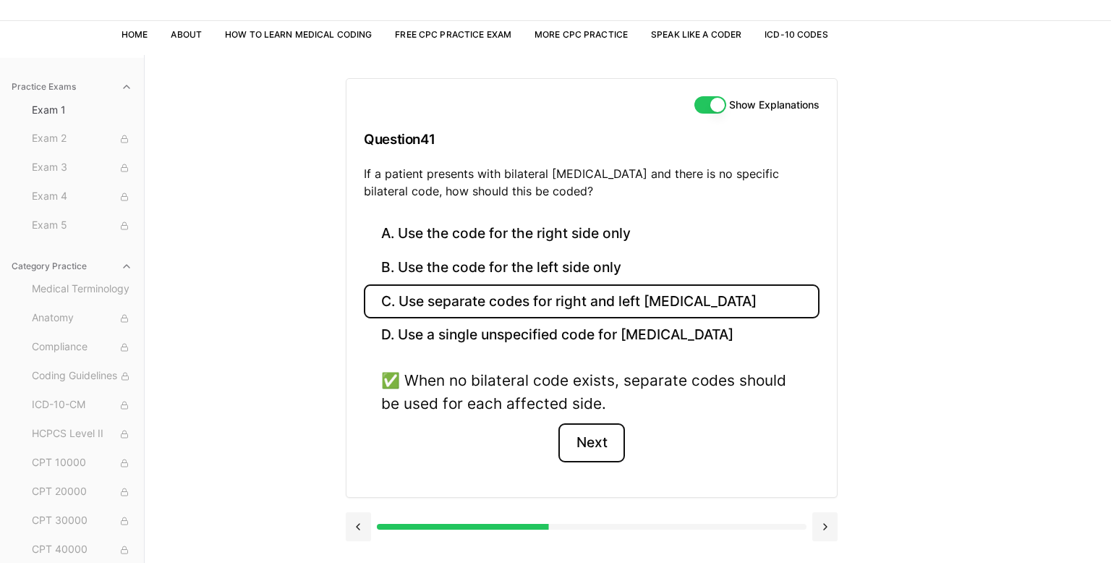
click at [604, 433] on button "Next" at bounding box center [592, 442] width 66 height 39
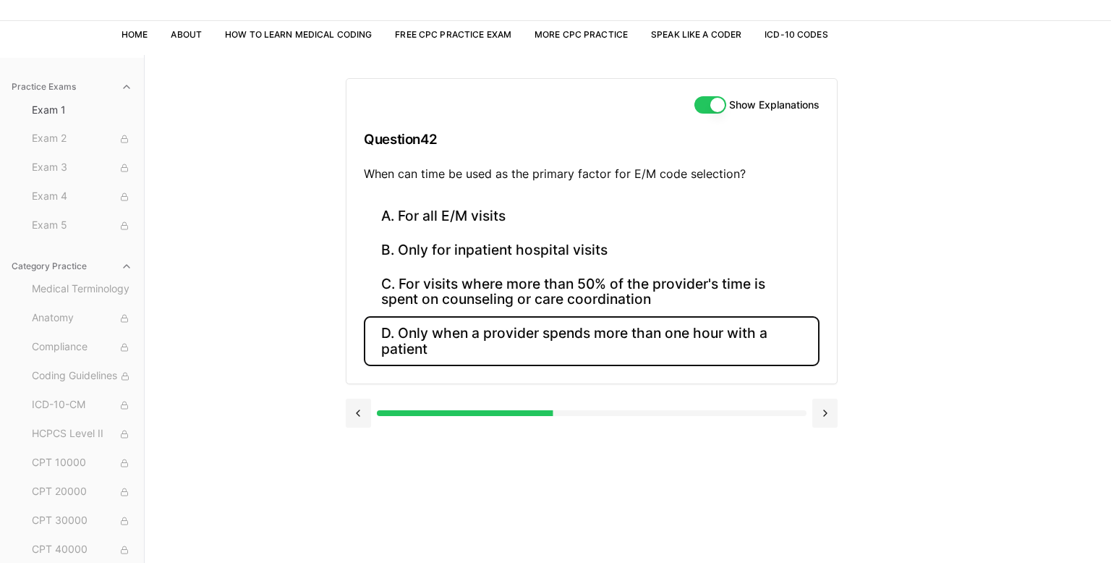
click at [495, 353] on button "D. Only when a provider spends more than one hour with a patient" at bounding box center [592, 340] width 456 height 49
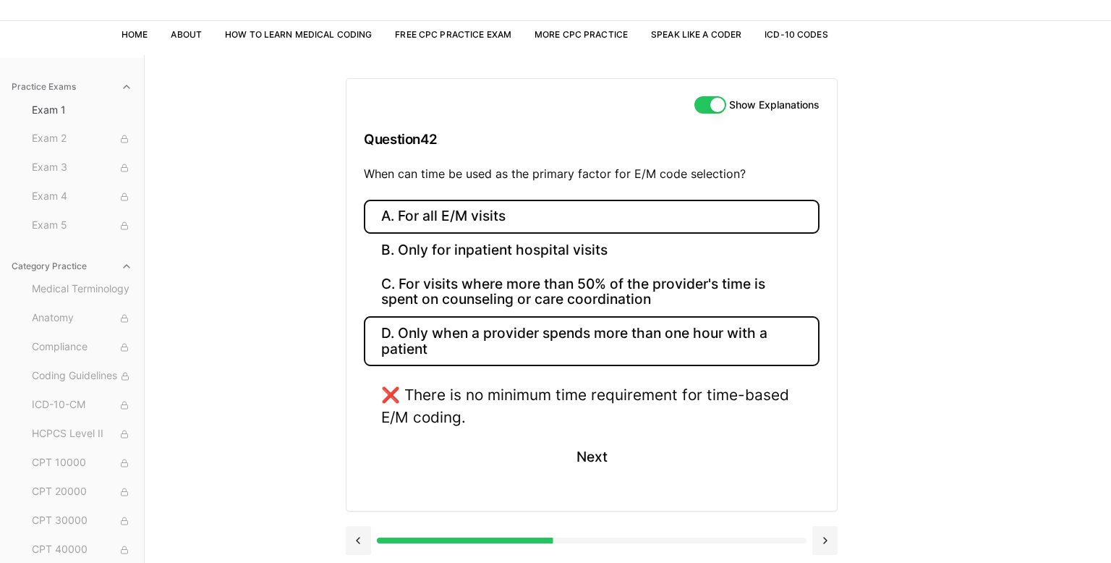
click at [486, 208] on button "A. For all E/M visits" at bounding box center [592, 217] width 456 height 34
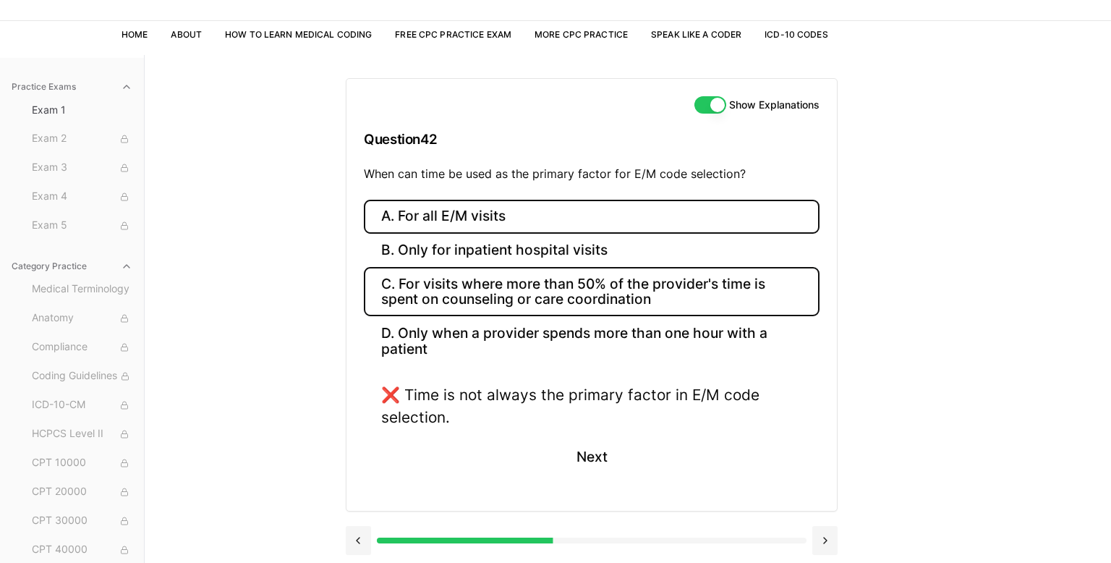
click at [538, 296] on button "C. For visits where more than 50% of the provider's time is spent on counseling…" at bounding box center [592, 291] width 456 height 49
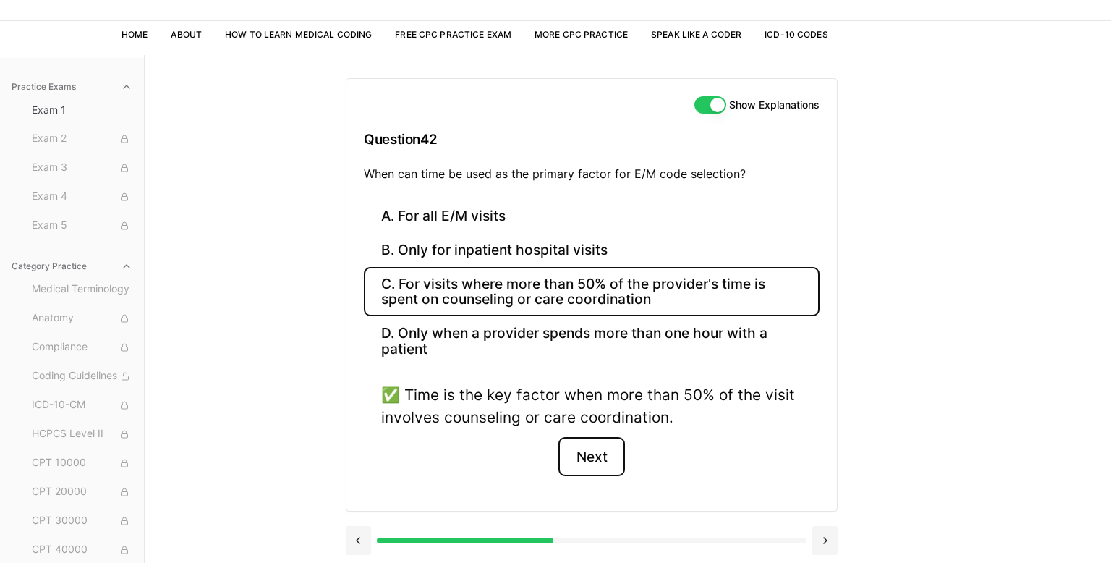
click at [608, 449] on button "Next" at bounding box center [592, 456] width 66 height 39
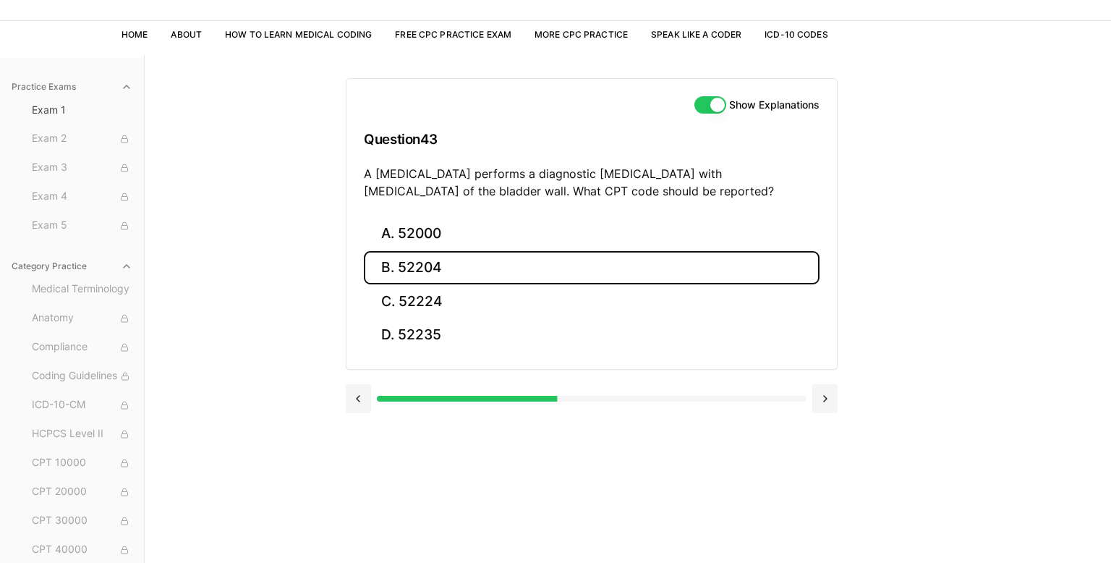
click at [454, 268] on button "B. 52204" at bounding box center [592, 268] width 456 height 34
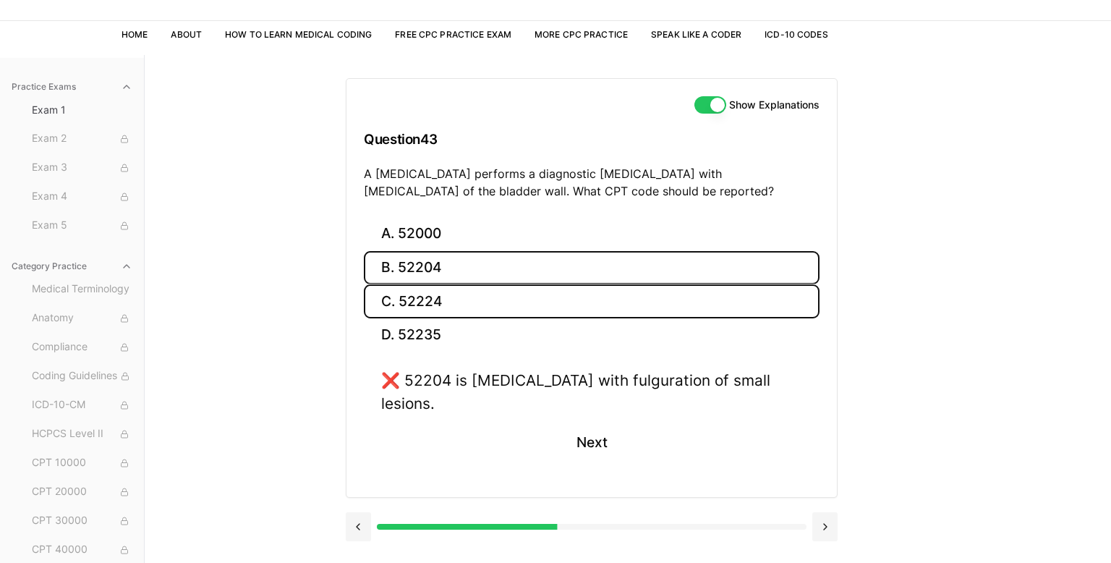
click at [451, 316] on button "C. 52224" at bounding box center [592, 301] width 456 height 34
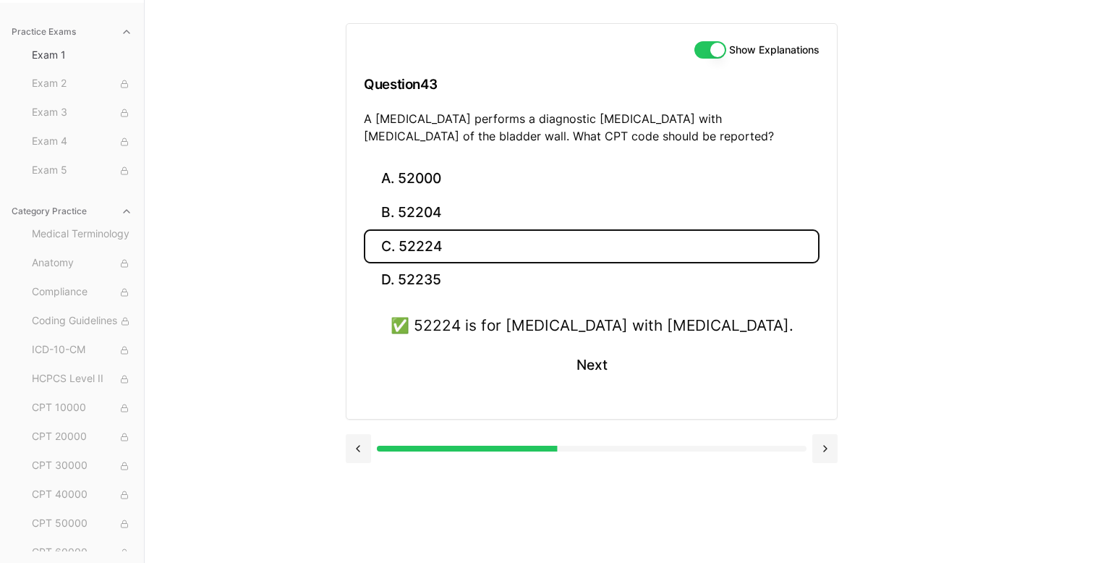
scroll to position [0, 0]
click at [91, 263] on span "Anatomy" at bounding box center [82, 263] width 101 height 16
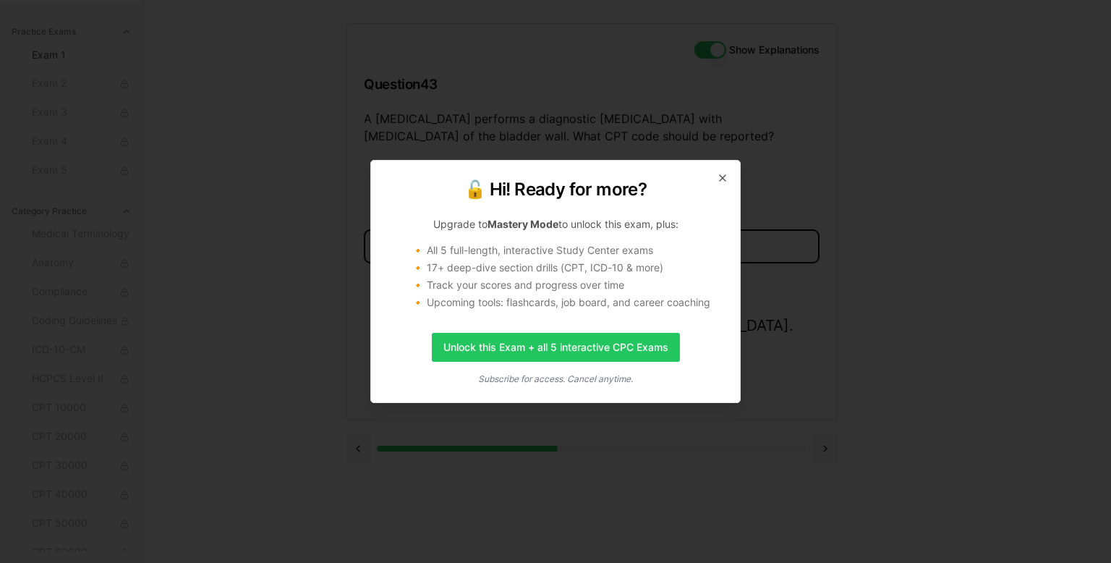
click at [721, 186] on h2 "🔓 Hi! Ready for more?" at bounding box center [556, 189] width 334 height 23
click at [725, 180] on icon "button" at bounding box center [723, 178] width 6 height 6
